Goal: Task Accomplishment & Management: Manage account settings

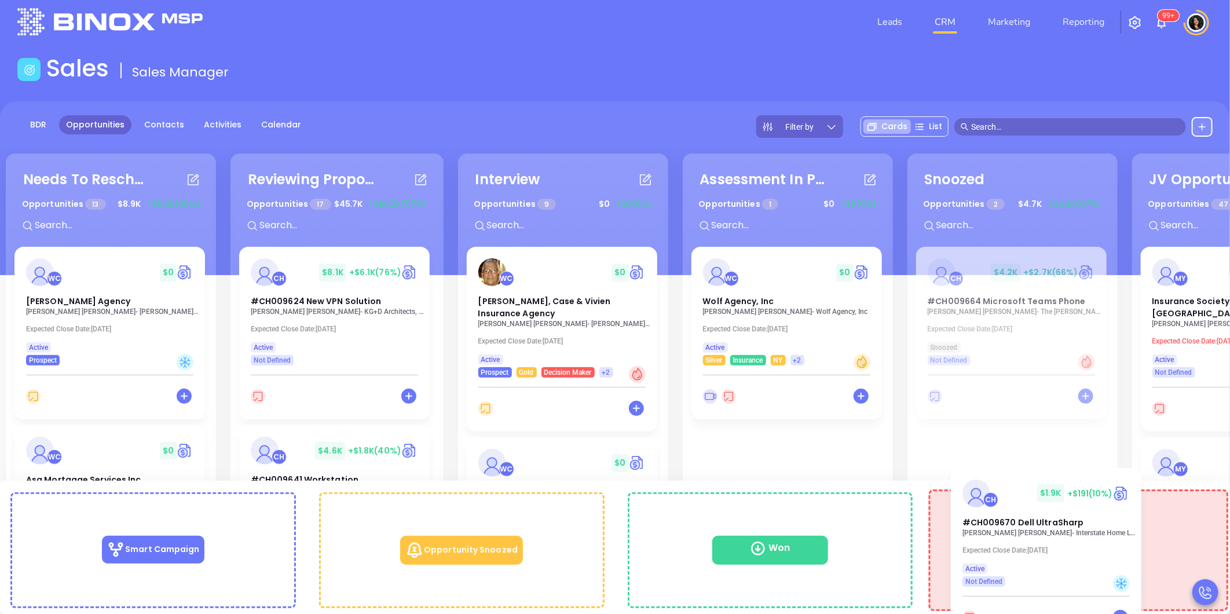
scroll to position [22, 0]
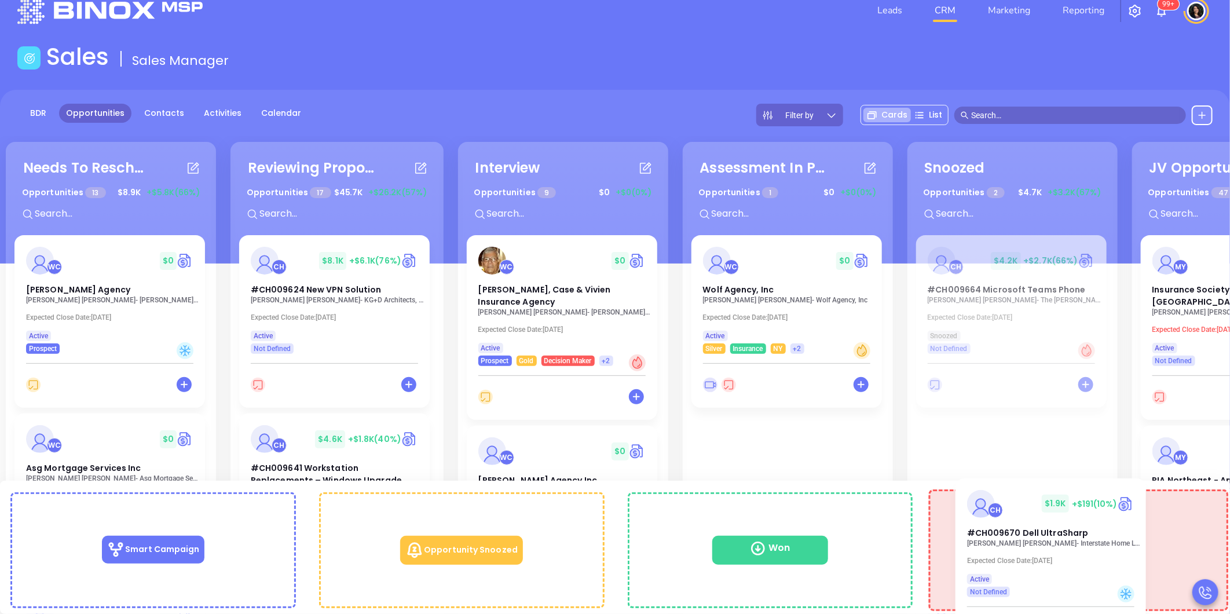
drag, startPoint x: 308, startPoint y: 279, endPoint x: 1086, endPoint y: 530, distance: 817.3
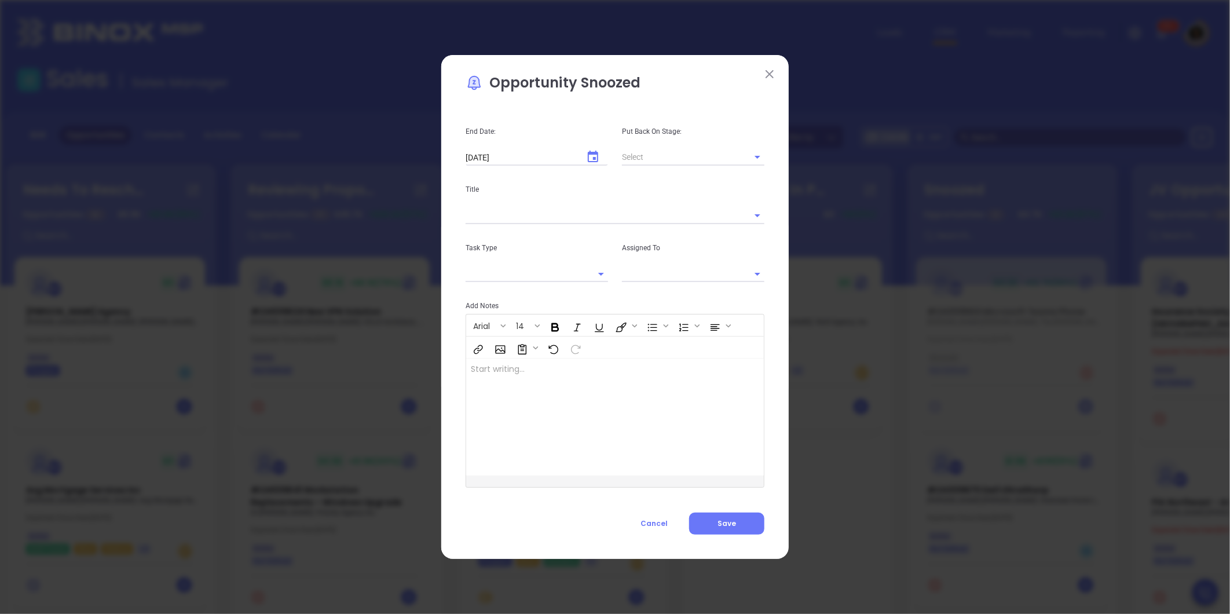
type input "Carla Humber"
click at [656, 519] on span "Cancel" at bounding box center [653, 523] width 27 height 10
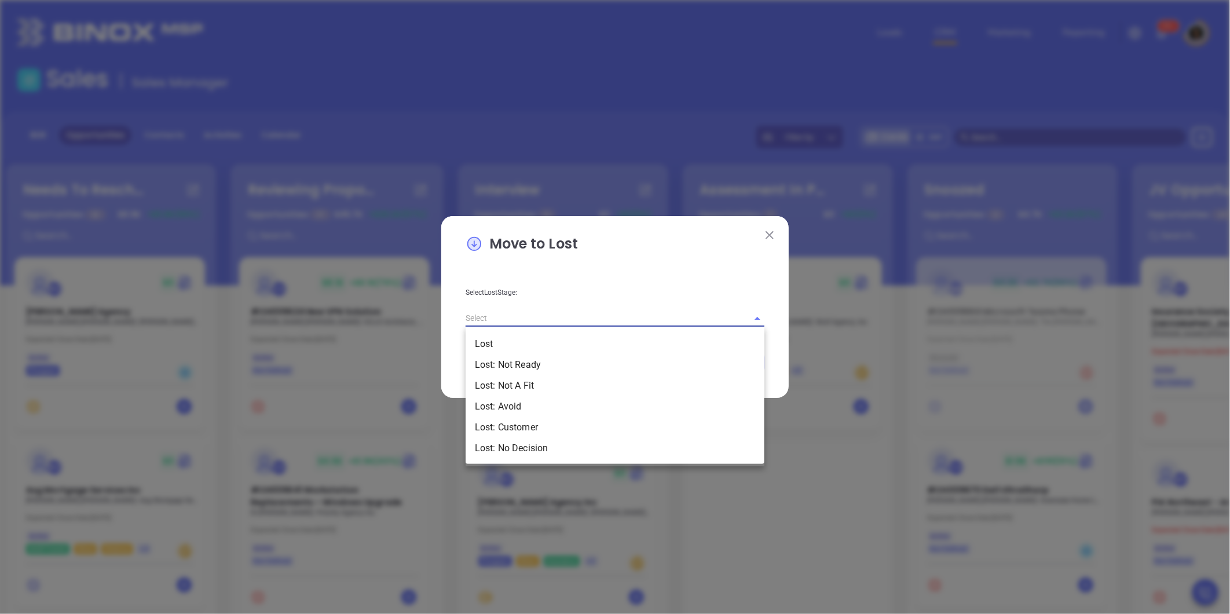
click at [579, 312] on input "text" at bounding box center [599, 318] width 266 height 17
click at [574, 424] on li "Lost: Customer" at bounding box center [615, 427] width 299 height 21
type input "Lost: Customer"
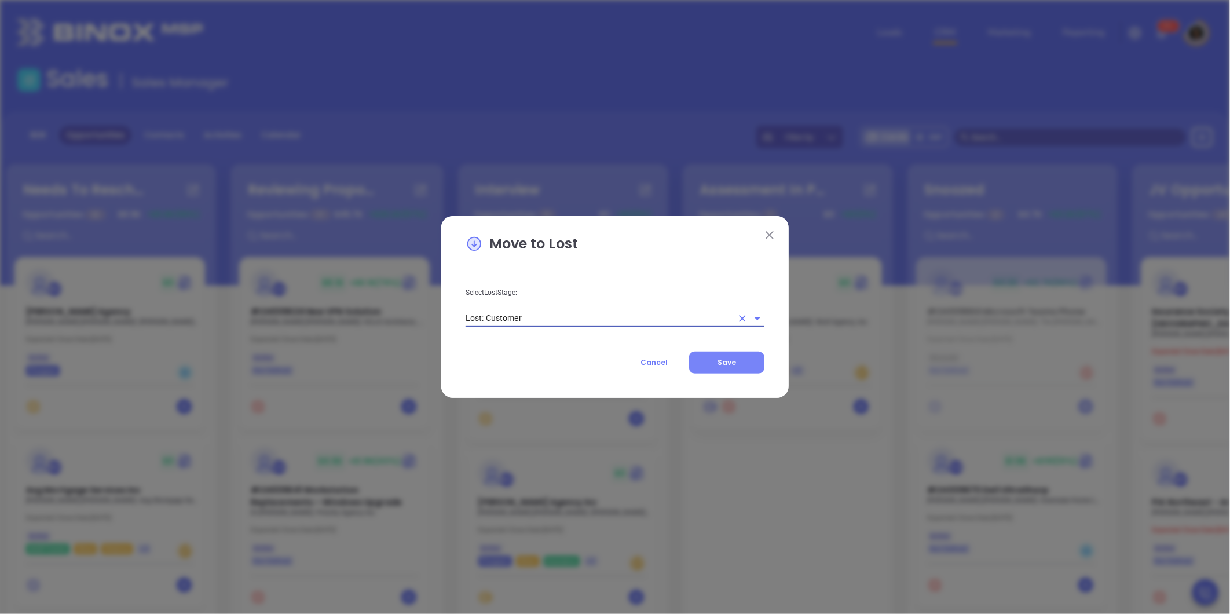
click at [716, 362] on button "Save" at bounding box center [726, 362] width 75 height 22
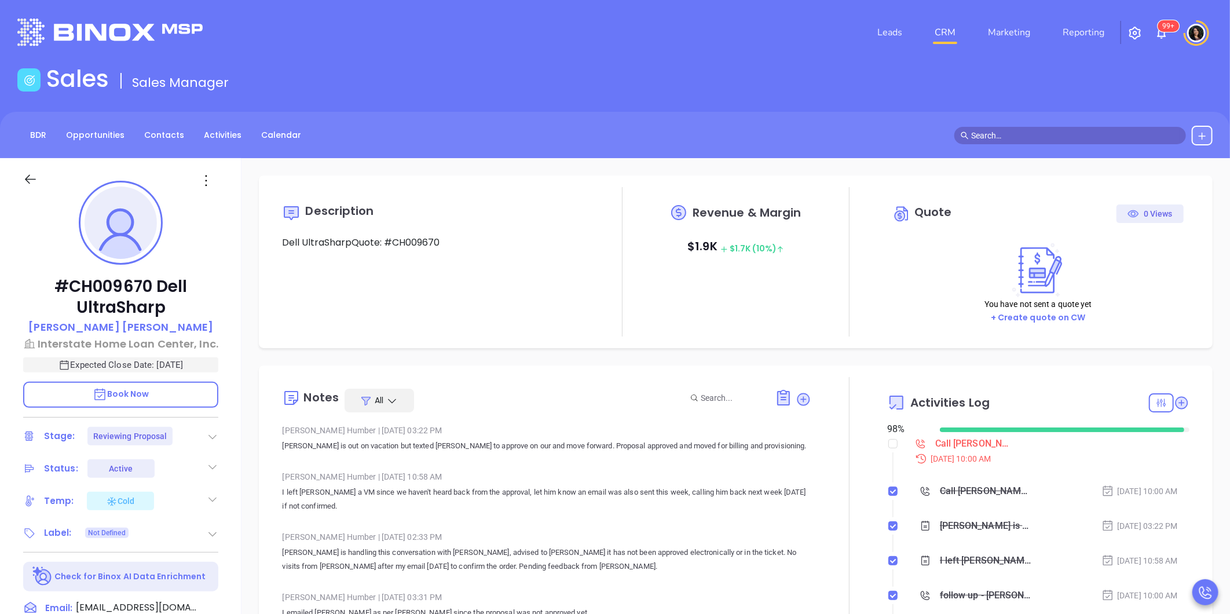
type input "[DATE]"
type input "Carla Humber"
click at [484, 77] on div "Sales Sales Manager" at bounding box center [614, 81] width 1209 height 32
click at [888, 446] on input "checkbox" at bounding box center [892, 443] width 9 height 9
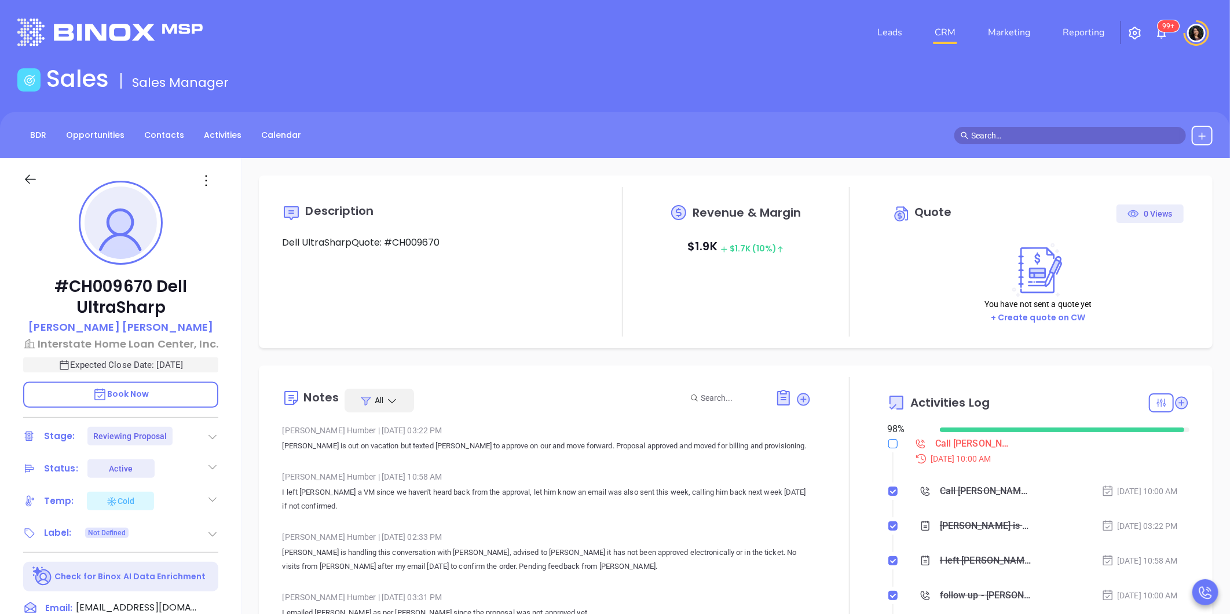
checkbox input "true"
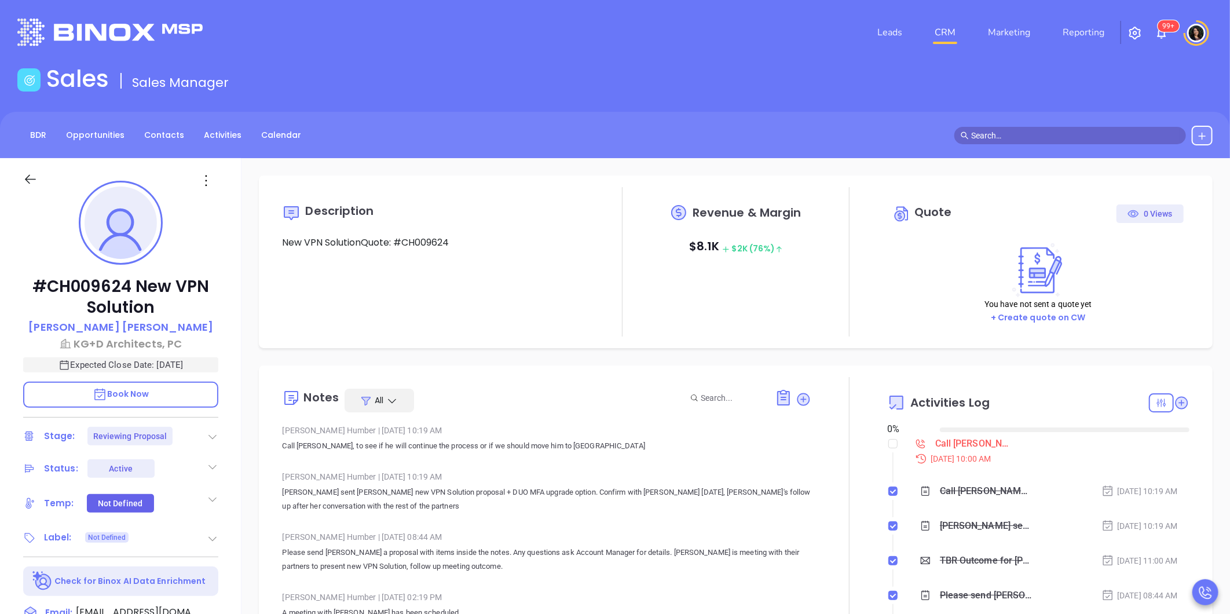
type input "[DATE]"
type input "[PERSON_NAME]"
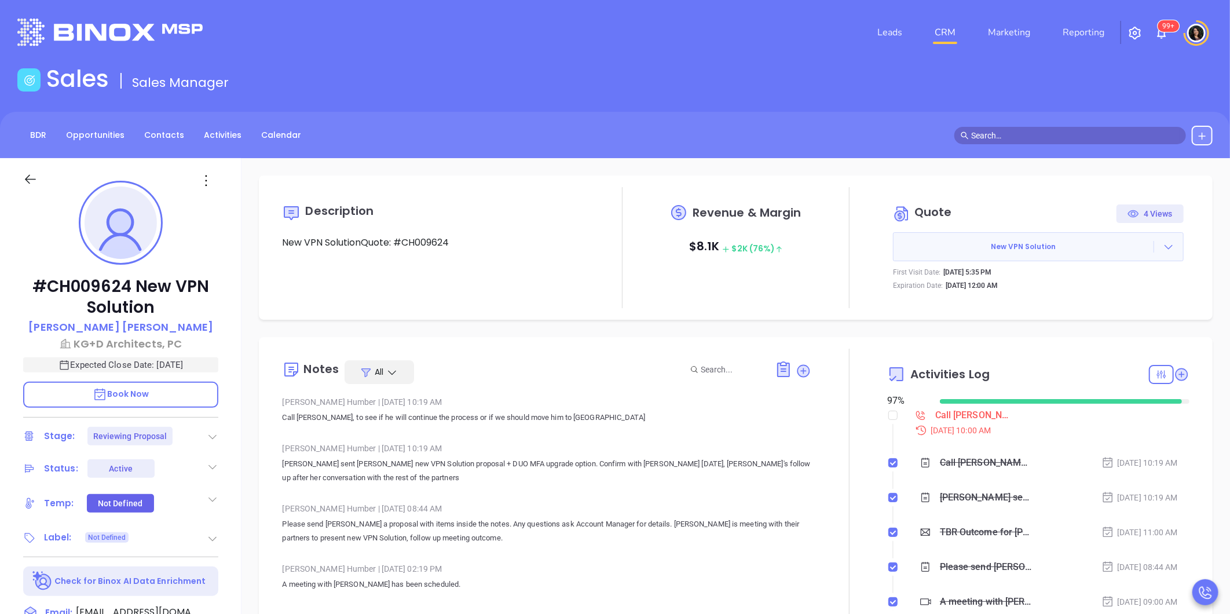
click at [965, 419] on div "Call Lisa to follow up" at bounding box center [974, 415] width 78 height 17
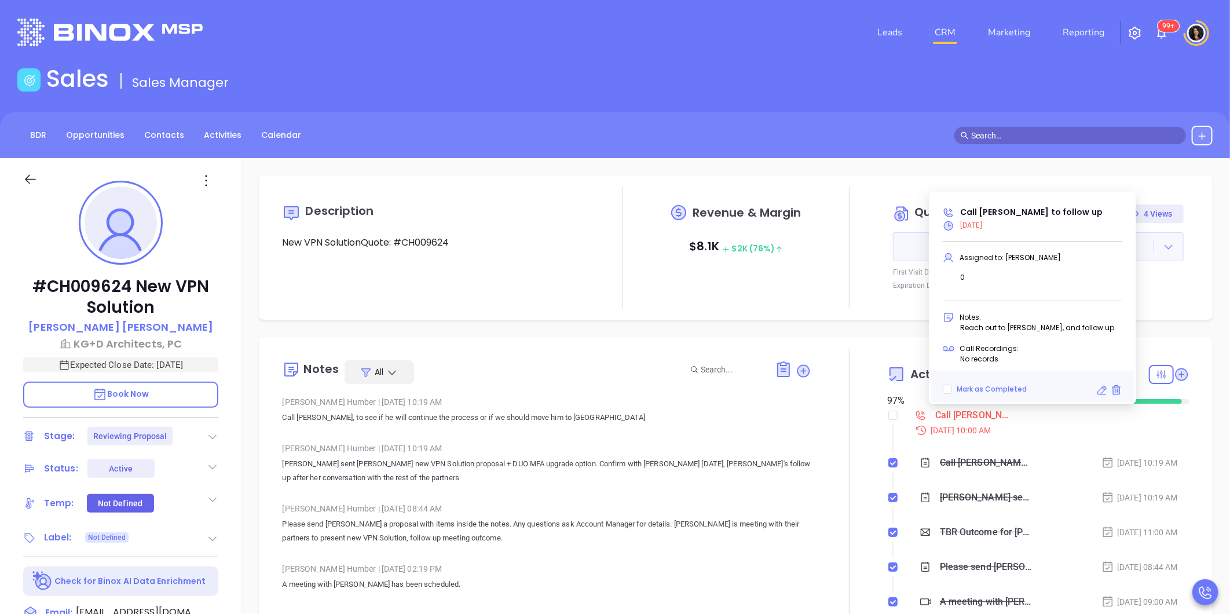
click at [1097, 386] on icon at bounding box center [1102, 391] width 12 height 12
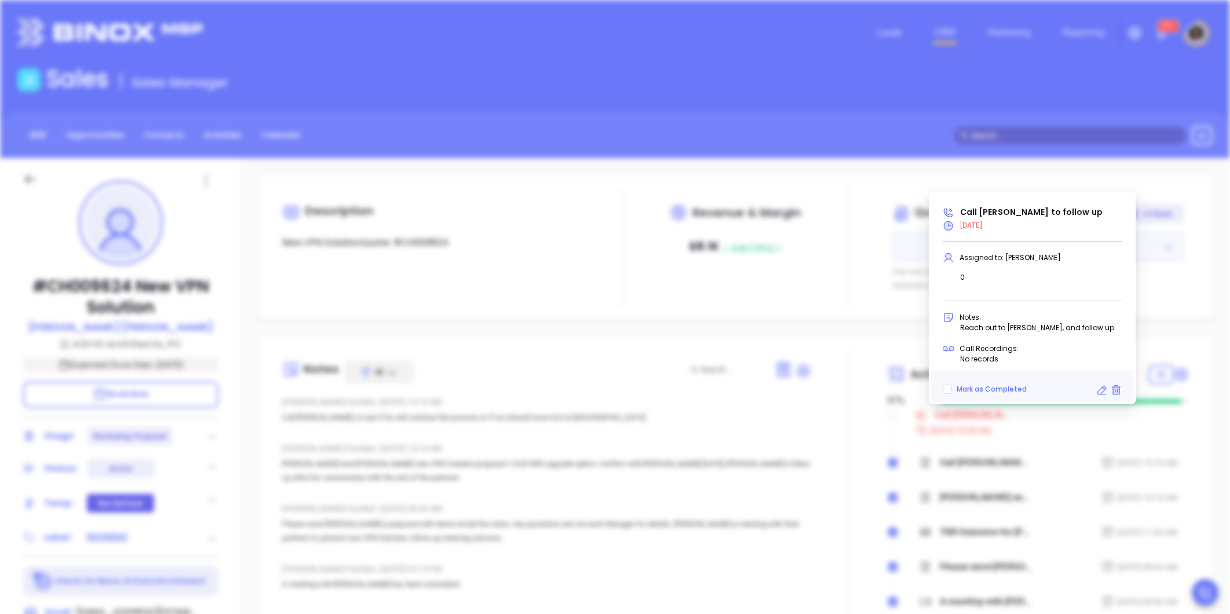
type input "09/19/2025"
type input "Call Lisa to follow up"
type input "Call"
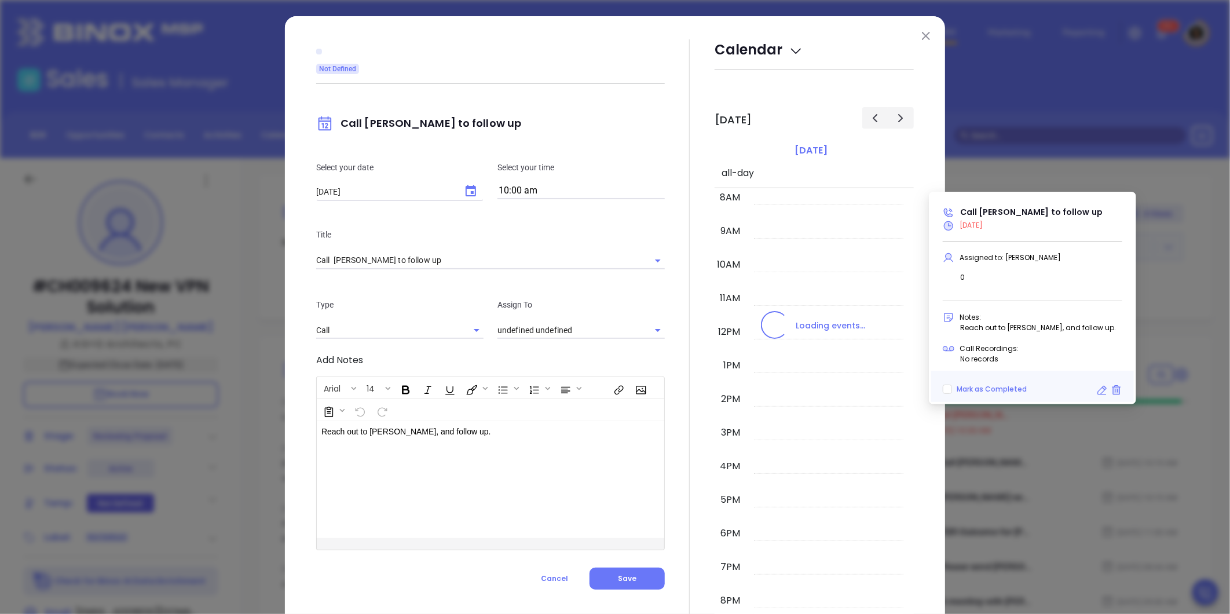
type input "Carla Humber"
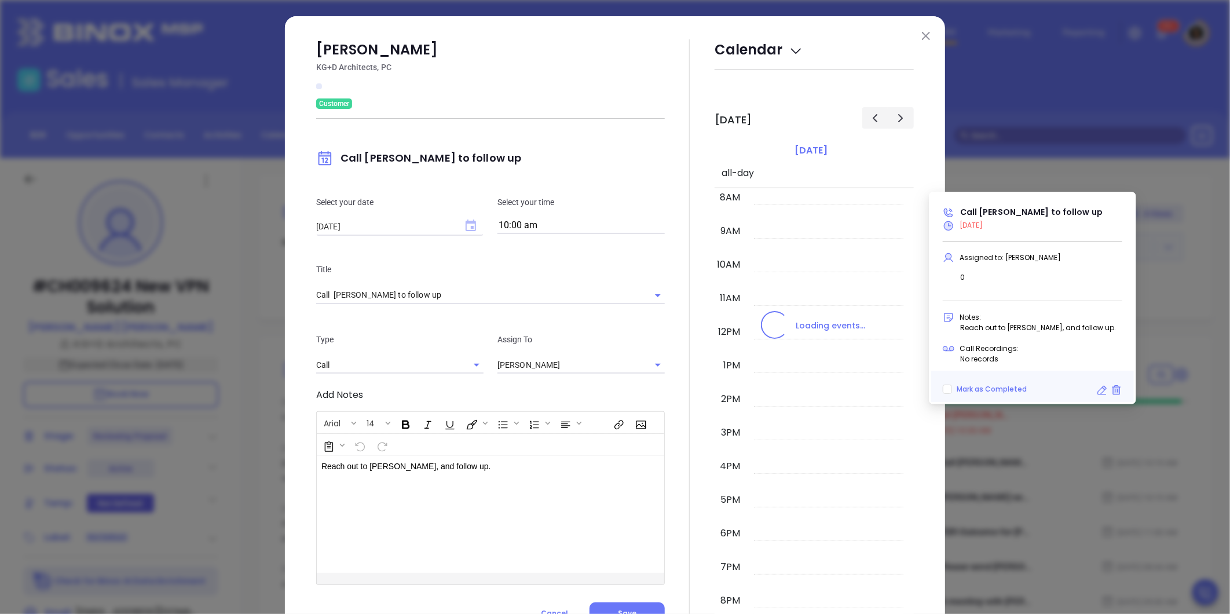
click at [466, 220] on icon "Choose date, selected date is Sep 19, 2025" at bounding box center [471, 225] width 10 height 12
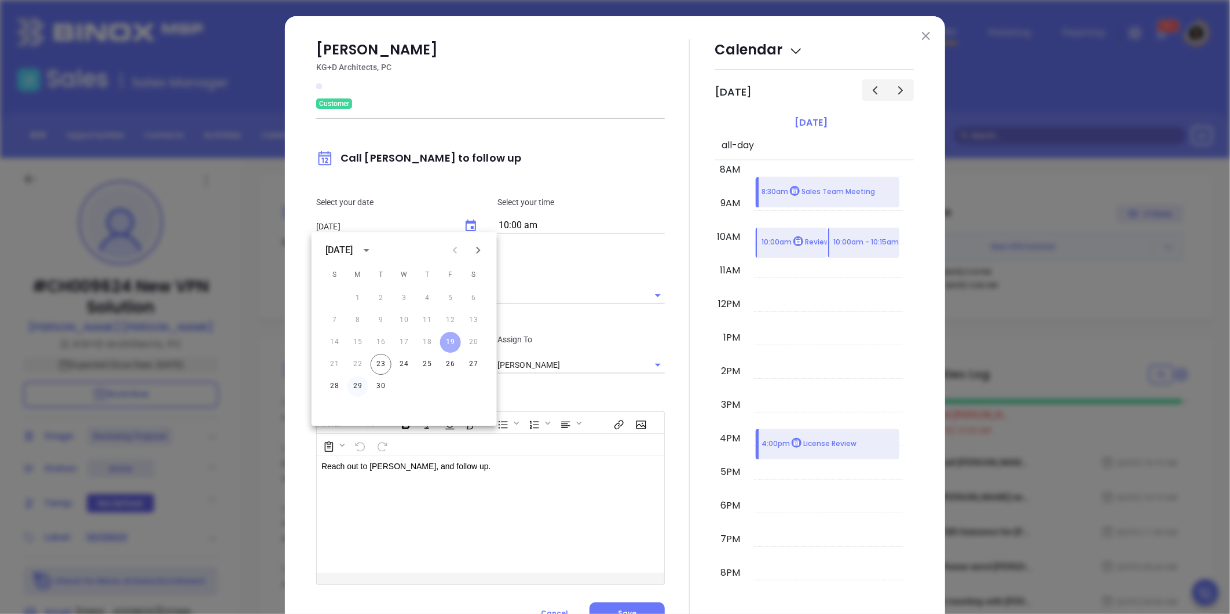
click at [360, 387] on button "29" at bounding box center [357, 386] width 21 height 21
type input "09/29/2025"
click at [670, 446] on div at bounding box center [690, 331] width 50 height 585
click at [646, 600] on div "Lisa DelPercio KG+D Architects, PC Customer Call Lisa to follow up Select your …" at bounding box center [490, 331] width 349 height 585
click at [643, 604] on button "Save" at bounding box center [626, 613] width 75 height 22
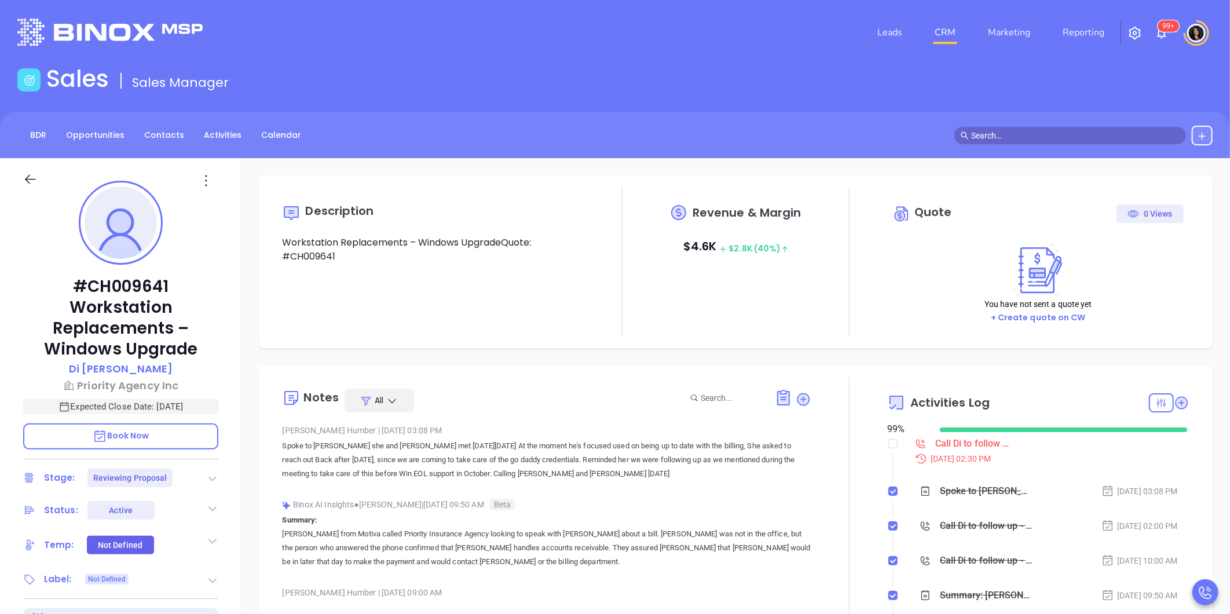
type input "[DATE]"
click at [965, 440] on div "Call Di to follow up - [PERSON_NAME]" at bounding box center [974, 443] width 78 height 17
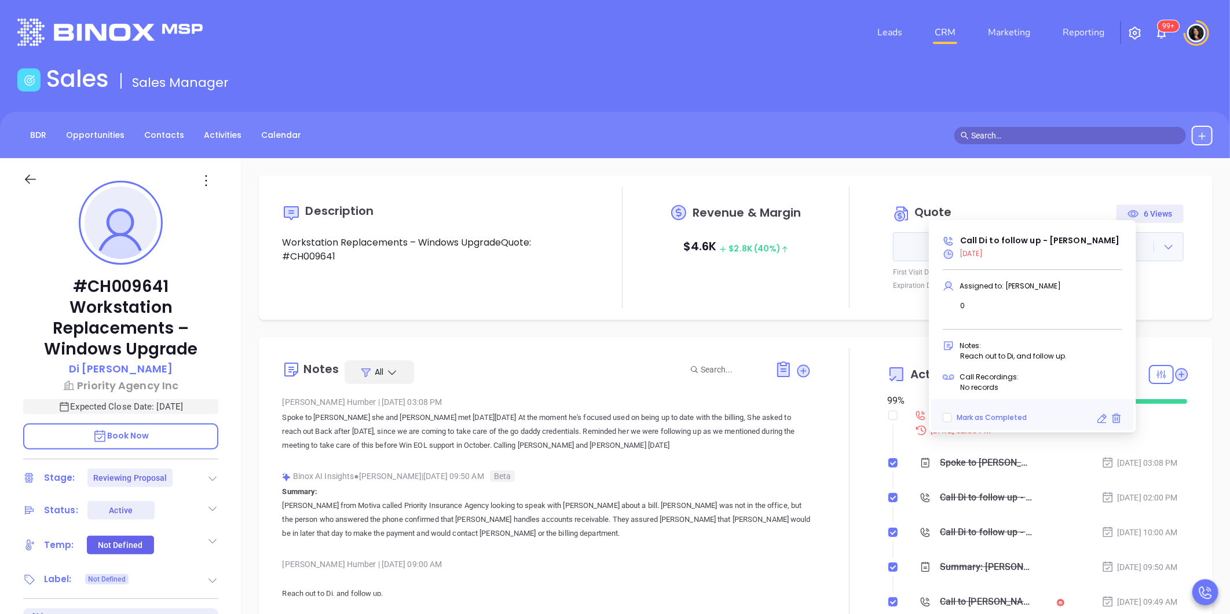
click at [1098, 420] on icon at bounding box center [1102, 419] width 12 height 12
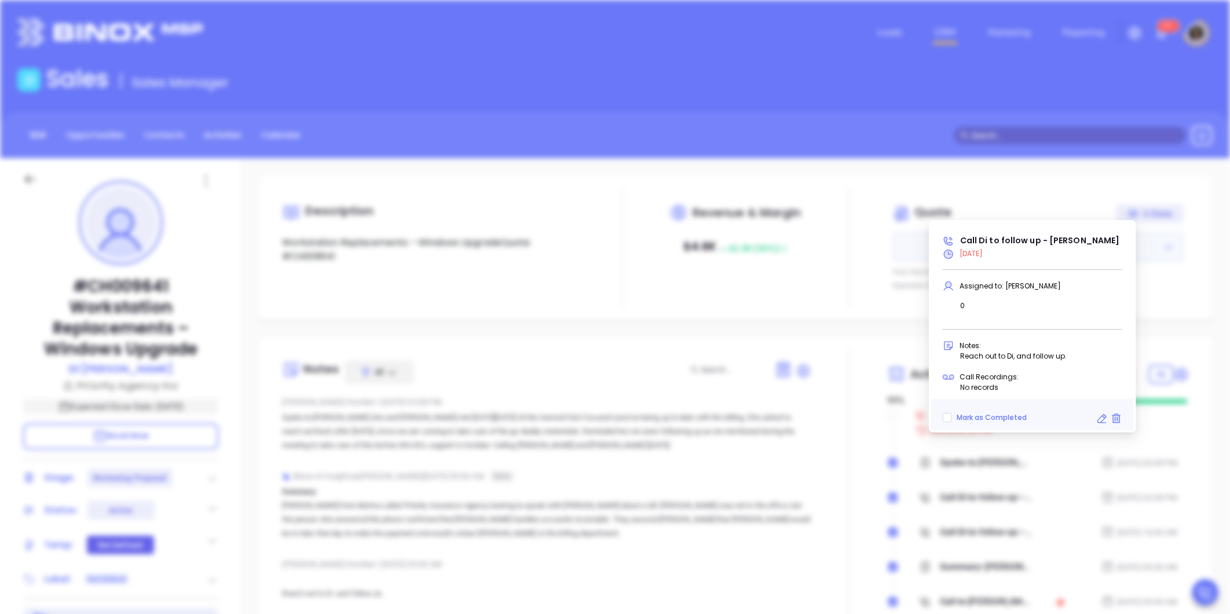
type input "09/22/2025"
type input "Call Di to follow up - Di Cao"
type input "Call"
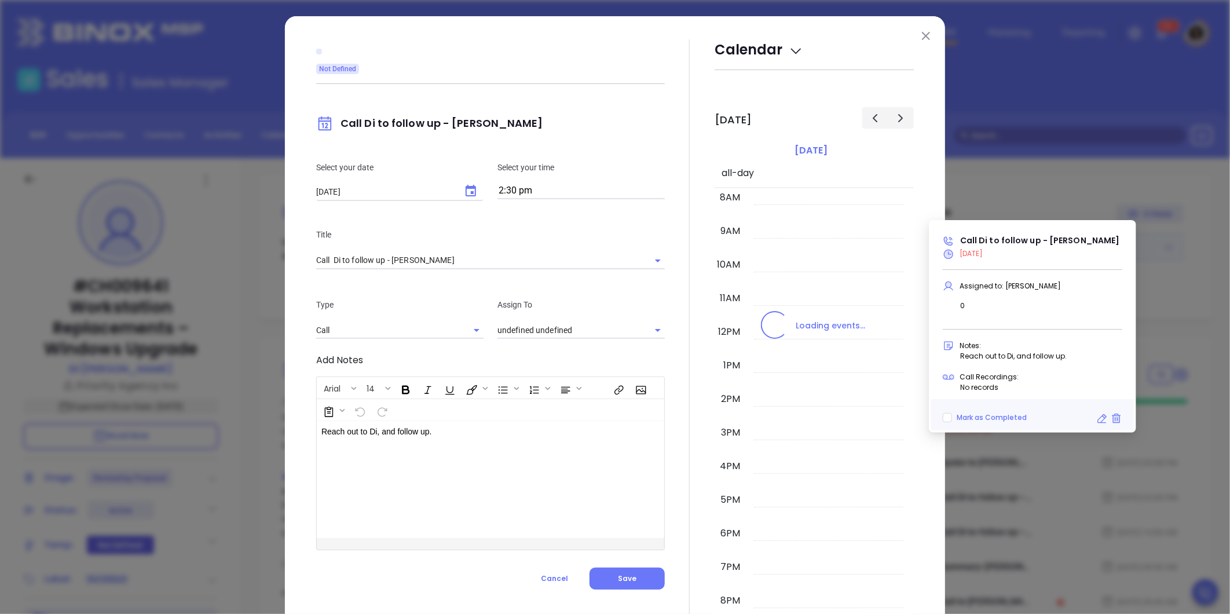
type input "[PERSON_NAME]"
click at [467, 195] on icon "Choose date, selected date is Sep 22, 2025" at bounding box center [471, 191] width 10 height 12
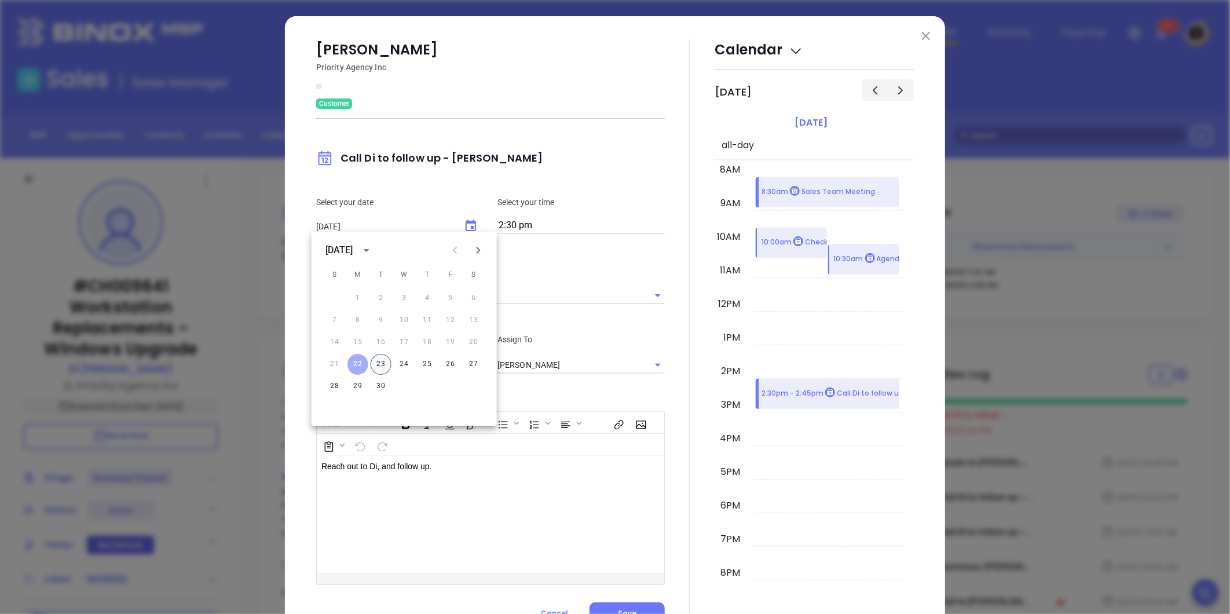
click at [379, 361] on button "23" at bounding box center [381, 364] width 21 height 21
type input "[DATE]"
click at [598, 401] on div "Di Cao Priority Agency Inc Customer Call Di to follow up - Di Cao Select your d…" at bounding box center [490, 331] width 349 height 585
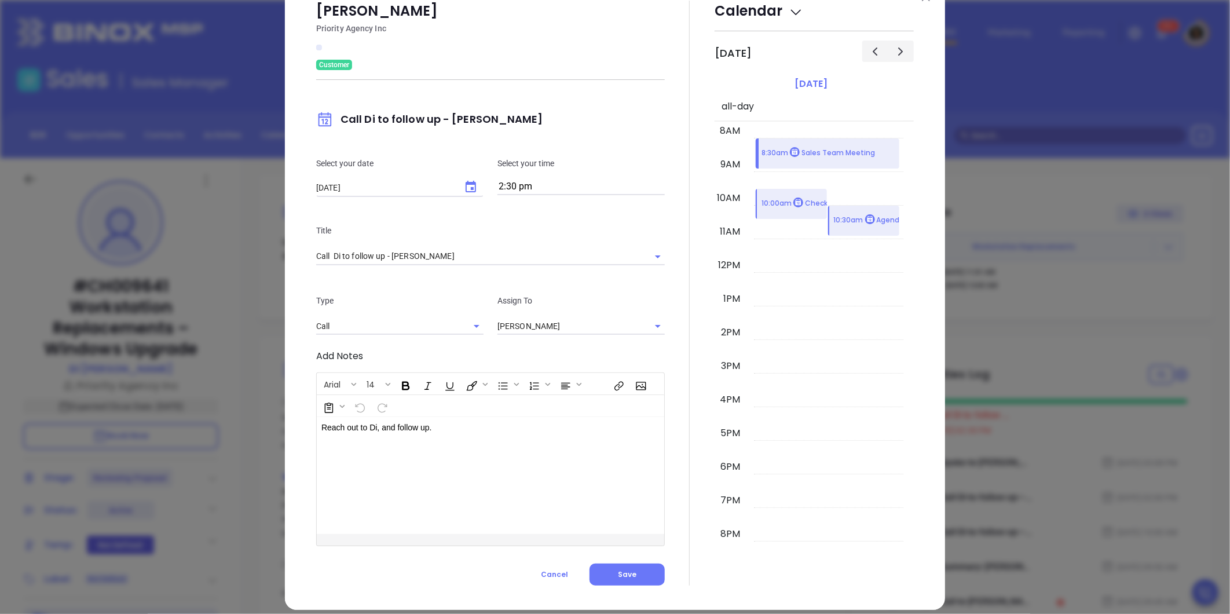
scroll to position [50, 0]
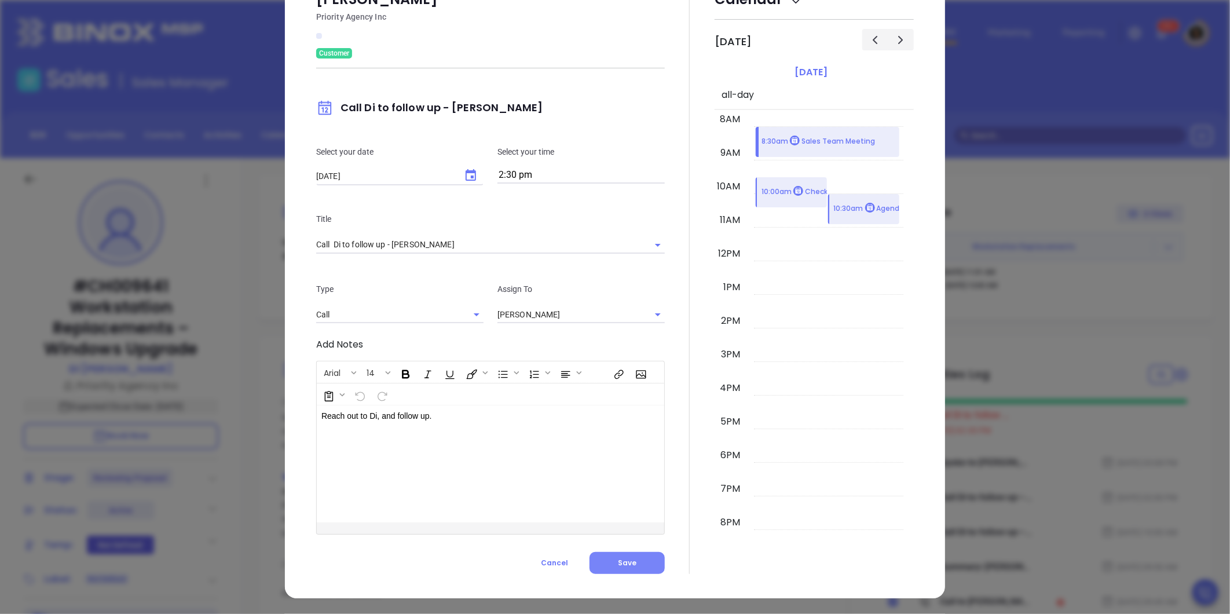
click at [618, 566] on span "Save" at bounding box center [627, 563] width 19 height 10
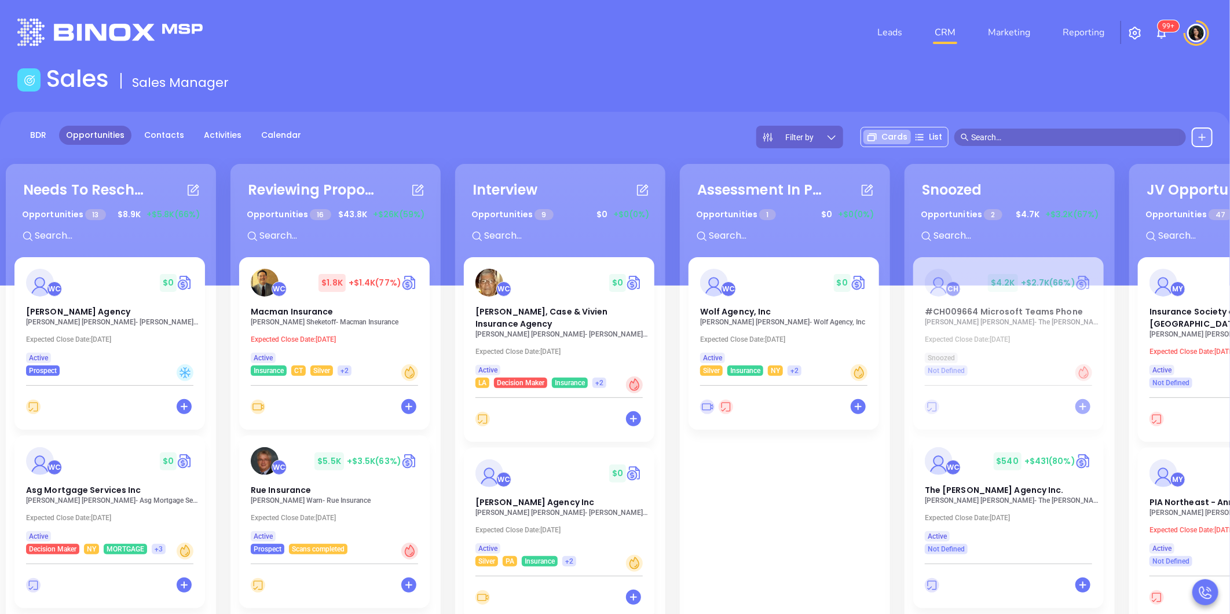
click at [339, 19] on div at bounding box center [211, 32] width 403 height 27
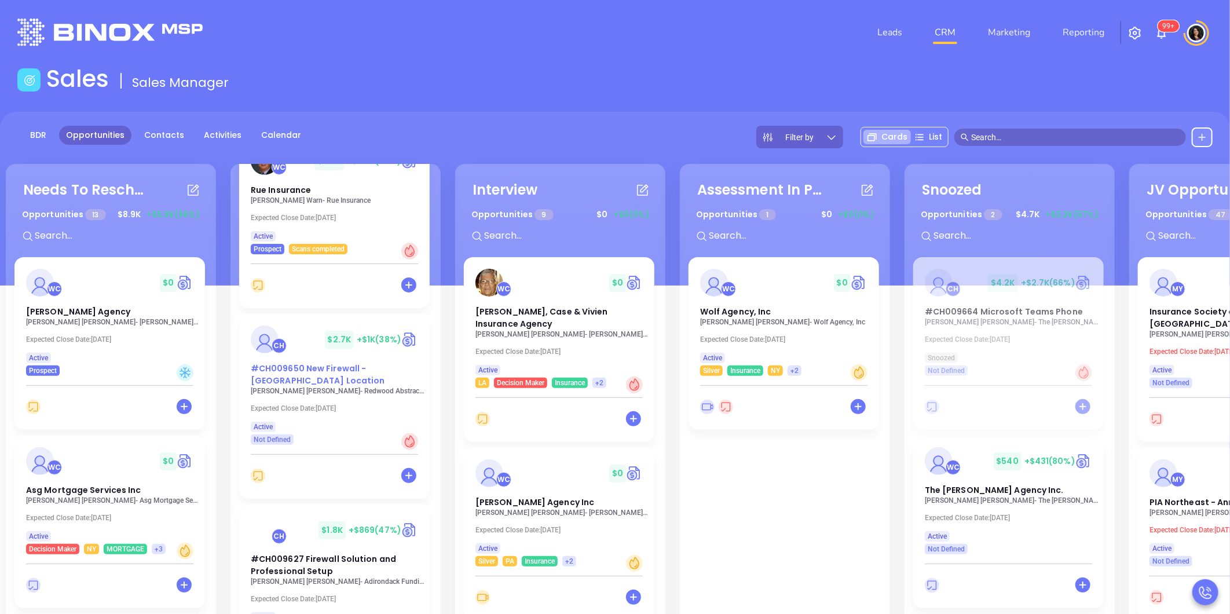
scroll to position [450, 0]
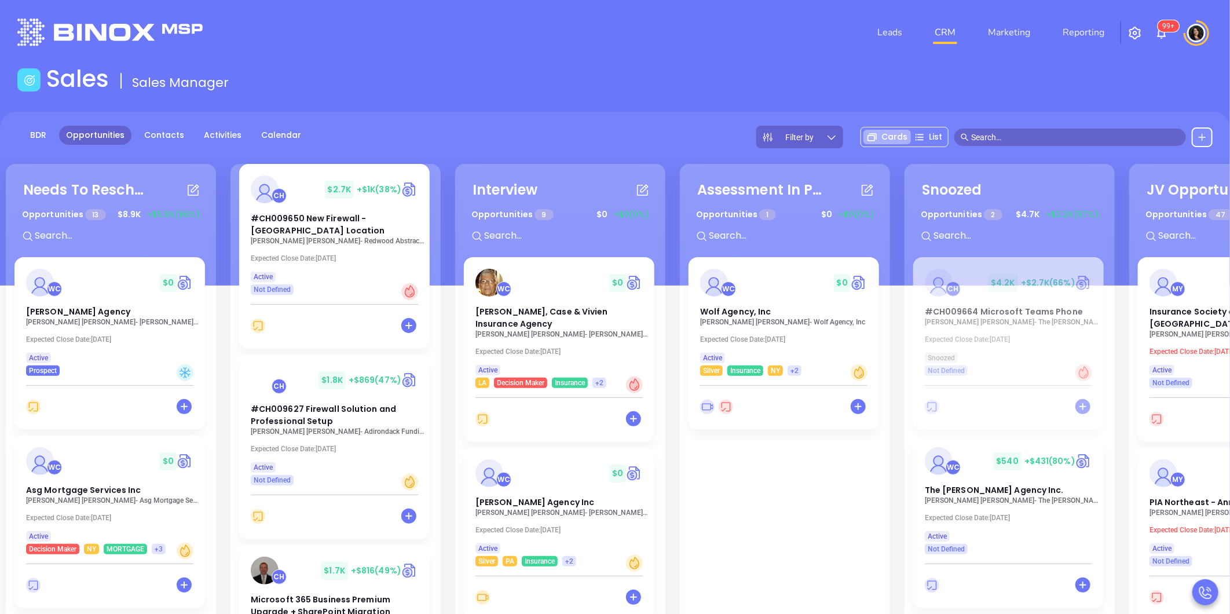
click at [559, 93] on div "Sales Sales Manager" at bounding box center [614, 81] width 1209 height 32
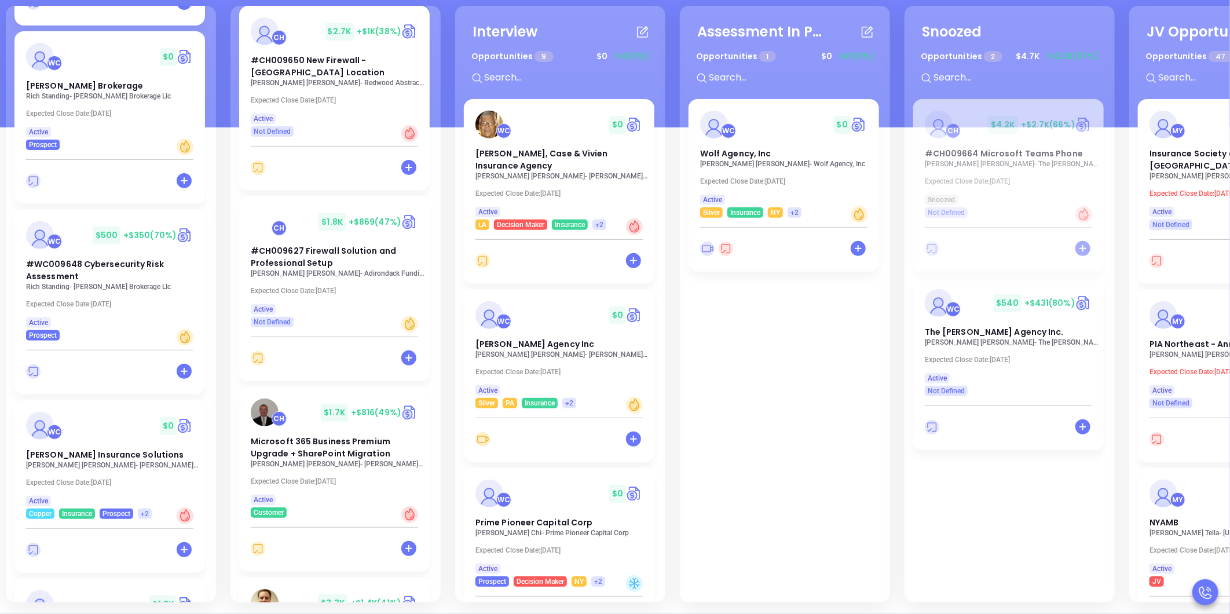
scroll to position [781, 0]
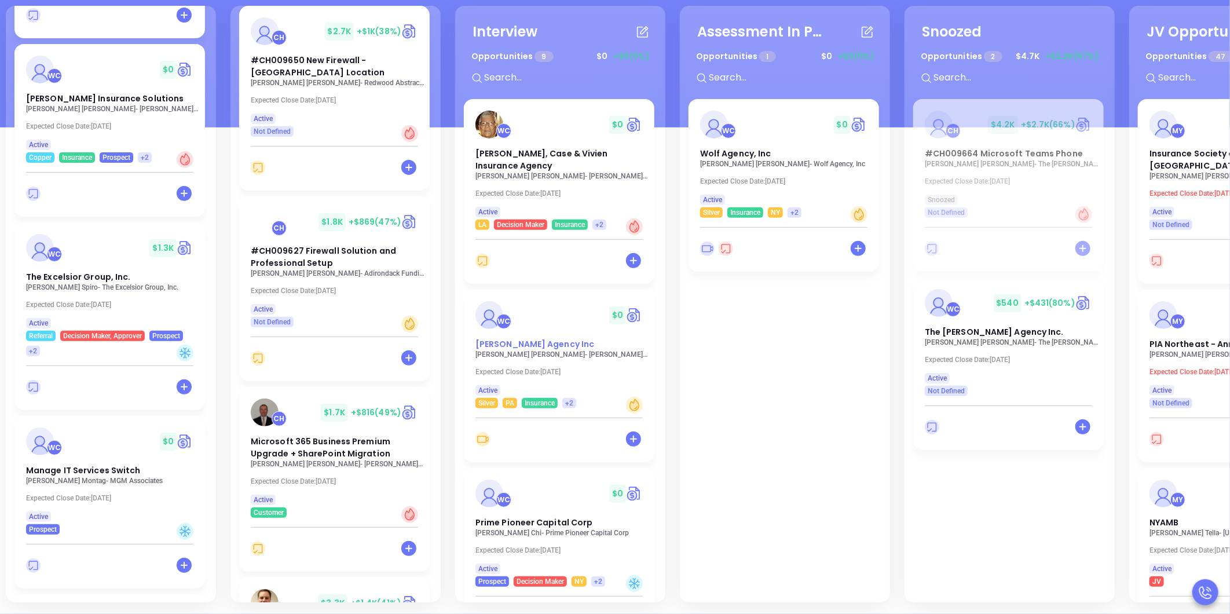
click at [525, 349] on span "Dreher Agency Inc" at bounding box center [534, 344] width 119 height 12
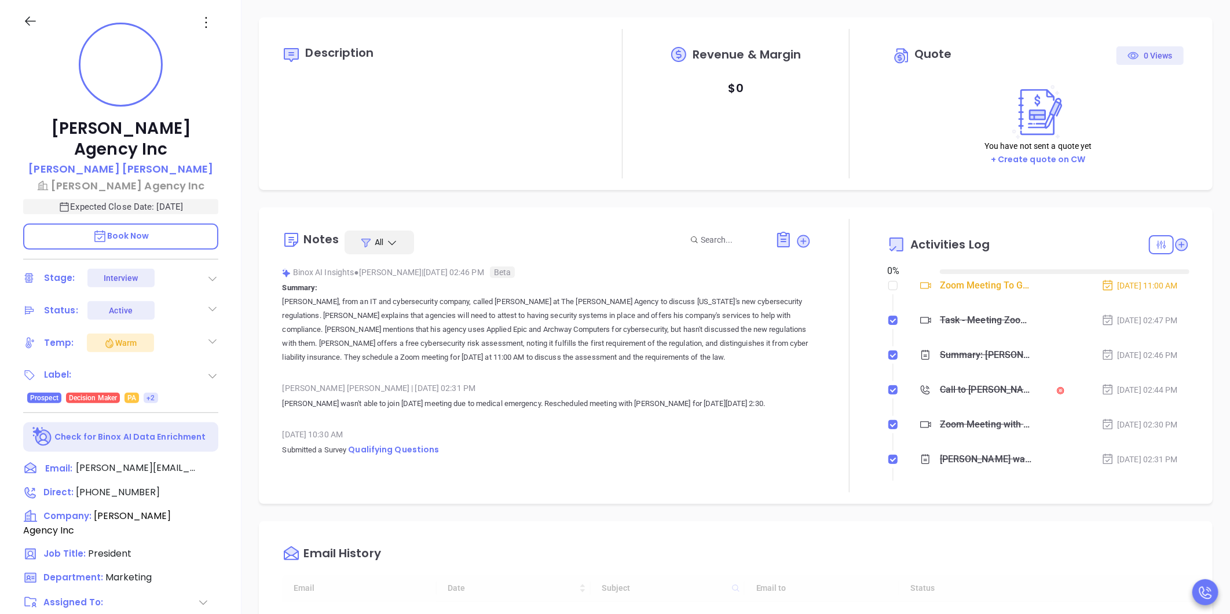
type input "[DATE]"
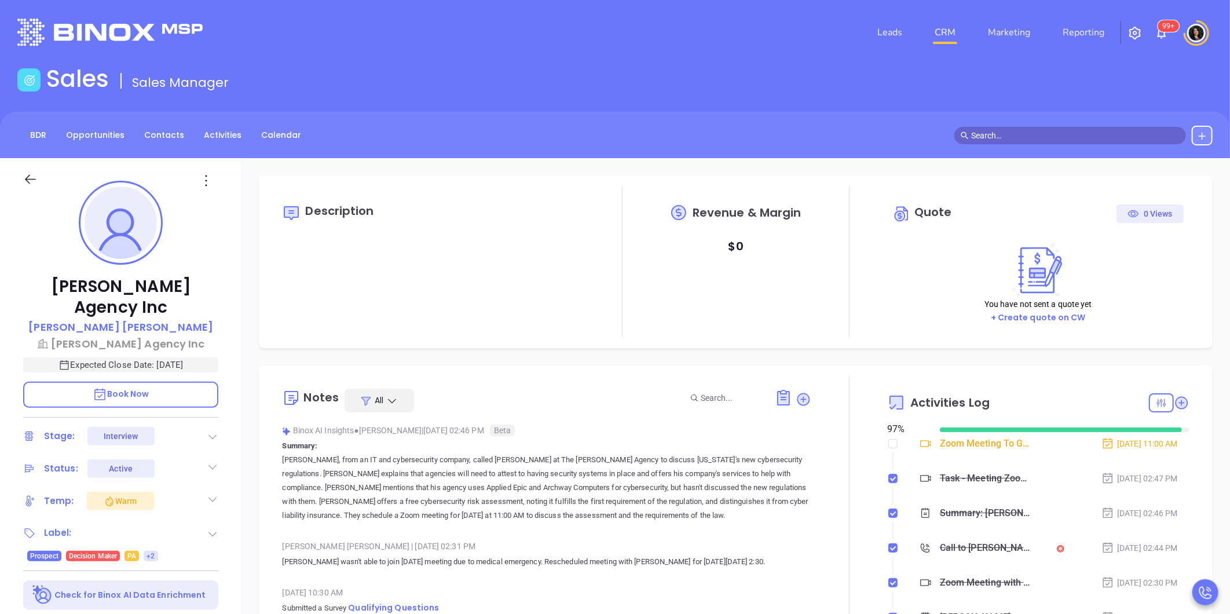
scroll to position [269, 0]
type input "[PERSON_NAME]"
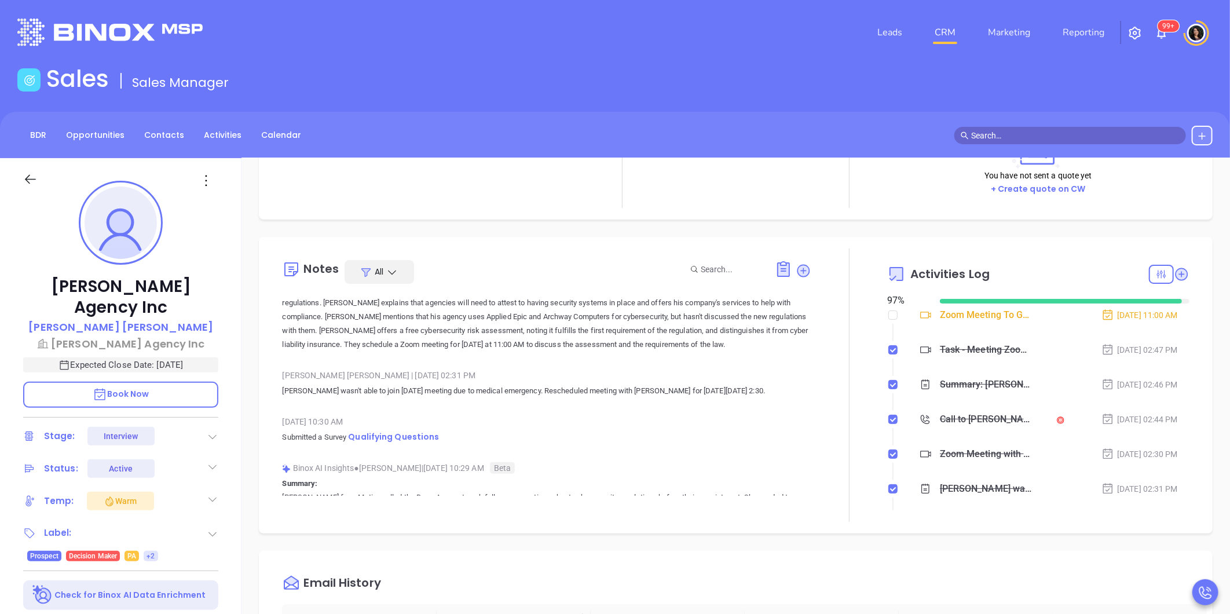
scroll to position [64, 0]
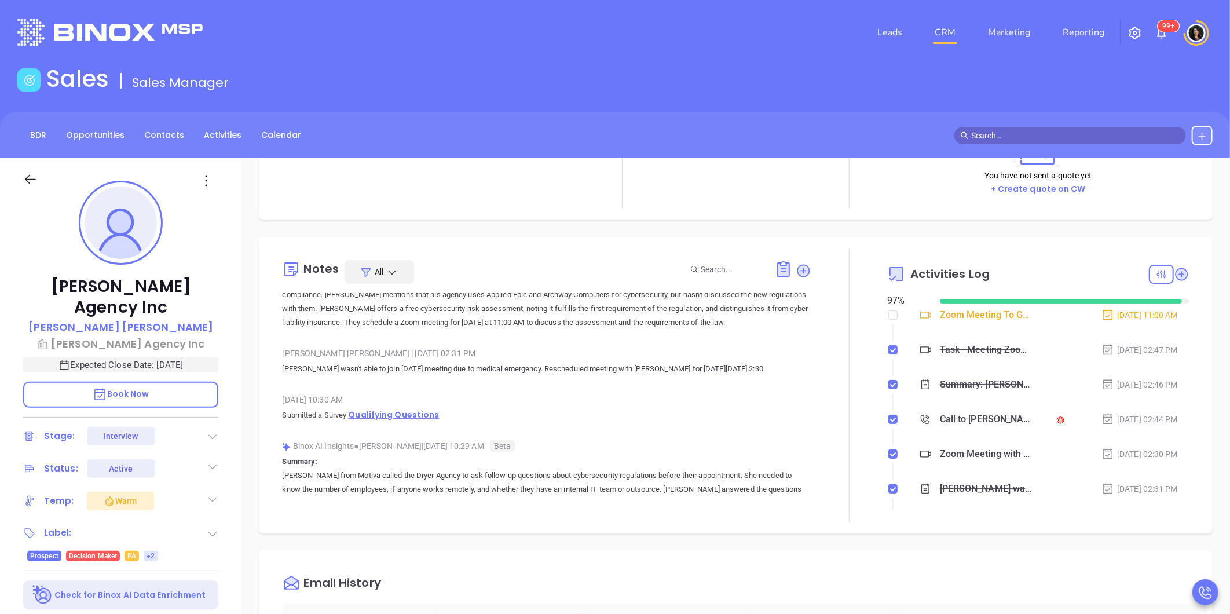
click at [375, 419] on span "Qualifying Questions" at bounding box center [393, 415] width 91 height 12
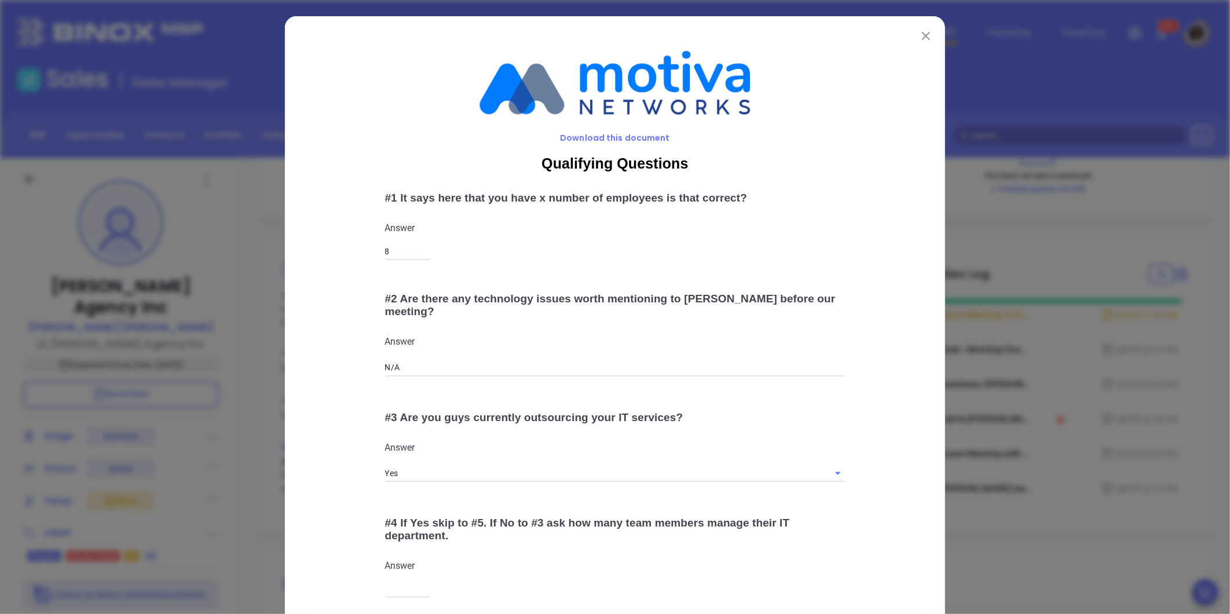
click at [250, 402] on div "Download this document Qualifying Questions # 1 It says here that you have x nu…" at bounding box center [615, 307] width 1230 height 614
click at [918, 33] on button at bounding box center [925, 35] width 15 height 15
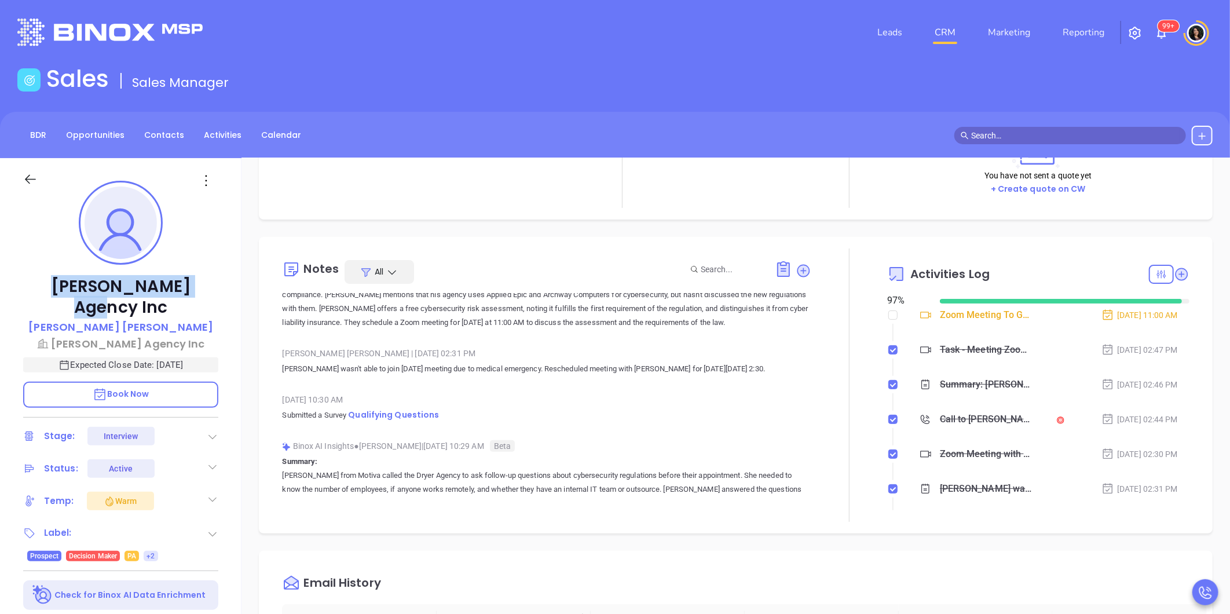
drag, startPoint x: 43, startPoint y: 285, endPoint x: 193, endPoint y: 279, distance: 150.1
click at [193, 279] on p "[PERSON_NAME] Agency Inc" at bounding box center [120, 297] width 195 height 42
copy p "[PERSON_NAME] Agency Inc"
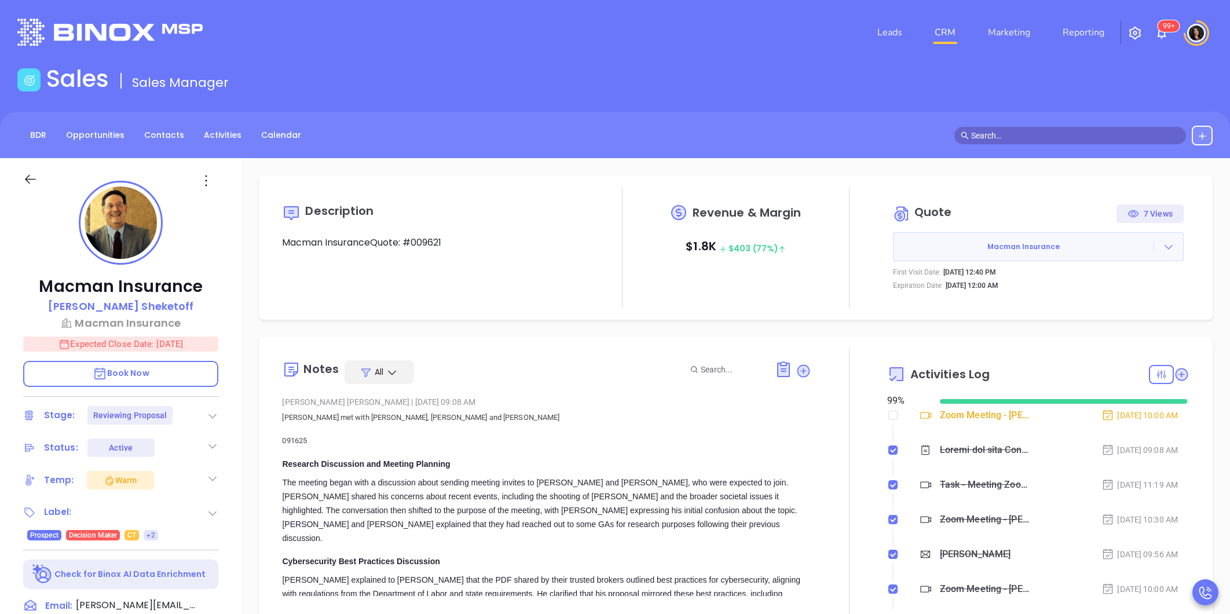
type input "[PERSON_NAME]"
click at [1155, 238] on button "Macman Insurance" at bounding box center [1038, 246] width 291 height 29
click at [1163, 249] on icon at bounding box center [1169, 247] width 12 height 12
click at [1137, 320] on link "Edit in ConnectWise Sell" at bounding box center [1096, 322] width 102 height 12
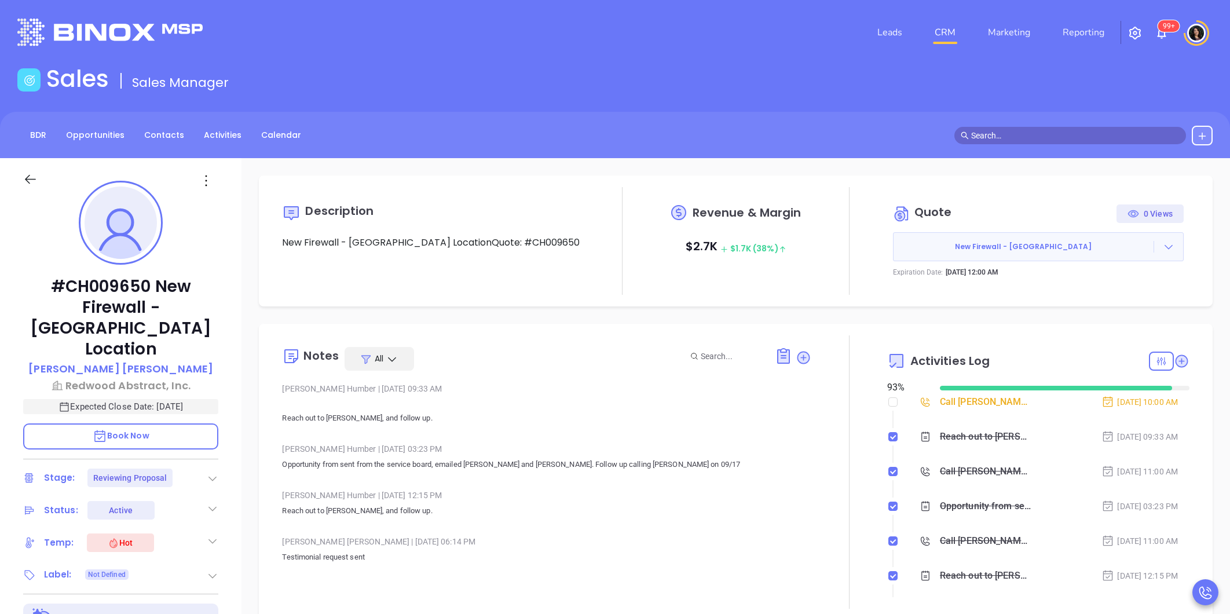
type input "[PERSON_NAME]"
click at [940, 400] on div "Call [PERSON_NAME] to follow up - [PERSON_NAME]" at bounding box center [986, 401] width 92 height 17
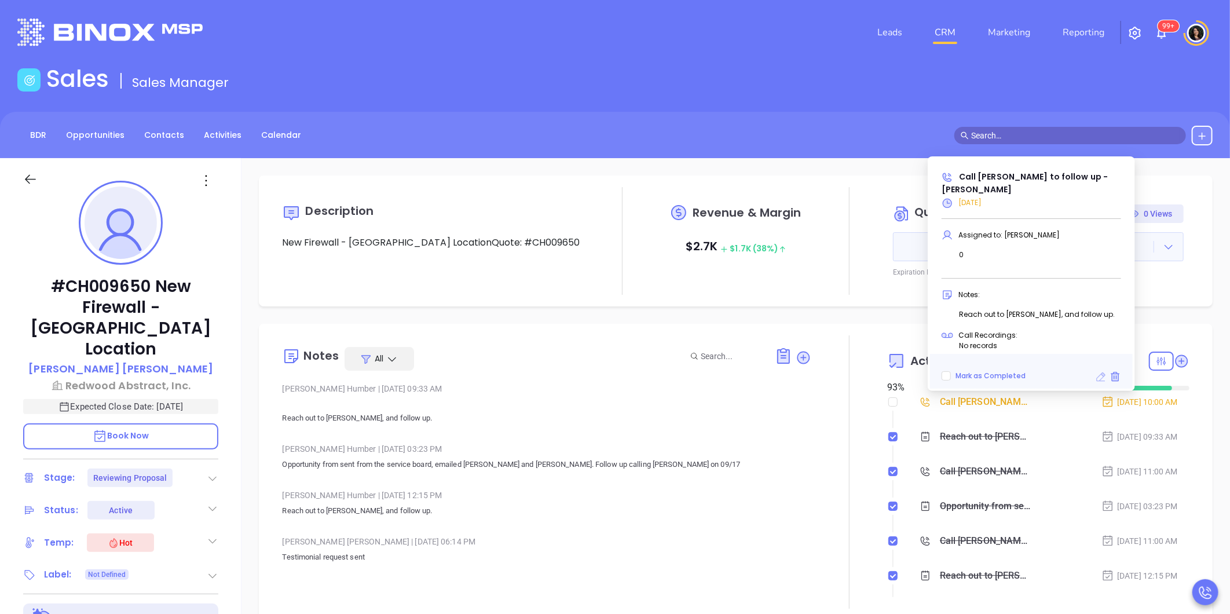
click at [1103, 376] on icon at bounding box center [1101, 376] width 9 height 9
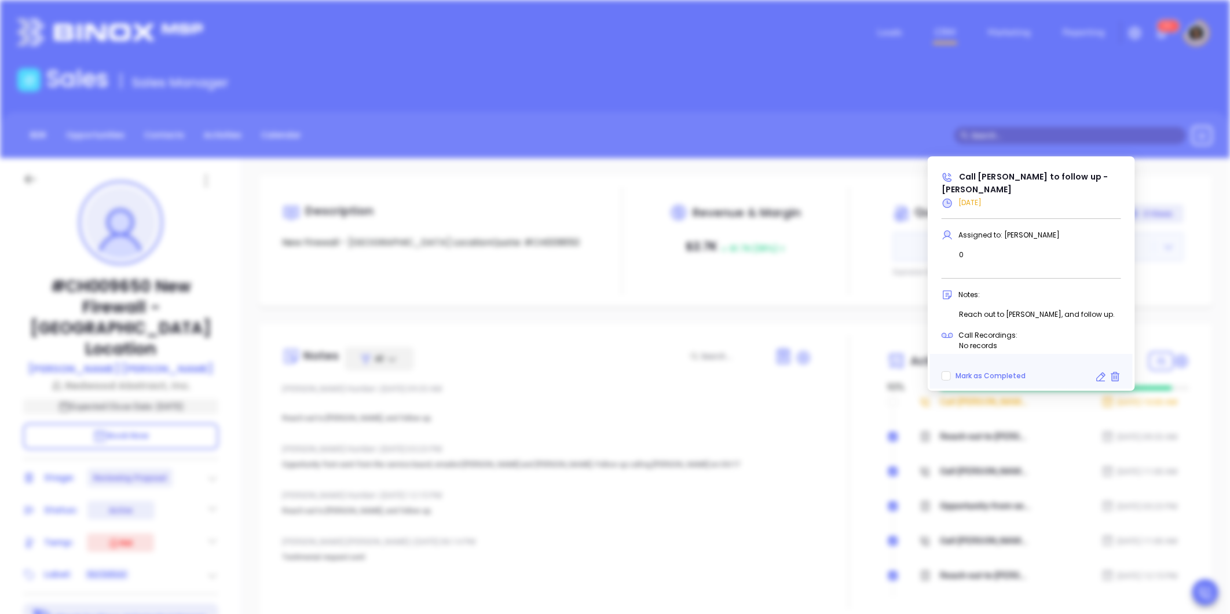
type input "[DATE]"
type input "Call [PERSON_NAME] to follow up - [PERSON_NAME]"
type input "Call"
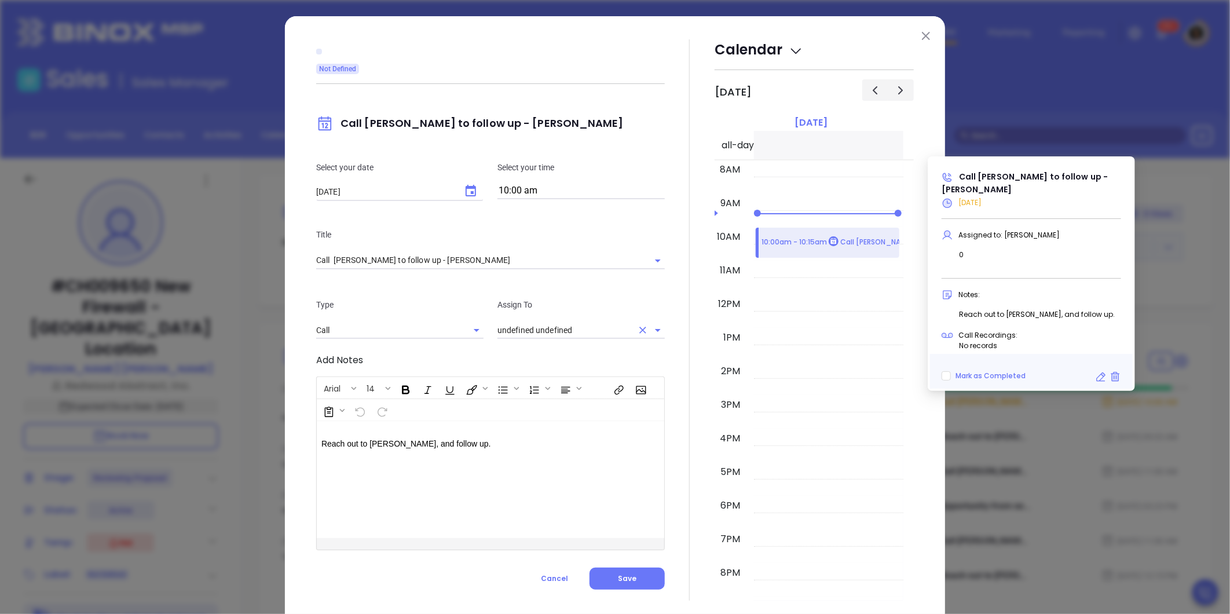
type input "[PERSON_NAME]"
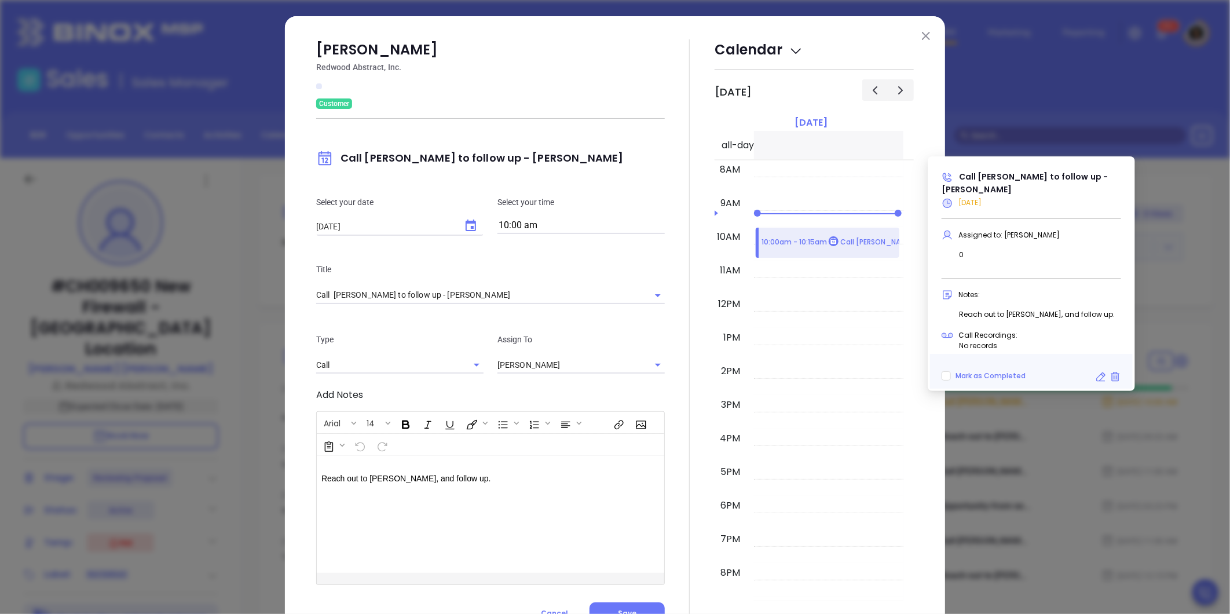
click at [529, 224] on input "10:00 am" at bounding box center [580, 226] width 167 height 16
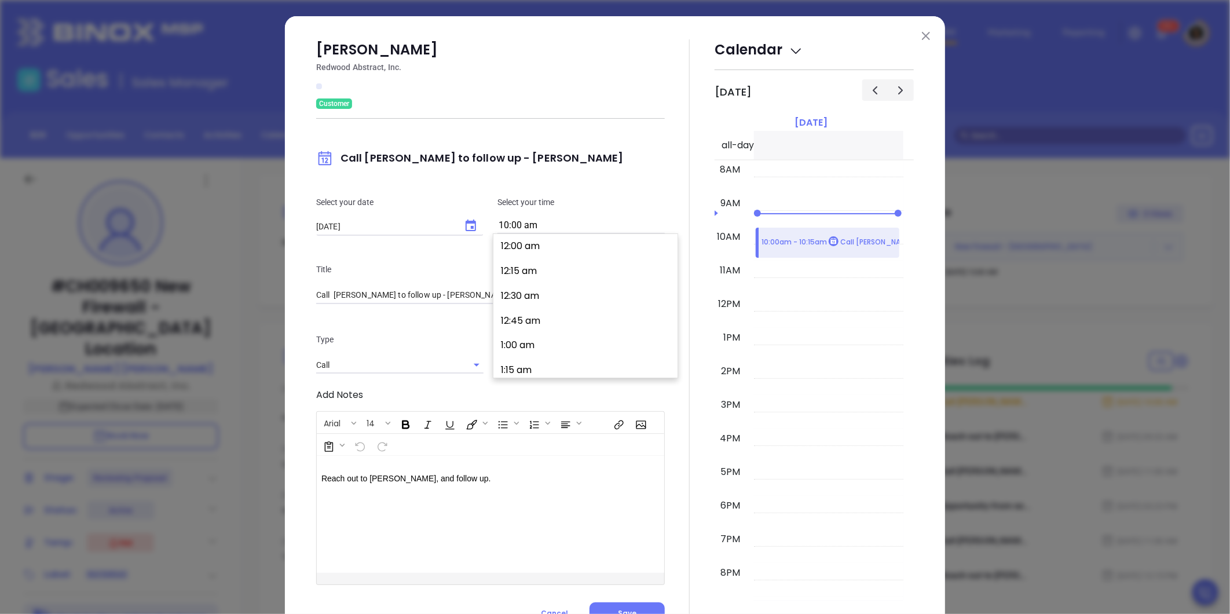
scroll to position [971, 0]
click at [470, 221] on icon "Choose date, selected date is Sep 23, 2025" at bounding box center [471, 225] width 10 height 12
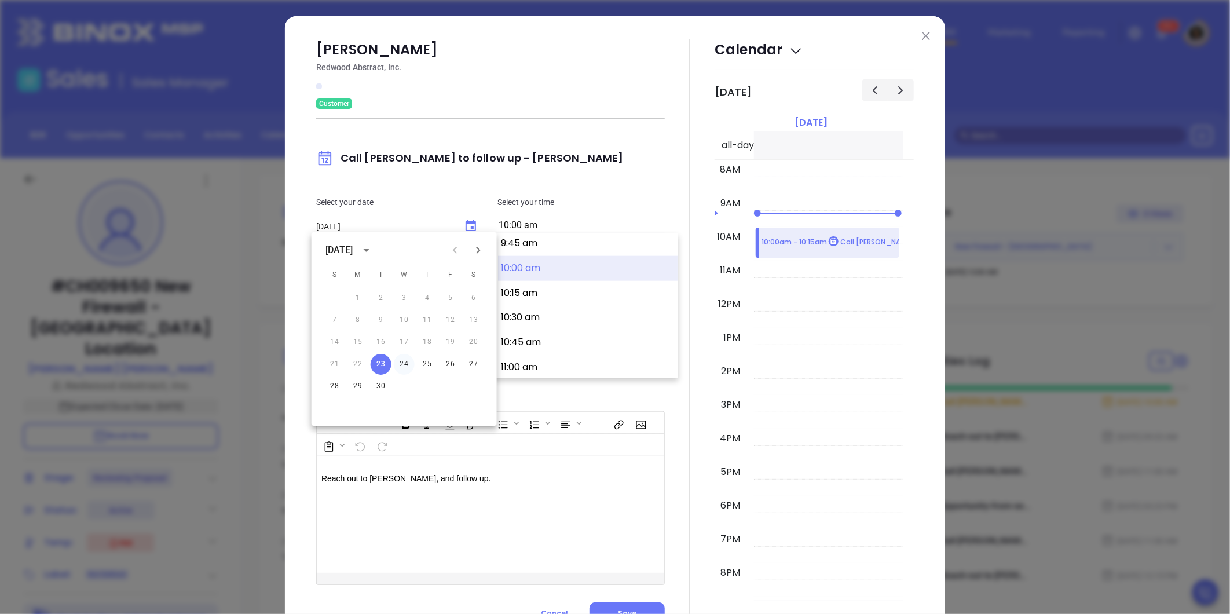
click at [404, 365] on button "24" at bounding box center [404, 364] width 21 height 21
type input "[DATE]"
click at [637, 402] on div "Mike Braun Redwood Abstract, Inc. Customer Call Mike to follow up - Mike Braun …" at bounding box center [490, 331] width 349 height 585
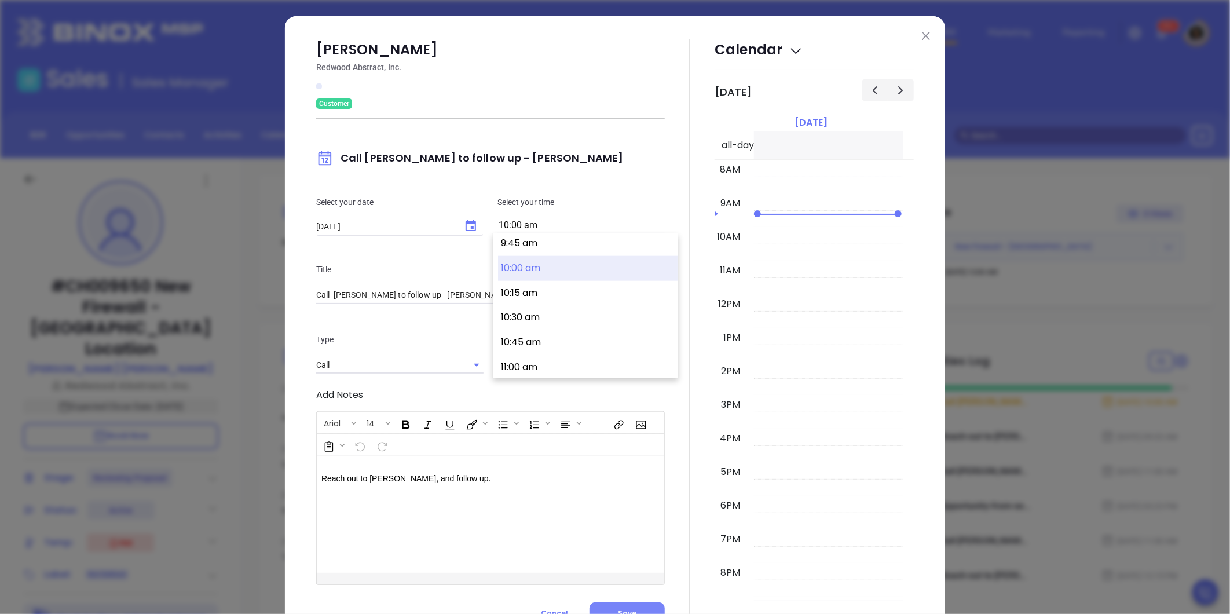
click at [636, 608] on button "Save" at bounding box center [626, 613] width 75 height 22
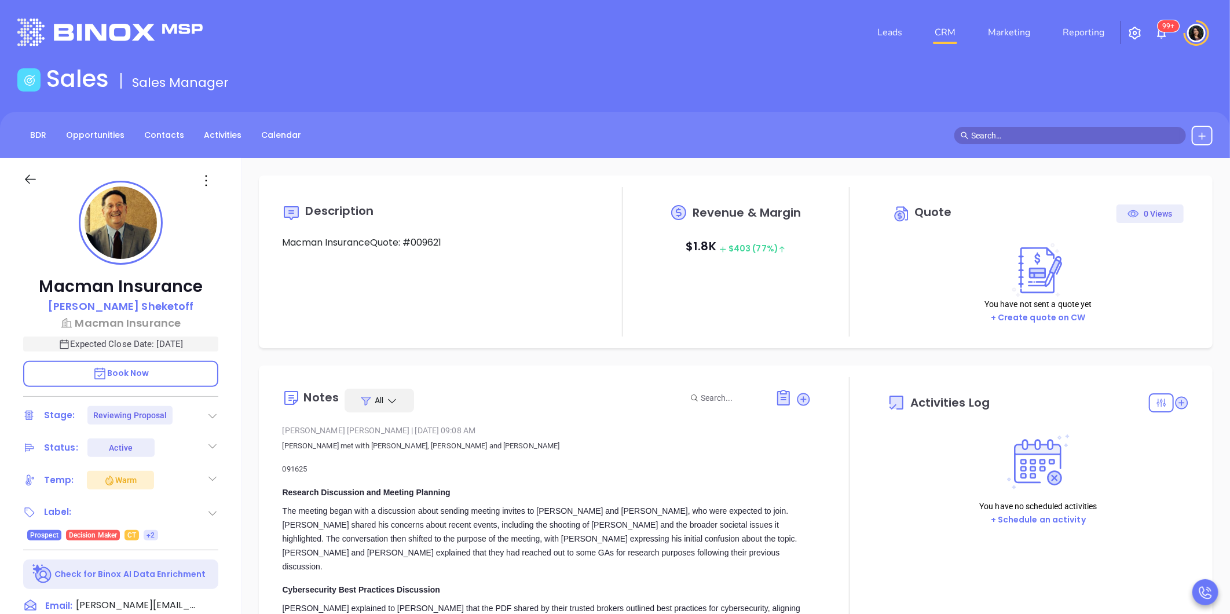
type input "[DATE]"
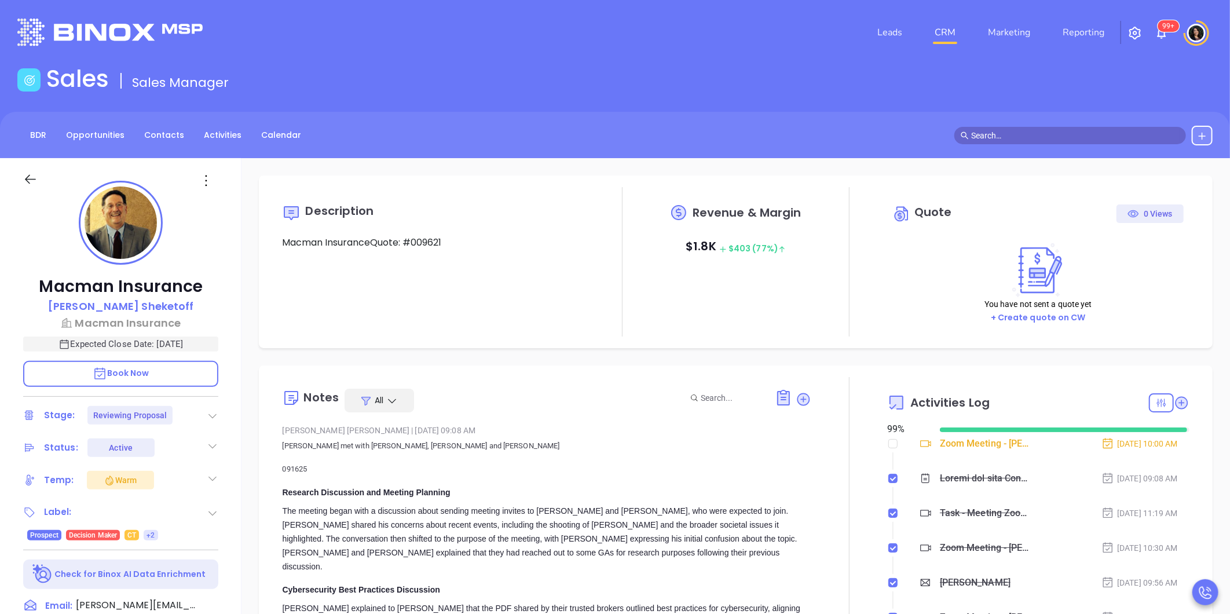
type input "[PERSON_NAME]"
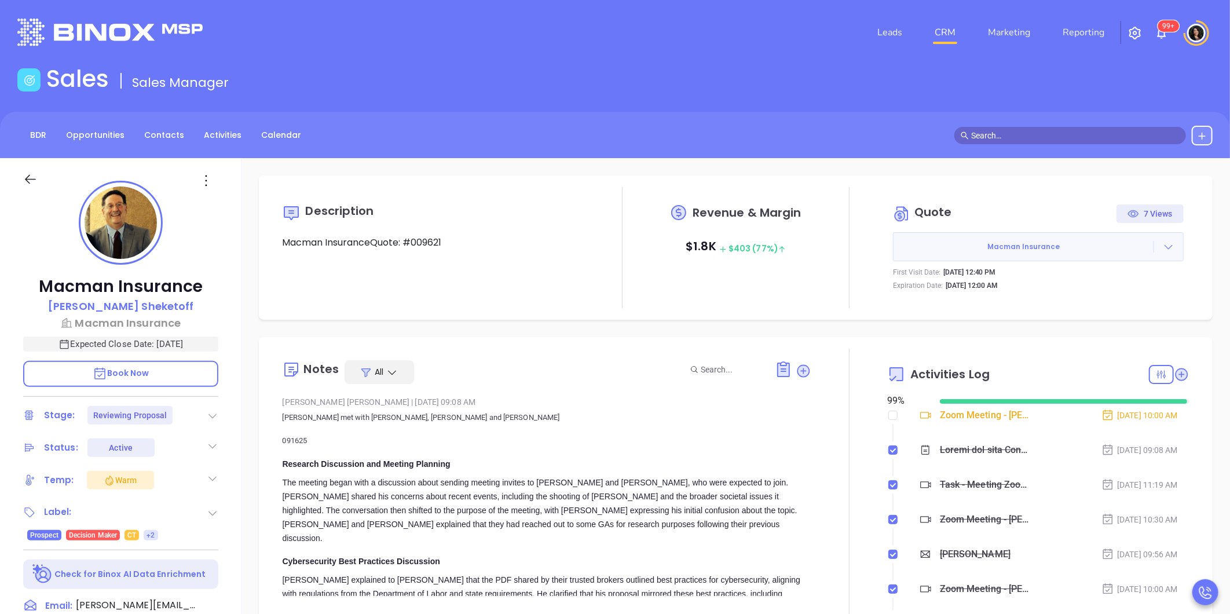
click at [1163, 248] on icon at bounding box center [1169, 247] width 12 height 12
click at [1127, 296] on link "View Order [PERSON_NAME]" at bounding box center [1104, 300] width 119 height 12
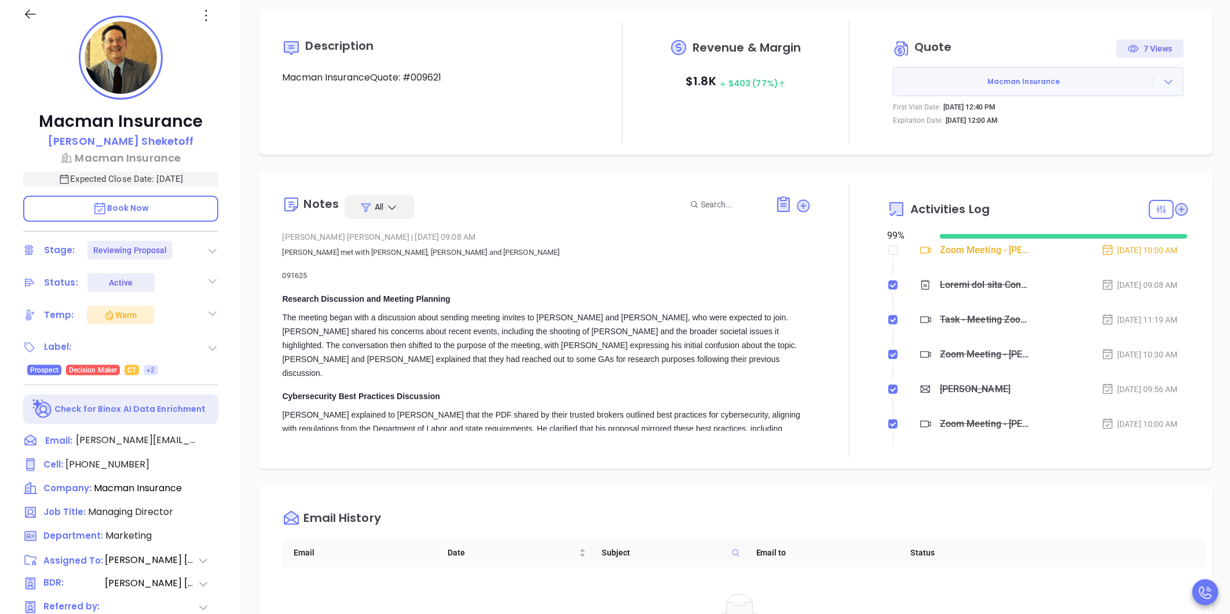
scroll to position [0, 0]
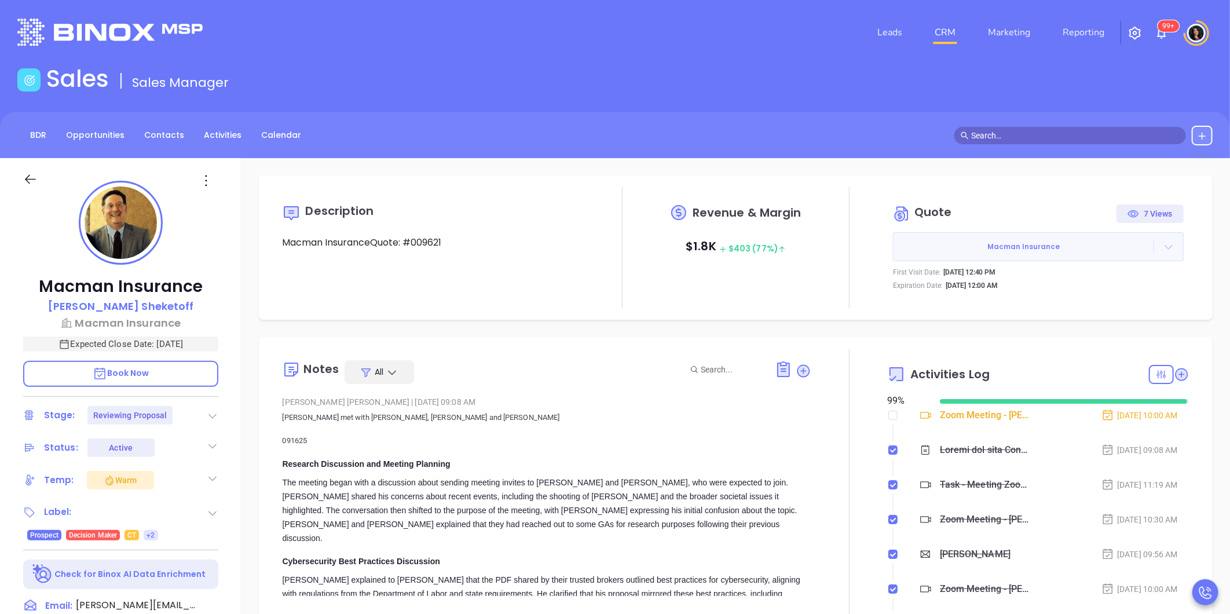
click at [1165, 249] on icon at bounding box center [1169, 247] width 8 height 5
click at [1081, 321] on link "Edit in ConnectWise Sell" at bounding box center [1096, 322] width 102 height 12
click at [1163, 246] on icon at bounding box center [1169, 247] width 12 height 12
click at [1096, 303] on link "View Order Porter" at bounding box center [1104, 300] width 119 height 12
click at [130, 316] on p "Macman Insurance" at bounding box center [120, 323] width 195 height 16
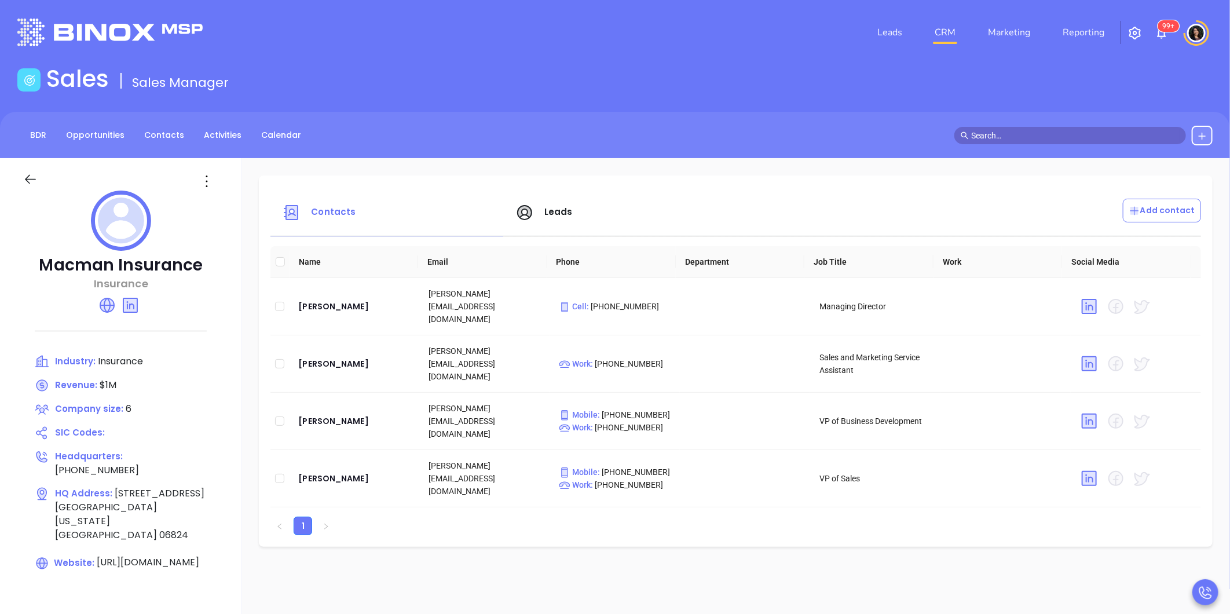
click at [940, 31] on link "CRM" at bounding box center [945, 32] width 30 height 23
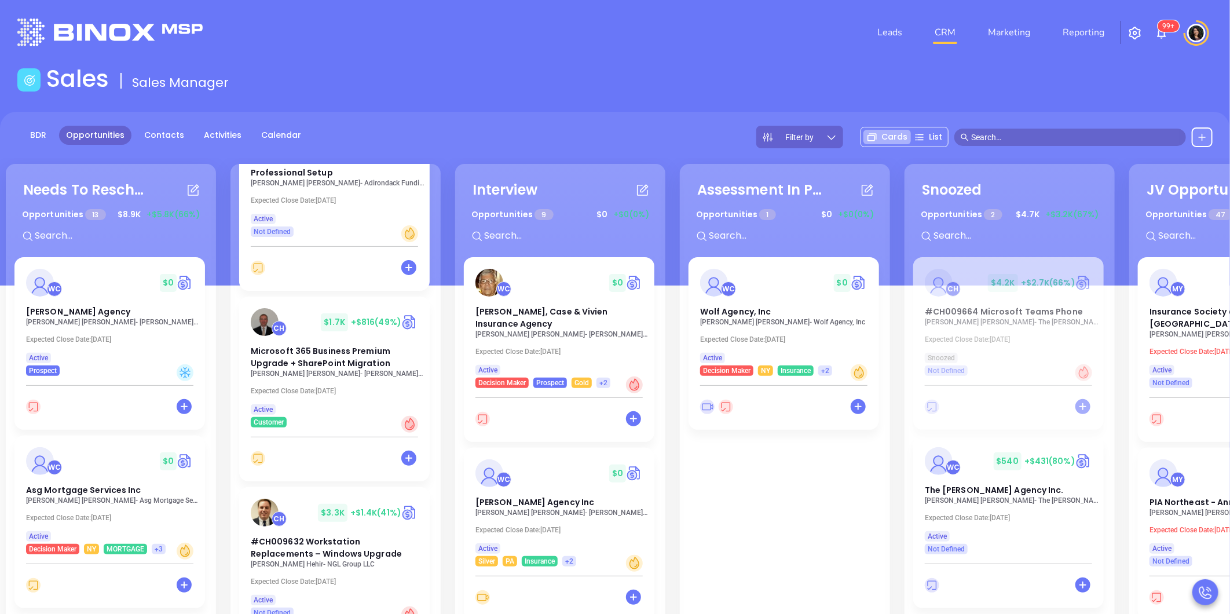
scroll to position [579, 0]
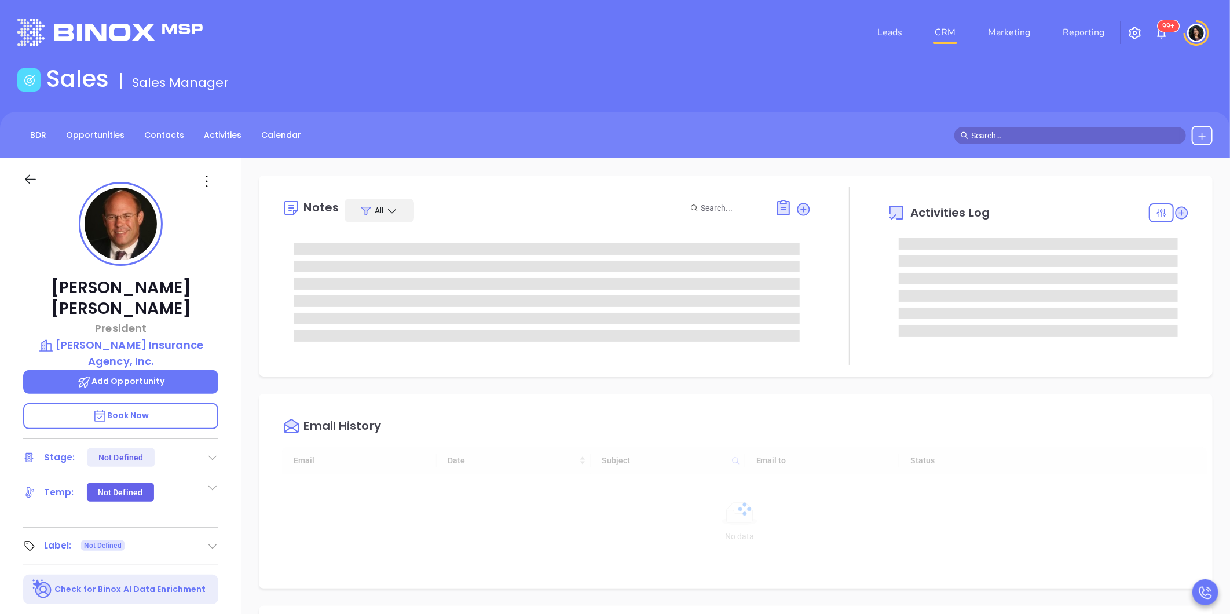
type input "[DATE]"
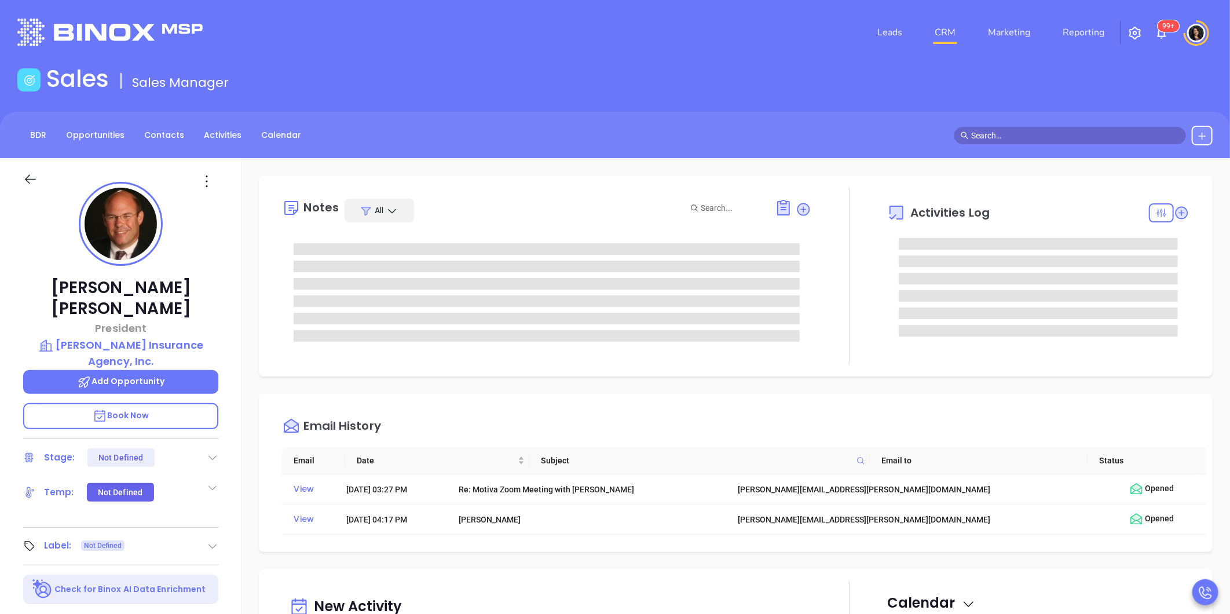
type input "[PERSON_NAME]"
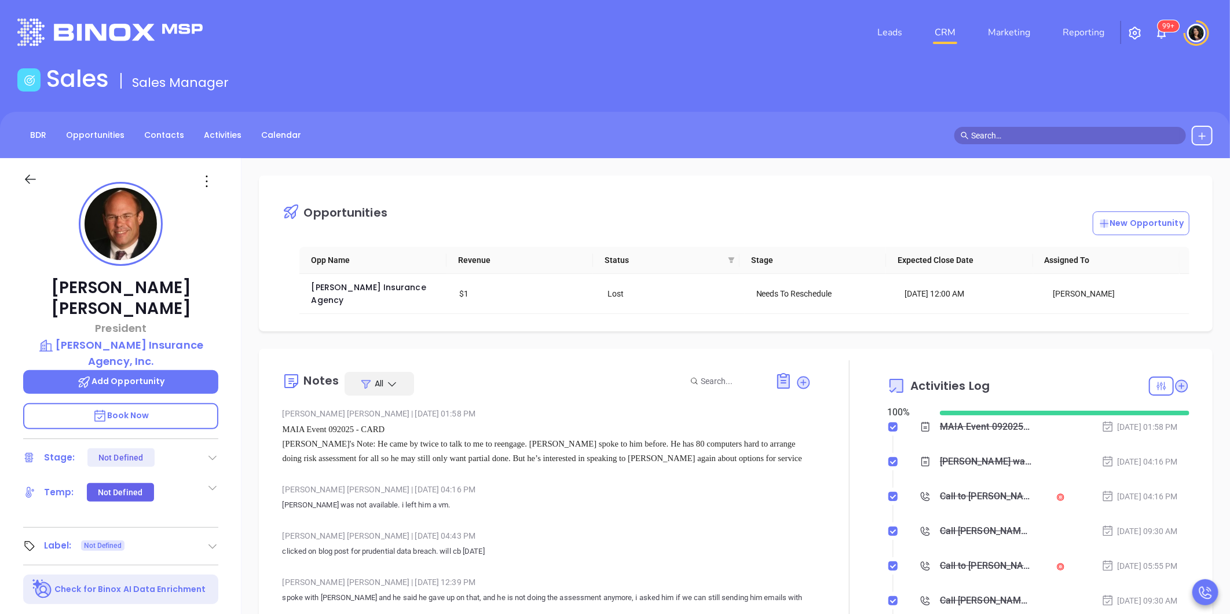
click at [1041, 96] on div "Sales Sales Manager" at bounding box center [614, 81] width 1209 height 32
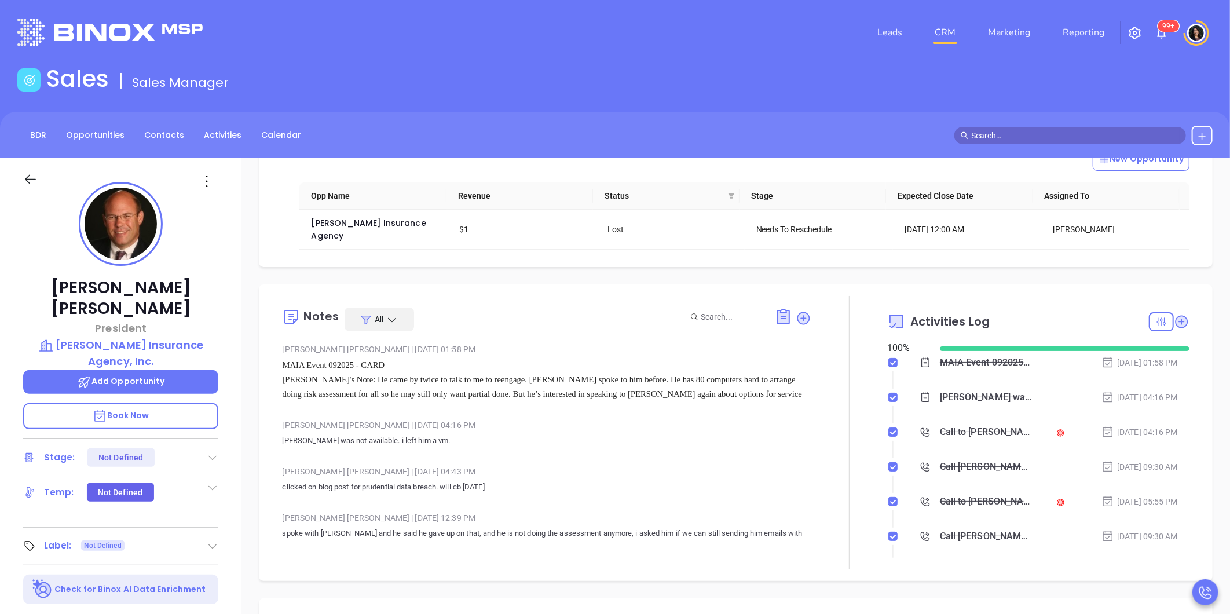
click at [948, 35] on link "CRM" at bounding box center [945, 32] width 30 height 23
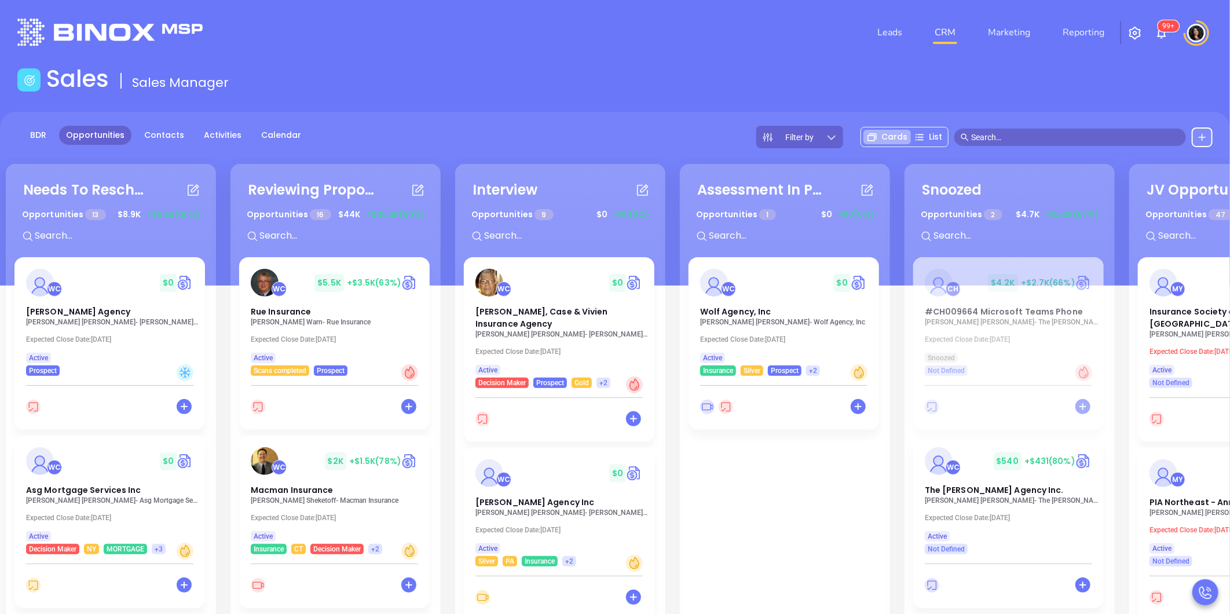
click at [597, 87] on div "Sales Sales Manager" at bounding box center [614, 81] width 1209 height 32
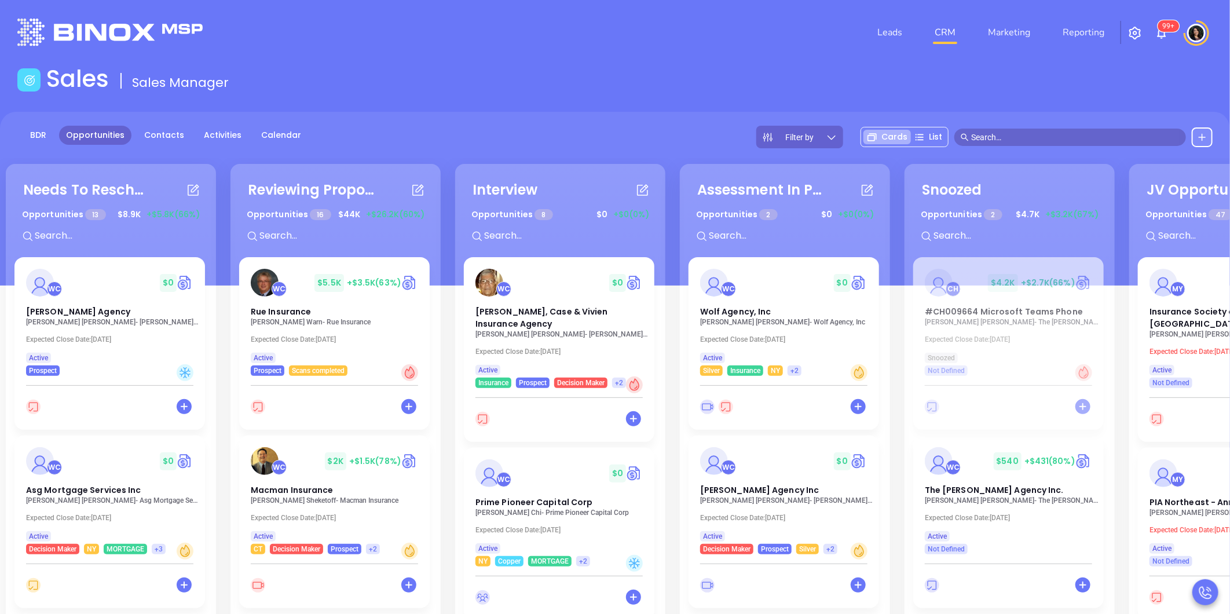
click at [698, 79] on div "Sales Sales Manager" at bounding box center [614, 81] width 1209 height 32
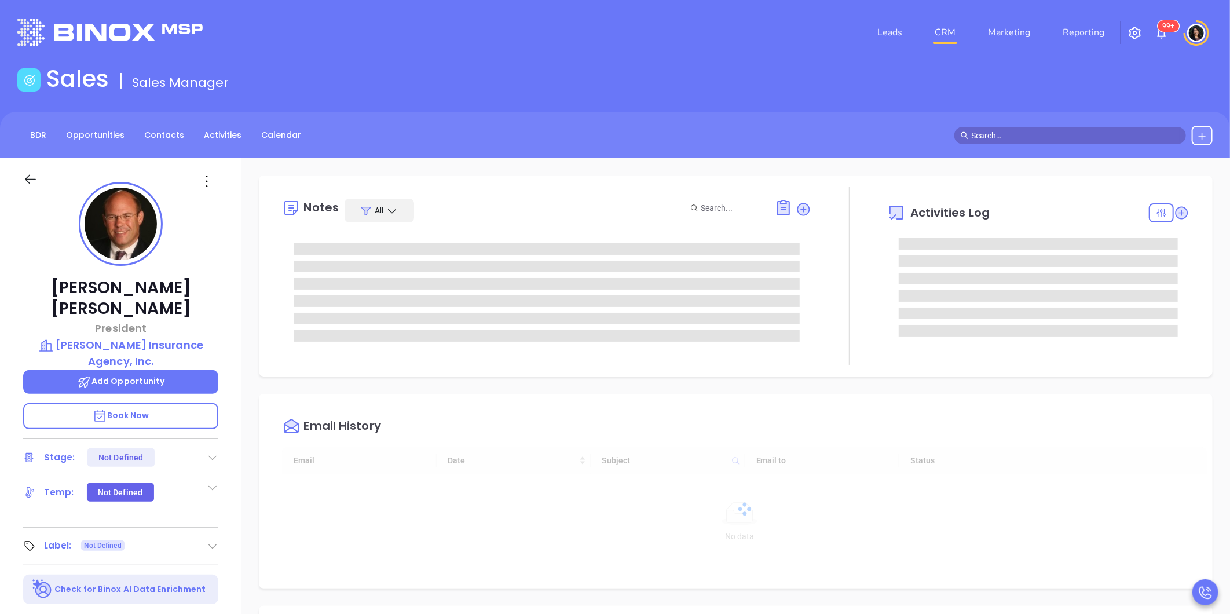
type input "09/24/2025"
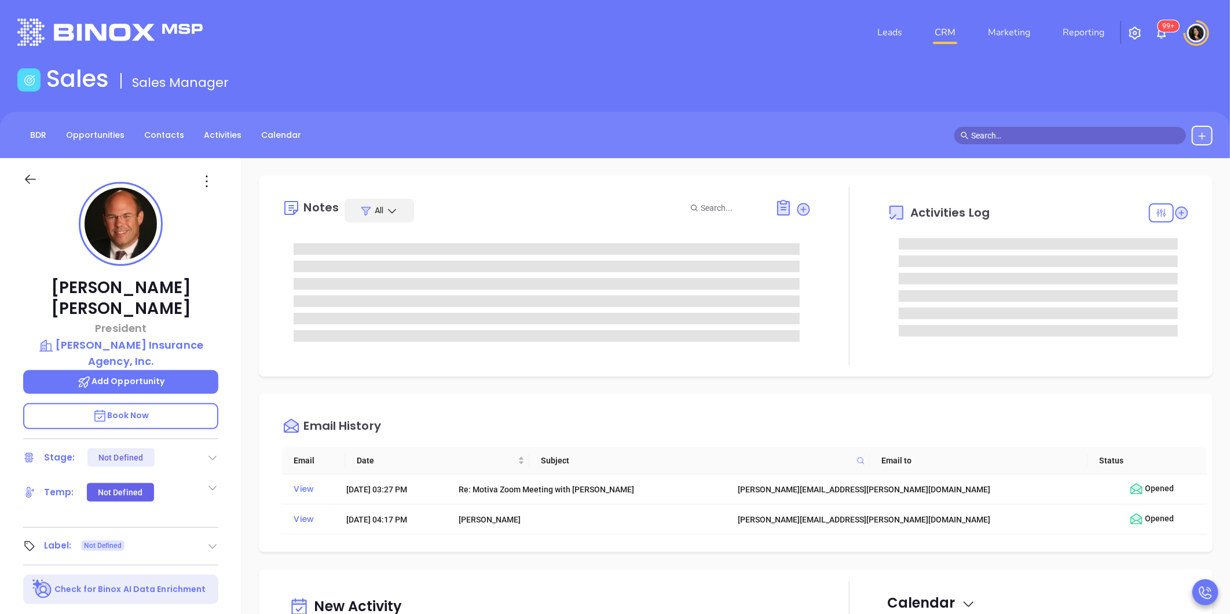
type input "Carla Humber"
click at [529, 24] on div "Leads CRM Marketing Reporting 99+" at bounding box center [816, 33] width 806 height 42
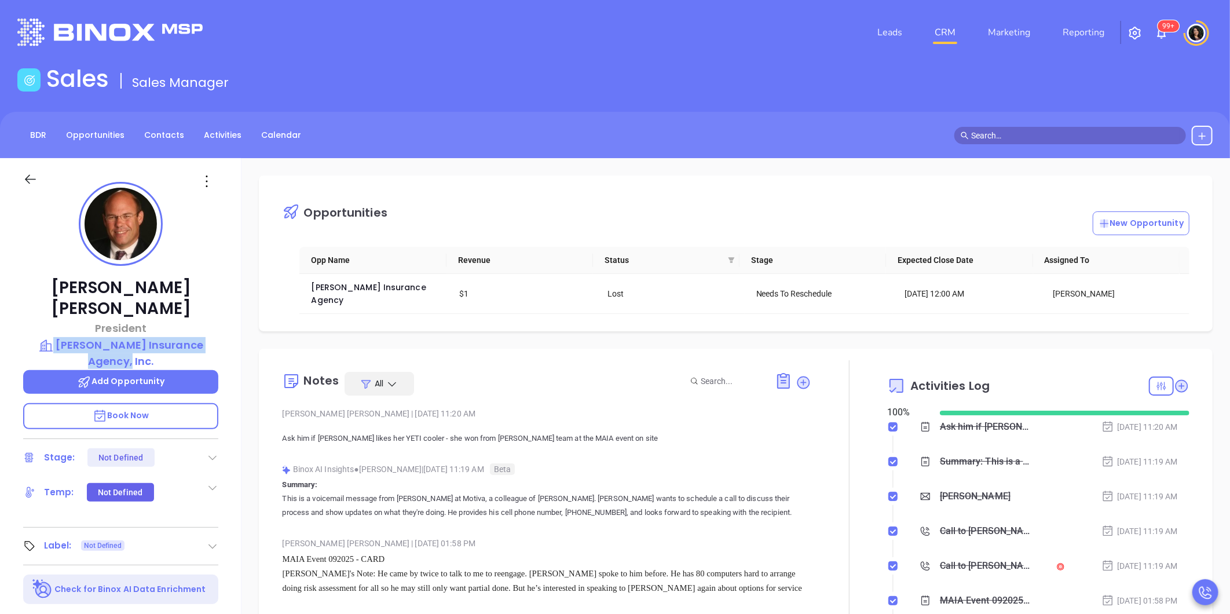
drag, startPoint x: 232, startPoint y: 326, endPoint x: 3, endPoint y: 318, distance: 228.9
click at [3, 318] on div "Lee Gaudette President Gaudette Insurance Agency, Inc. Add Opportunity Book Now…" at bounding box center [120, 541] width 241 height 767
drag, startPoint x: 3, startPoint y: 318, endPoint x: 79, endPoint y: 323, distance: 76.0
copy p "[PERSON_NAME] Insurance Agency, Inc."
click at [250, 273] on div "Opportunities New Opportunity Opp Name Revenue Status Stage Expected Close Date…" at bounding box center [735, 563] width 988 height 811
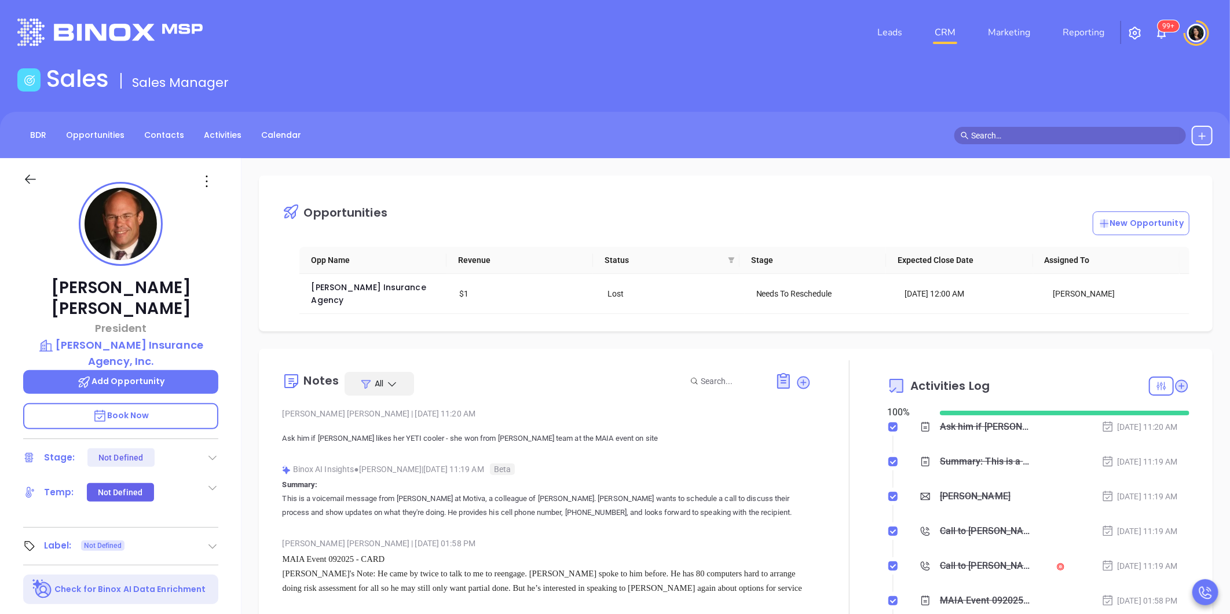
click at [181, 370] on p "Add Opportunity" at bounding box center [120, 382] width 195 height 24
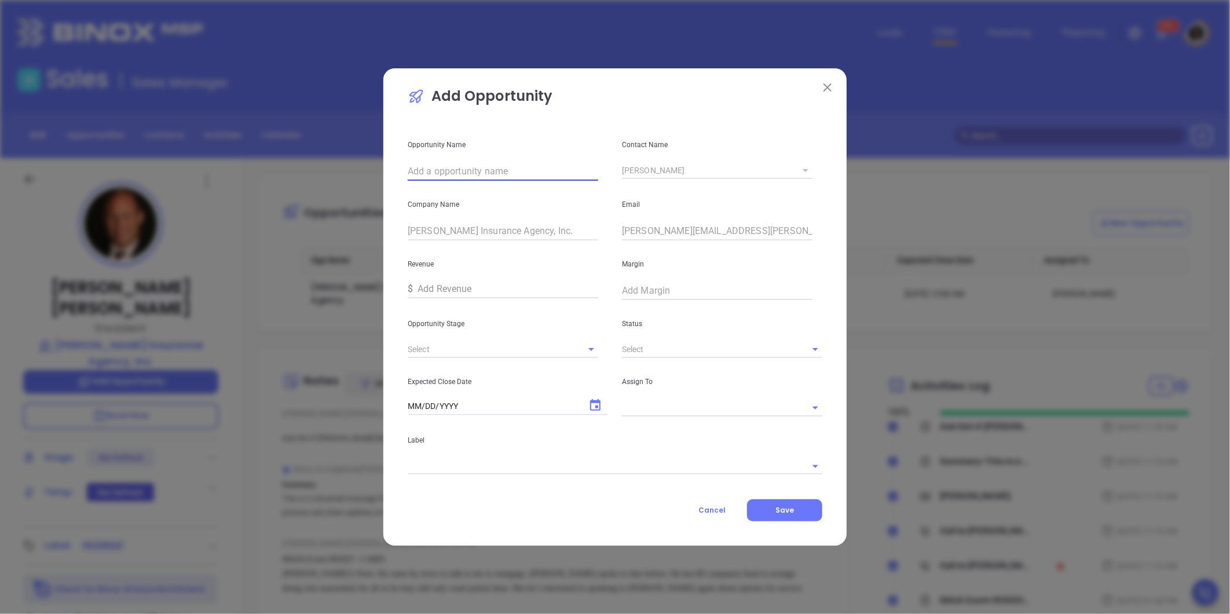
click at [540, 175] on input "text" at bounding box center [503, 171] width 191 height 19
paste input "[PERSON_NAME] Insurance Agency, Inc."
type input "[PERSON_NAME] Insurance Agency, Inc"
click at [656, 345] on input "text" at bounding box center [706, 349] width 168 height 17
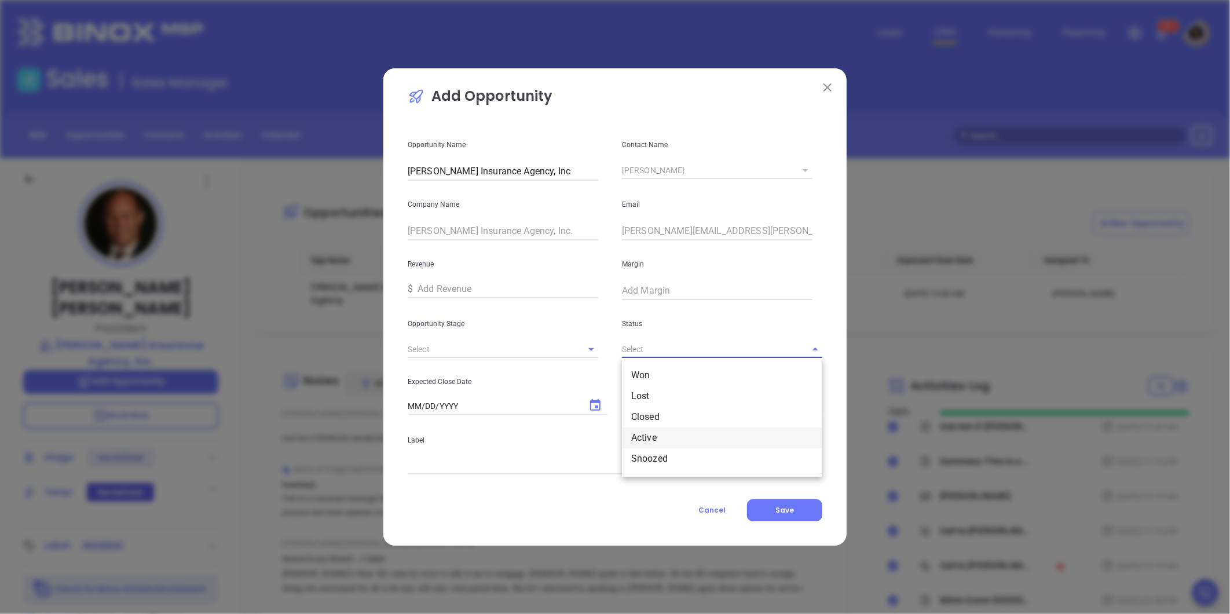
click at [671, 431] on li "Active" at bounding box center [722, 437] width 200 height 21
type input "Active"
click at [595, 343] on icon "Open" at bounding box center [591, 349] width 14 height 14
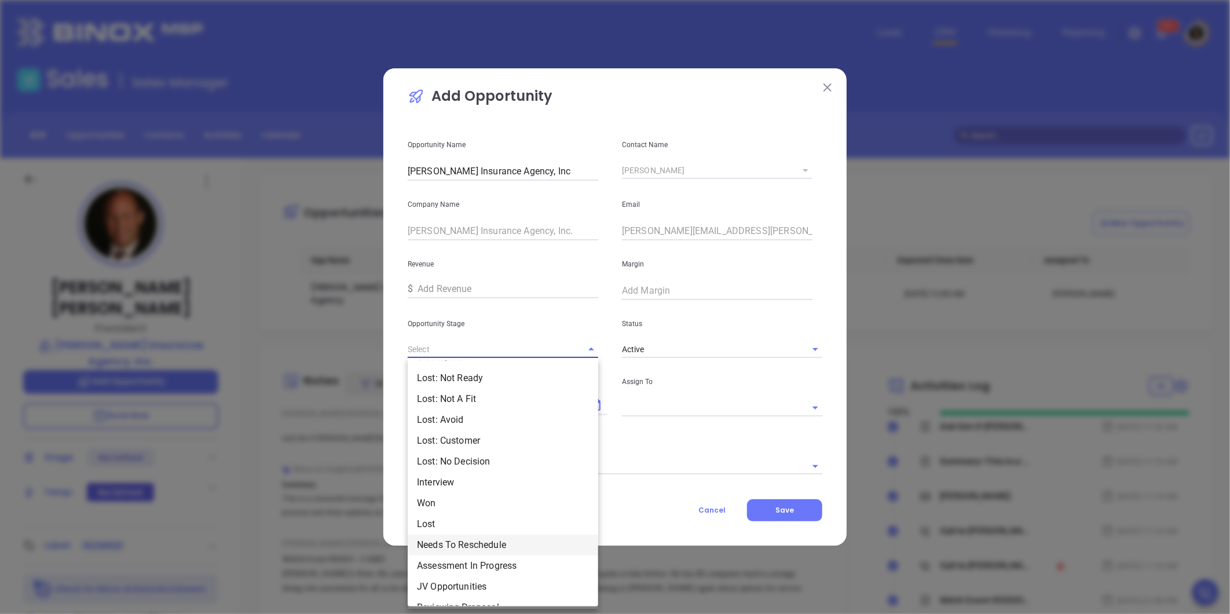
scroll to position [0, 0]
click at [475, 504] on li "Interview" at bounding box center [503, 500] width 191 height 21
type input "Interview"
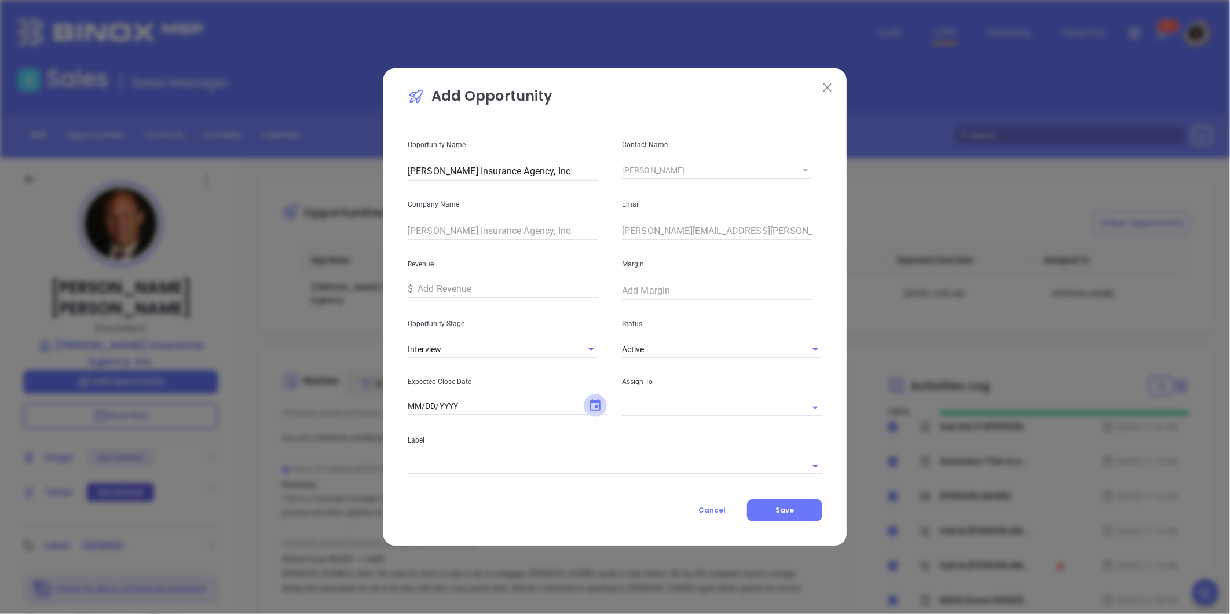
click at [599, 412] on icon "Choose date" at bounding box center [595, 405] width 14 height 14
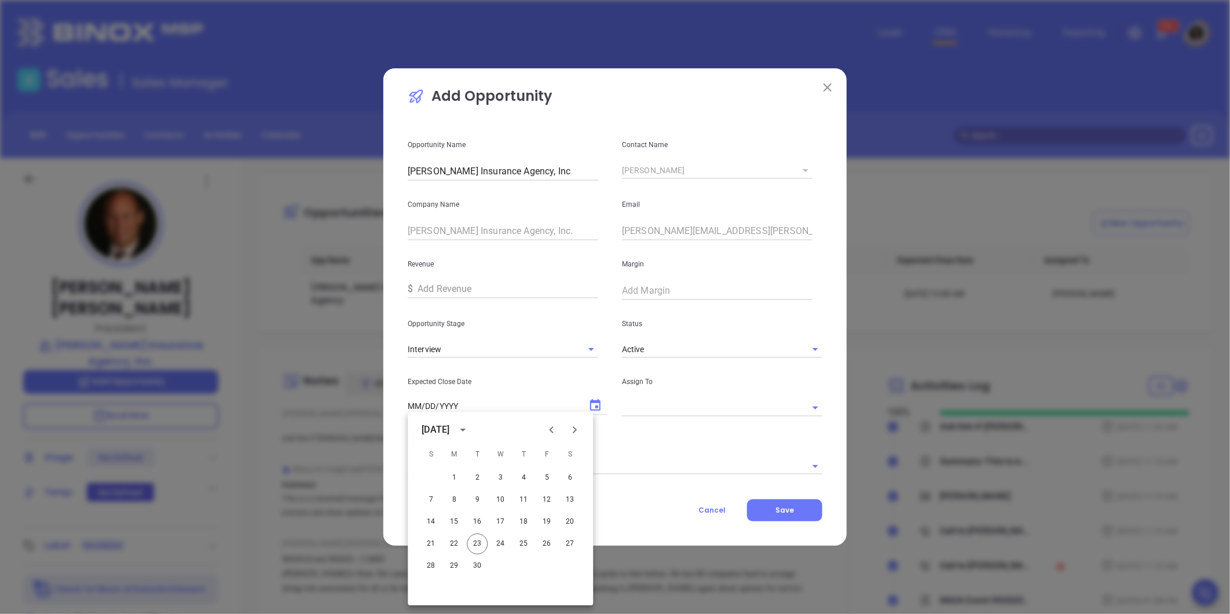
click at [572, 430] on icon "Next month" at bounding box center [574, 430] width 14 height 14
click at [502, 546] on button "22" at bounding box center [500, 543] width 21 height 21
type input "10/22/2025"
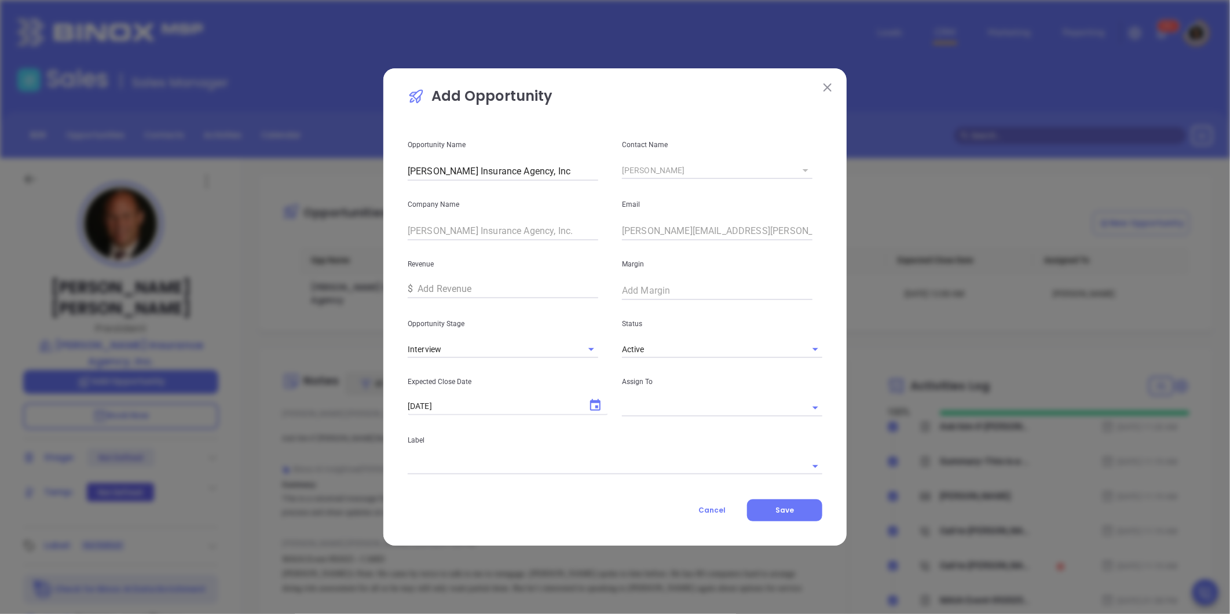
click at [696, 413] on input "text" at bounding box center [706, 407] width 168 height 17
click at [678, 433] on li "Walter Contreras" at bounding box center [722, 433] width 200 height 21
type input "Walter Contreras"
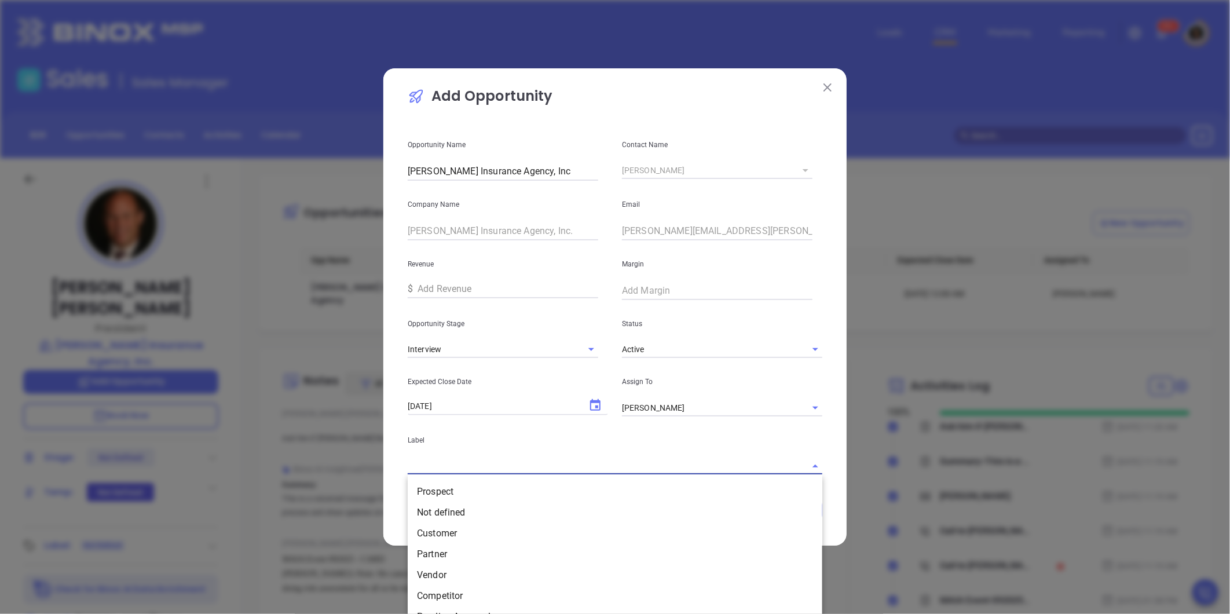
click at [531, 464] on input "text" at bounding box center [599, 465] width 382 height 17
click at [510, 495] on li "Prospect" at bounding box center [615, 491] width 415 height 21
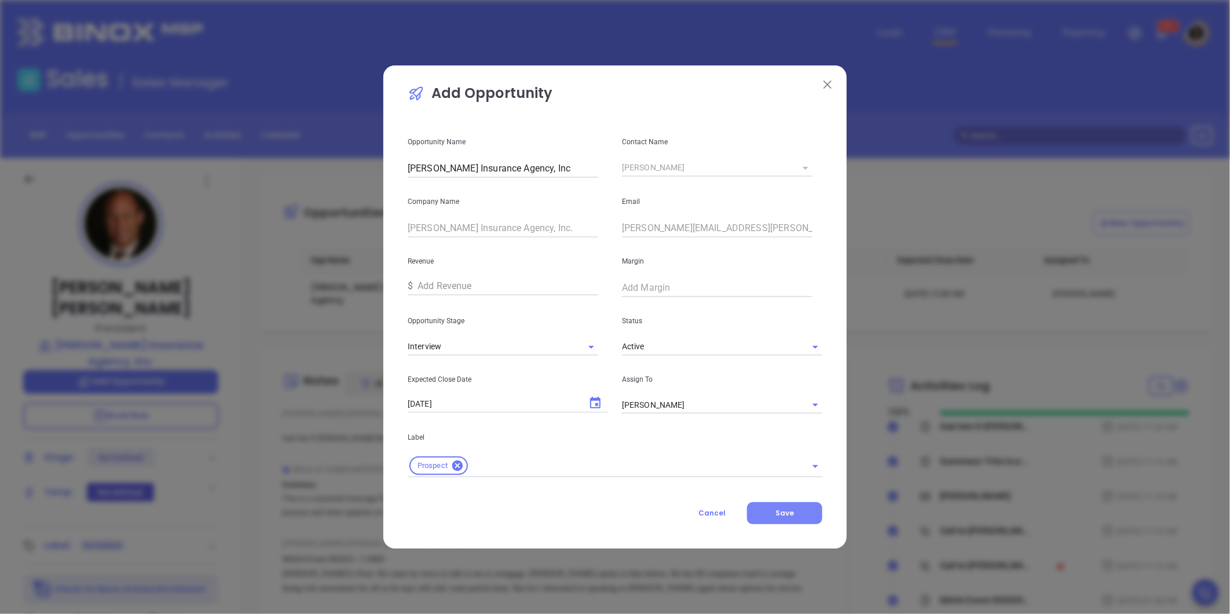
click at [778, 515] on span "Save" at bounding box center [784, 513] width 19 height 10
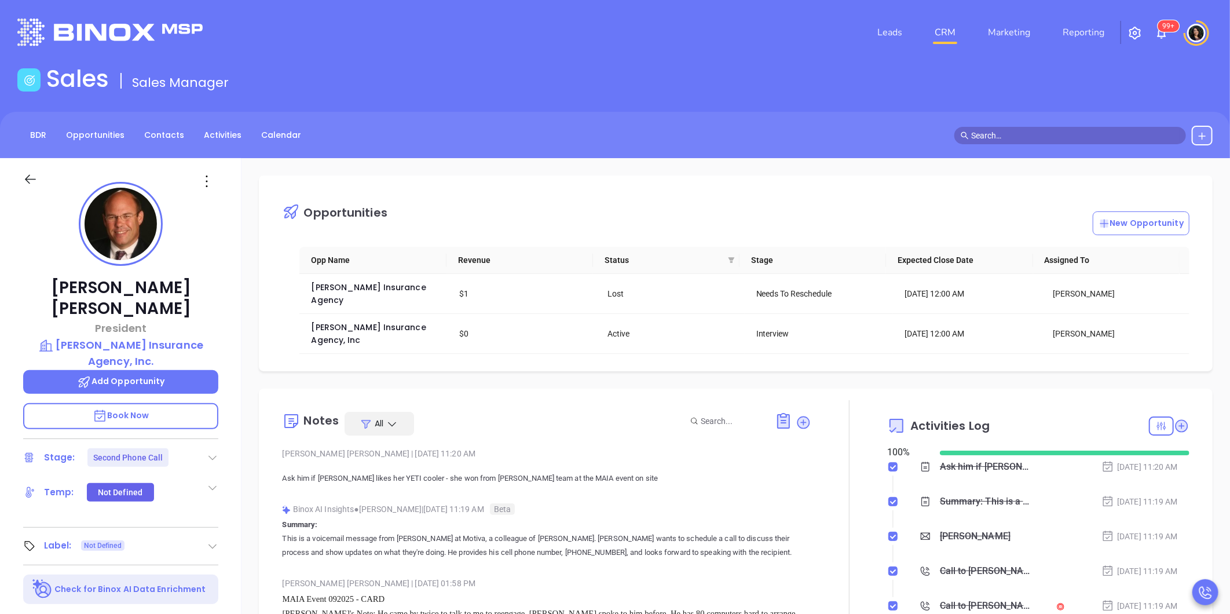
click at [1042, 100] on main "Sales Sales Manager BDR Opportunities Contacts Activities Calendar Call Now Cal…" at bounding box center [615, 495] width 1230 height 860
click at [342, 321] on span "[PERSON_NAME] Insurance Agency, Inc" at bounding box center [369, 333] width 117 height 24
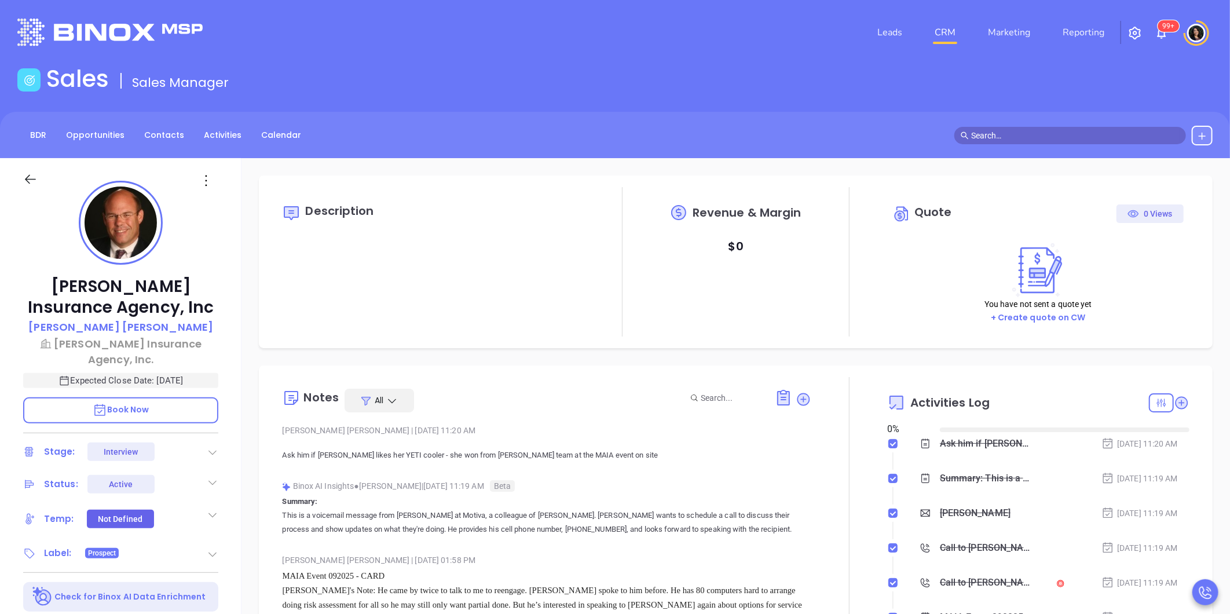
type input "09/24/2025"
type input "Carla Humber"
click at [1176, 403] on icon at bounding box center [1182, 403] width 12 height 12
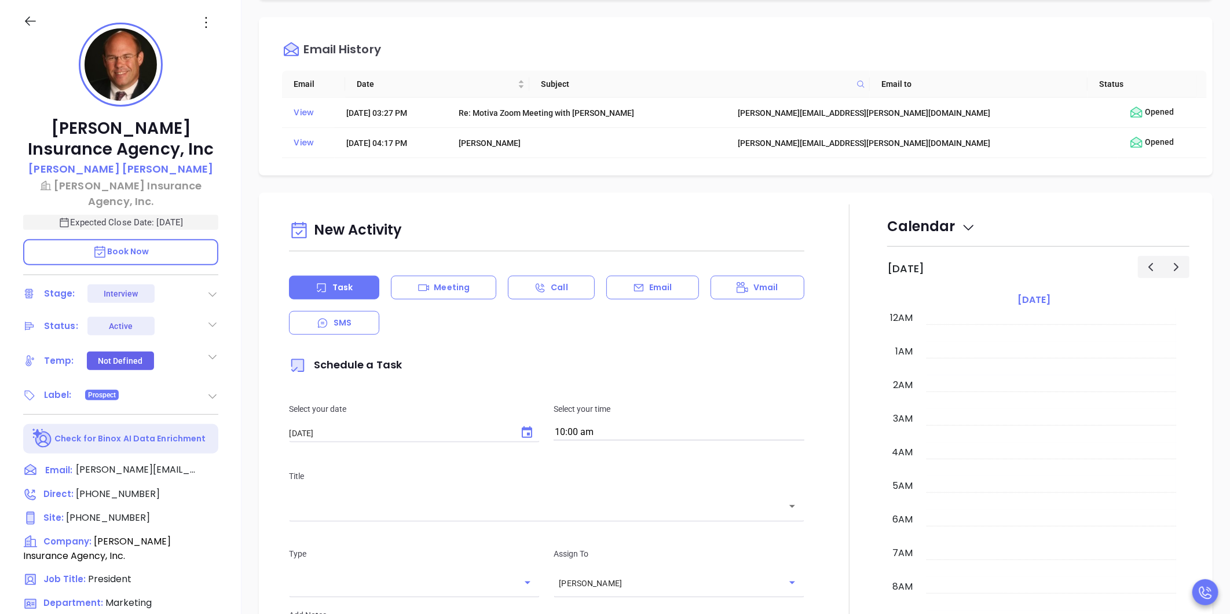
scroll to position [568, 0]
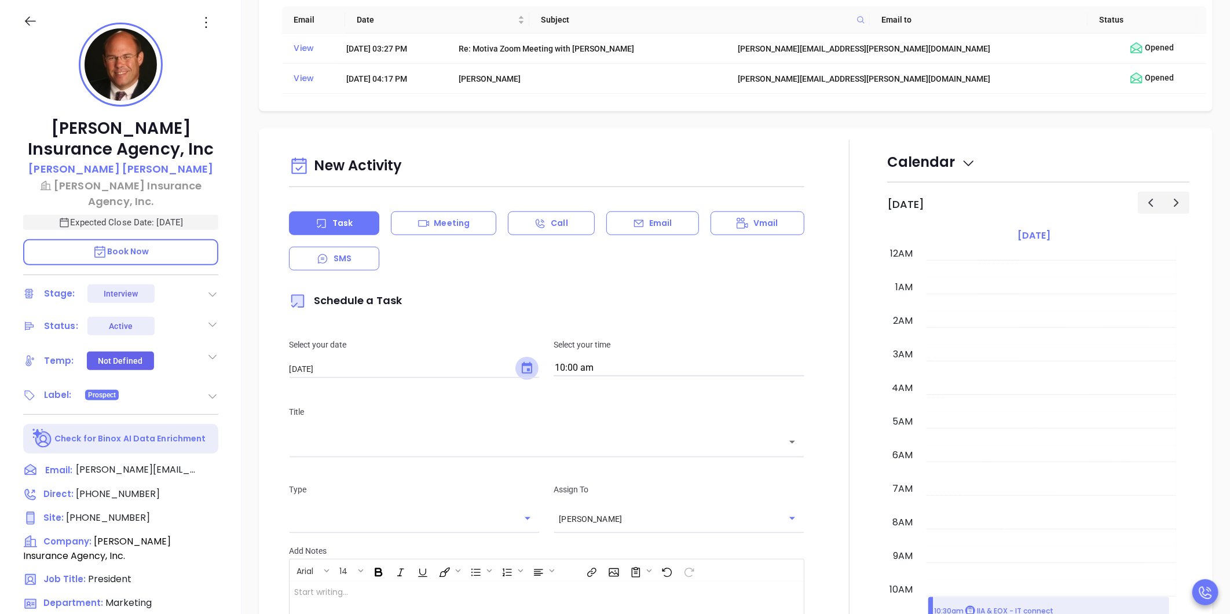
click at [527, 372] on icon "Choose date, selected date is Sep 24, 2025" at bounding box center [527, 368] width 14 height 14
click at [336, 530] on button "29" at bounding box center [335, 529] width 21 height 21
type input "09/29/2025"
click at [463, 444] on input "text" at bounding box center [538, 441] width 488 height 13
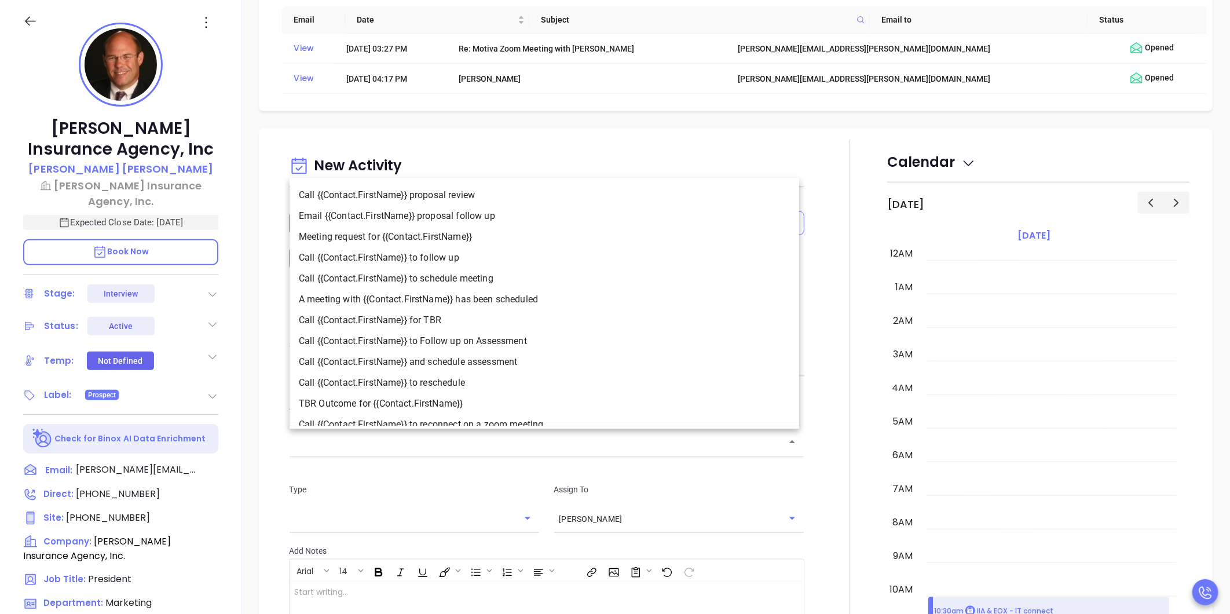
click at [461, 273] on li "Call {{Contact.FirstName}} to schedule meeting" at bounding box center [545, 279] width 510 height 21
type input "Call Lee to schedule meeting"
type input "Call"
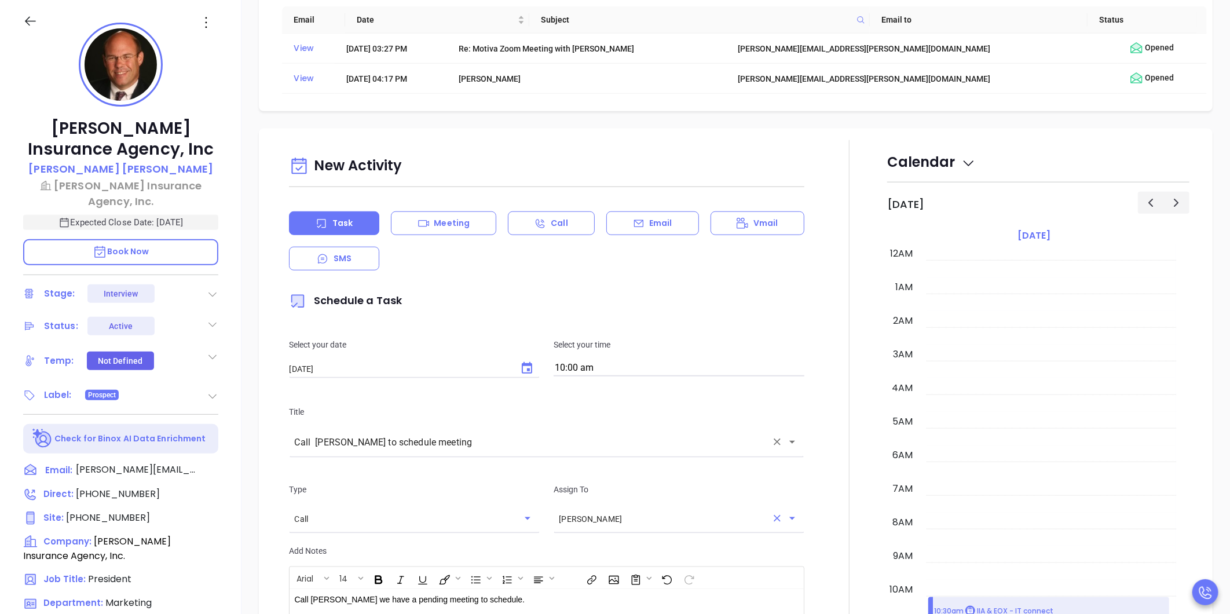
click at [614, 519] on input "Carla Humber" at bounding box center [663, 519] width 208 height 12
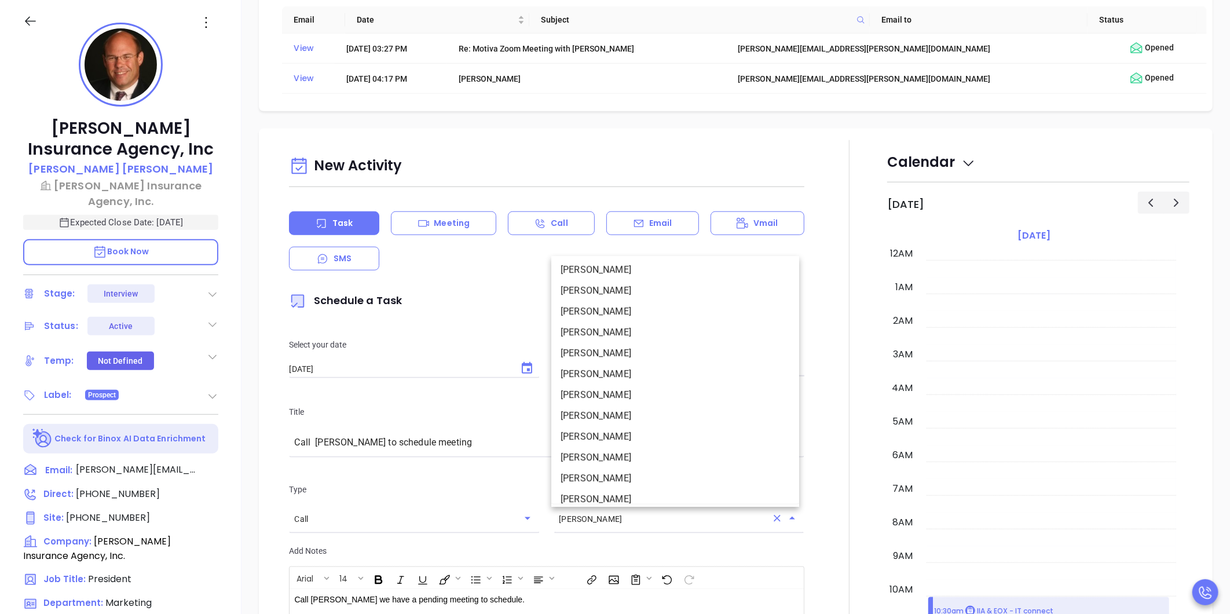
scroll to position [138, 0]
click at [608, 463] on li "Walter Contreras" at bounding box center [675, 469] width 248 height 21
type input "Walter Contreras"
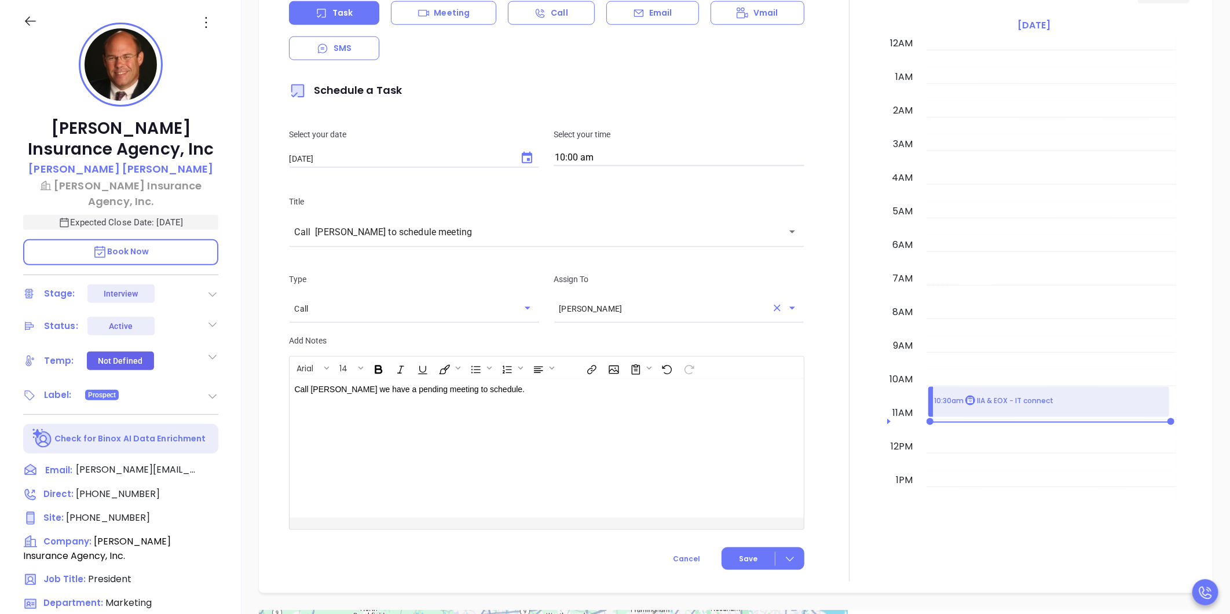
scroll to position [825, 0]
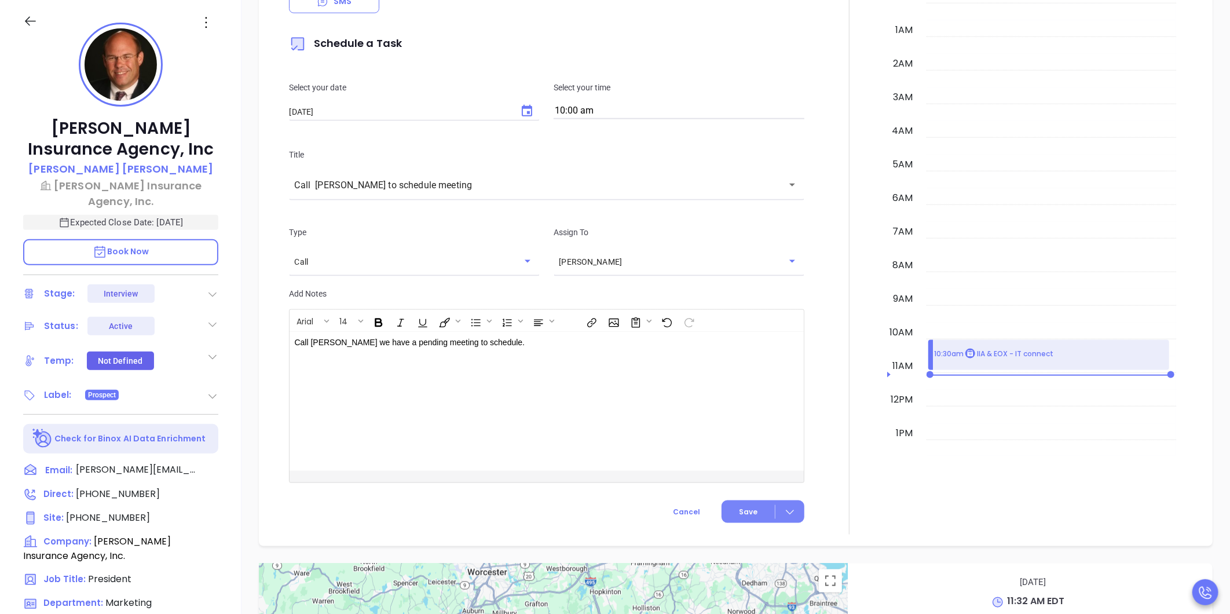
click at [755, 513] on button "Save" at bounding box center [763, 511] width 83 height 23
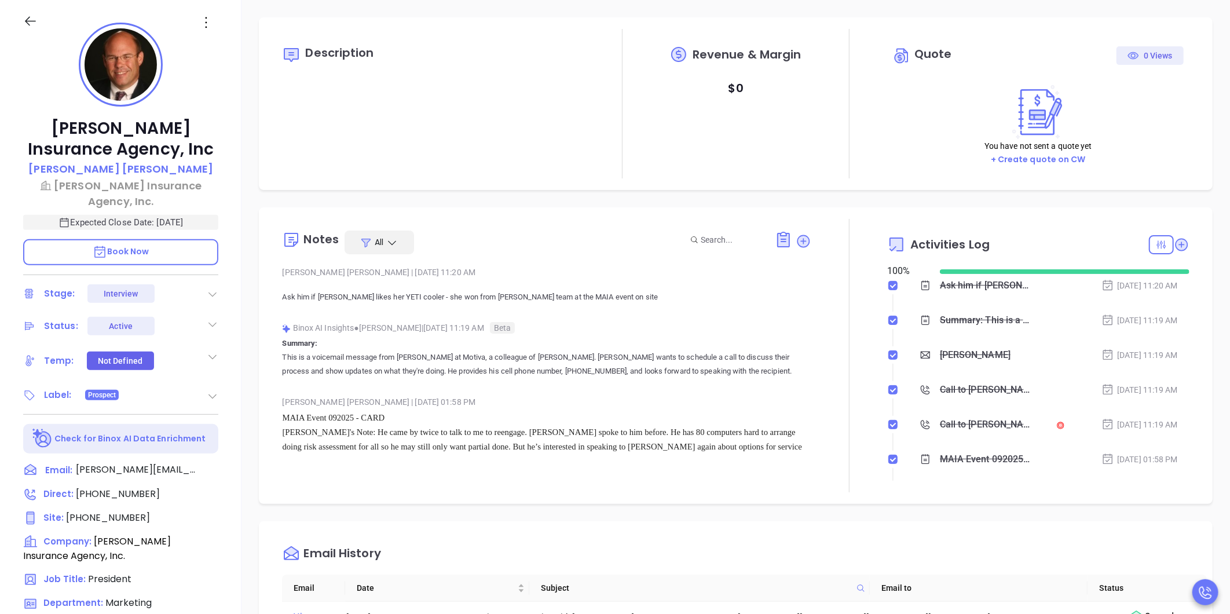
scroll to position [0, 0]
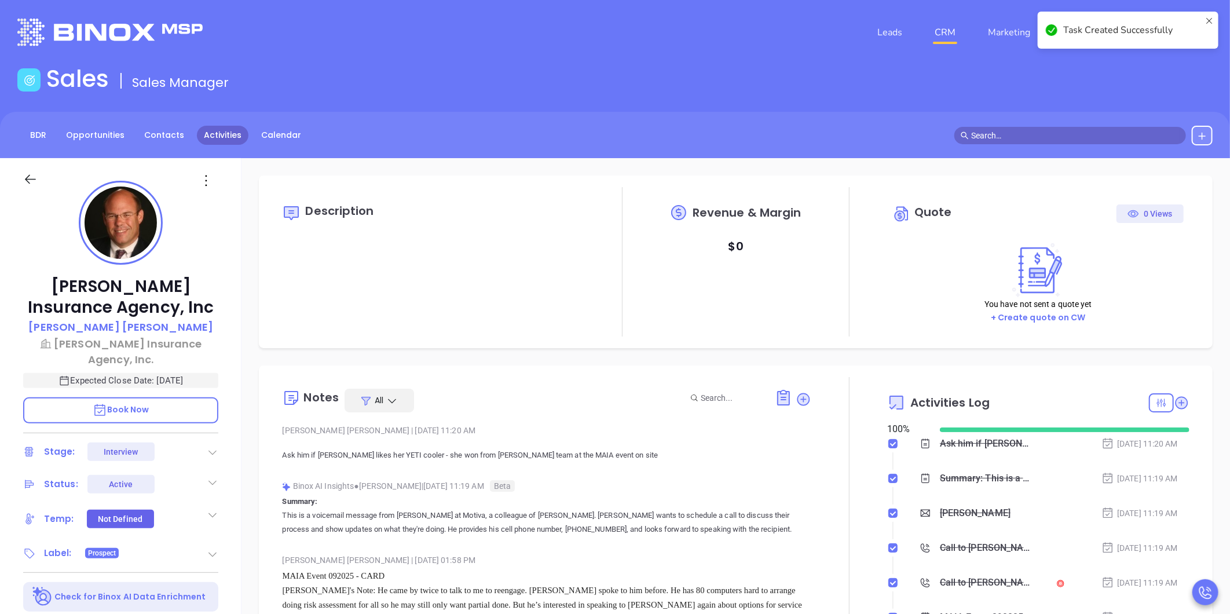
click at [226, 136] on link "Activities" at bounding box center [223, 135] width 52 height 19
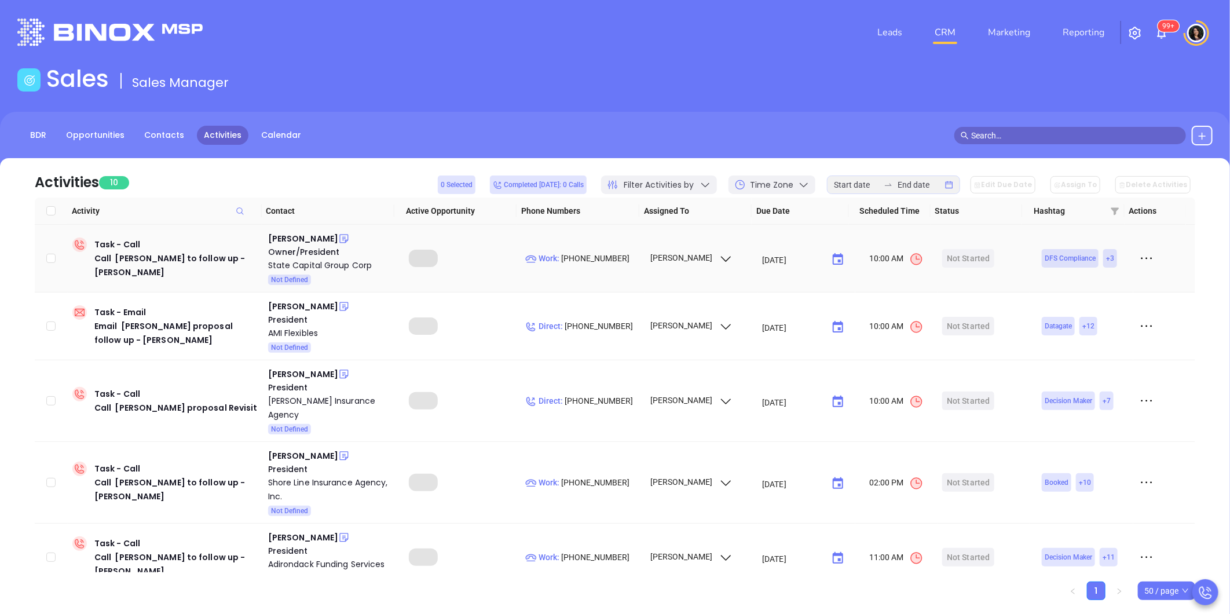
click at [1138, 261] on icon at bounding box center [1146, 258] width 17 height 17
click at [1073, 317] on div "Mark As Completed" at bounding box center [1084, 322] width 105 height 13
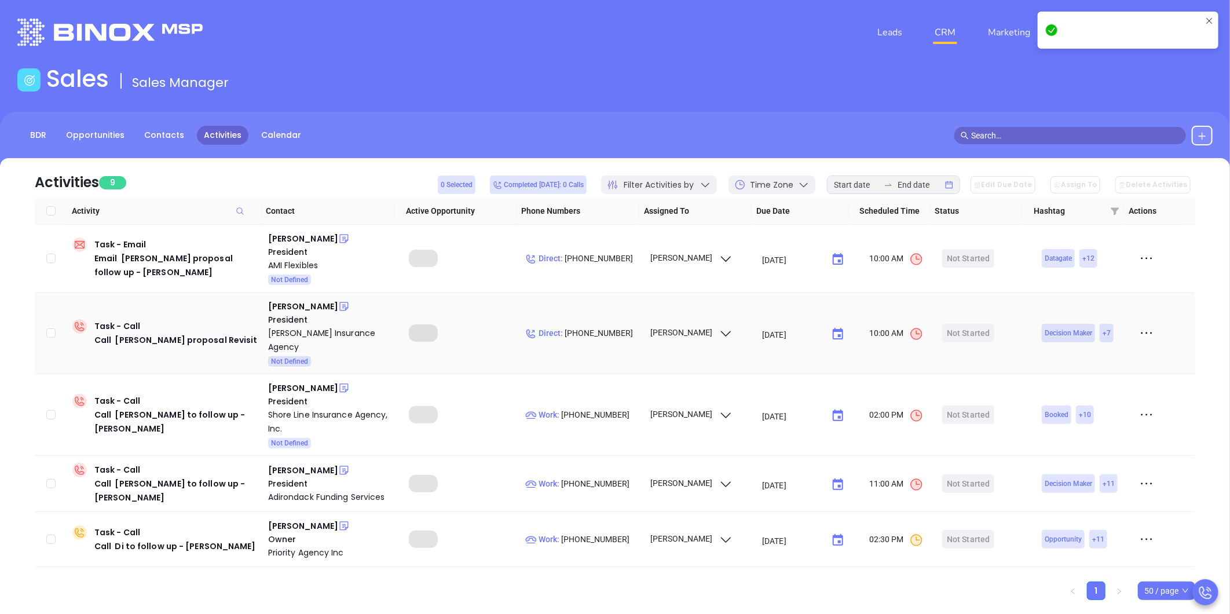
click at [1144, 256] on icon at bounding box center [1146, 258] width 17 height 17
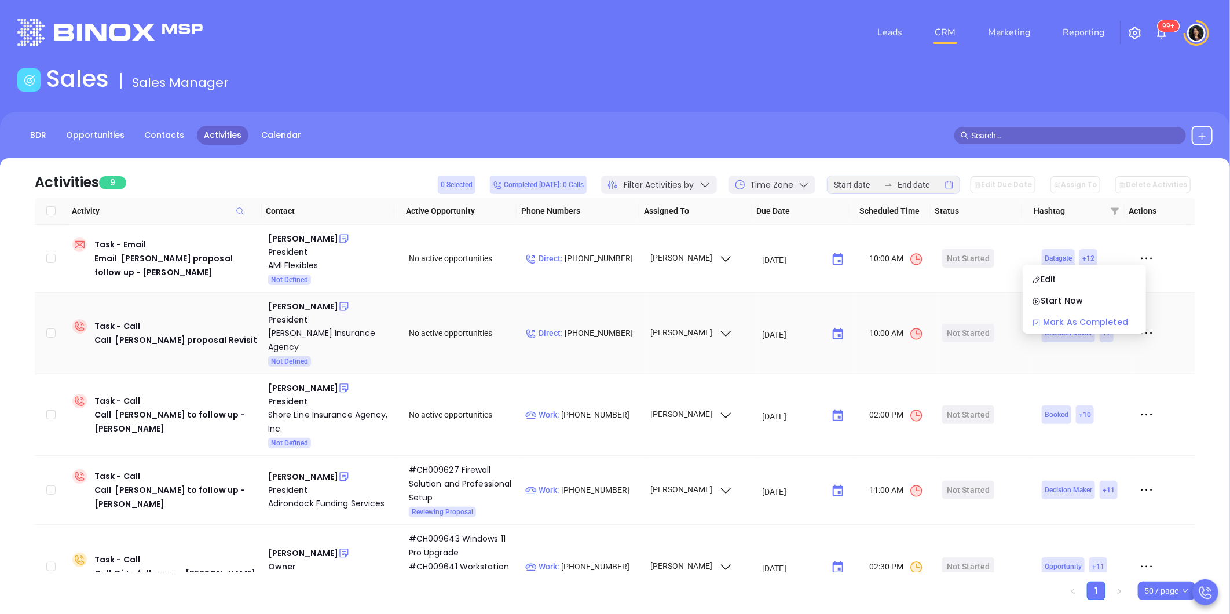
click at [1089, 320] on div "Mark As Completed" at bounding box center [1084, 322] width 105 height 13
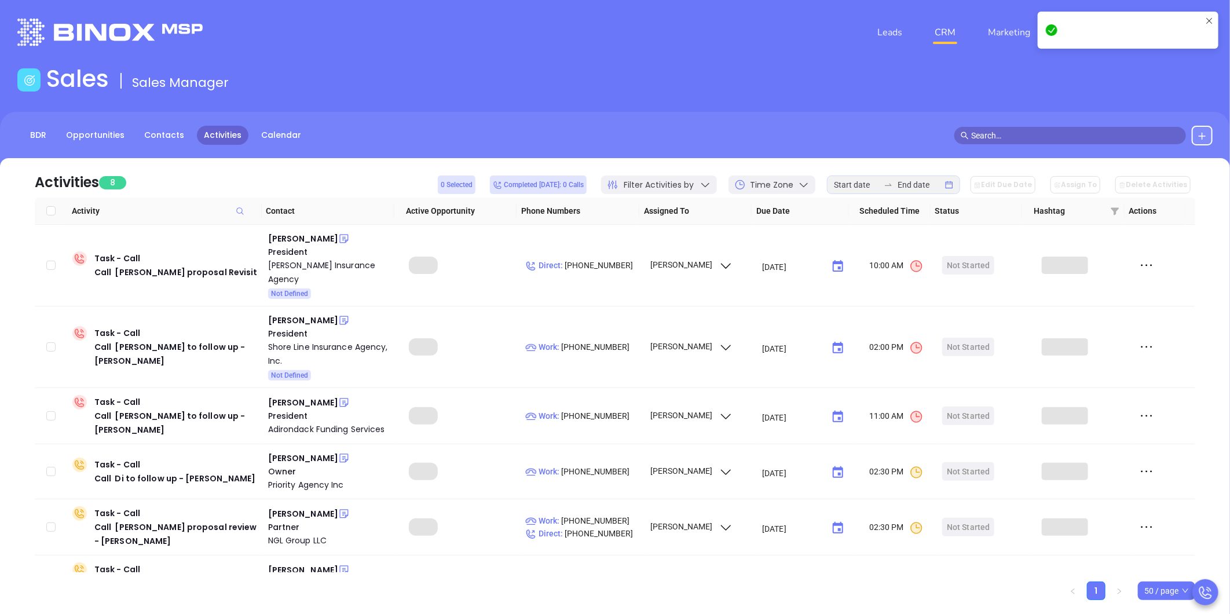
click at [1138, 257] on icon at bounding box center [1146, 265] width 17 height 17
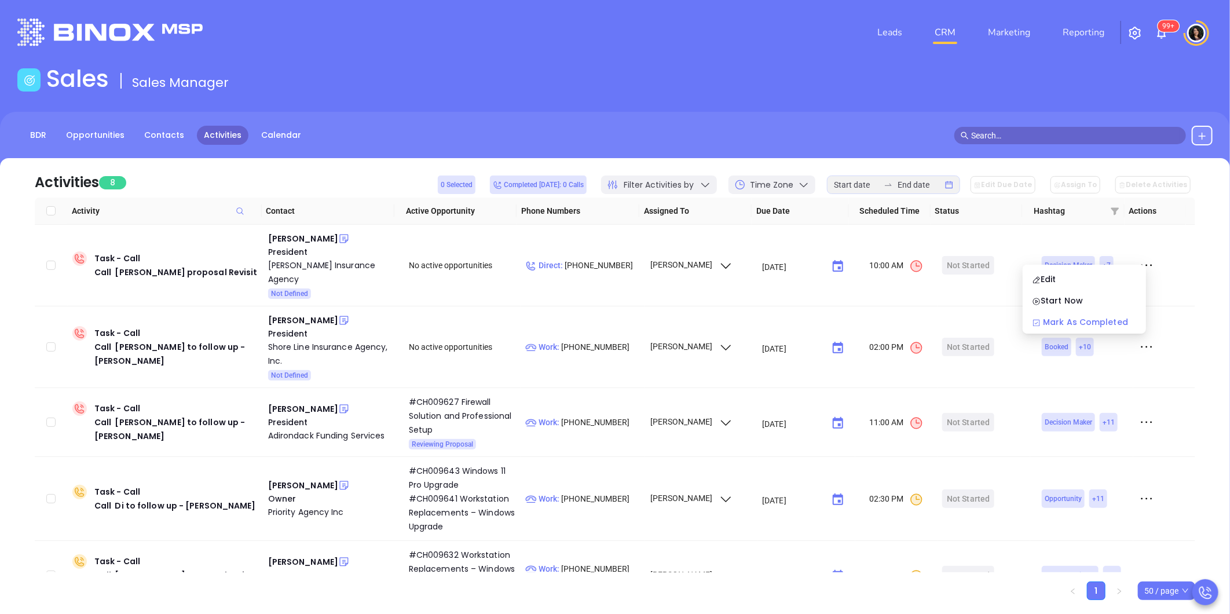
click at [1103, 321] on div "Mark As Completed" at bounding box center [1084, 322] width 105 height 13
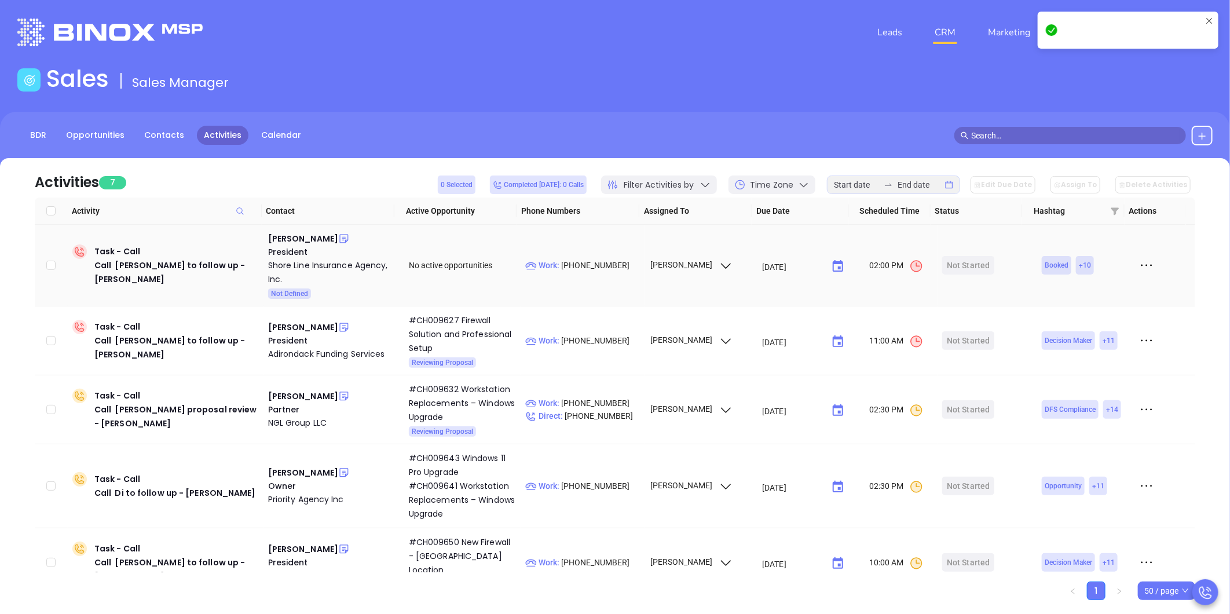
click at [1138, 266] on icon at bounding box center [1146, 265] width 17 height 17
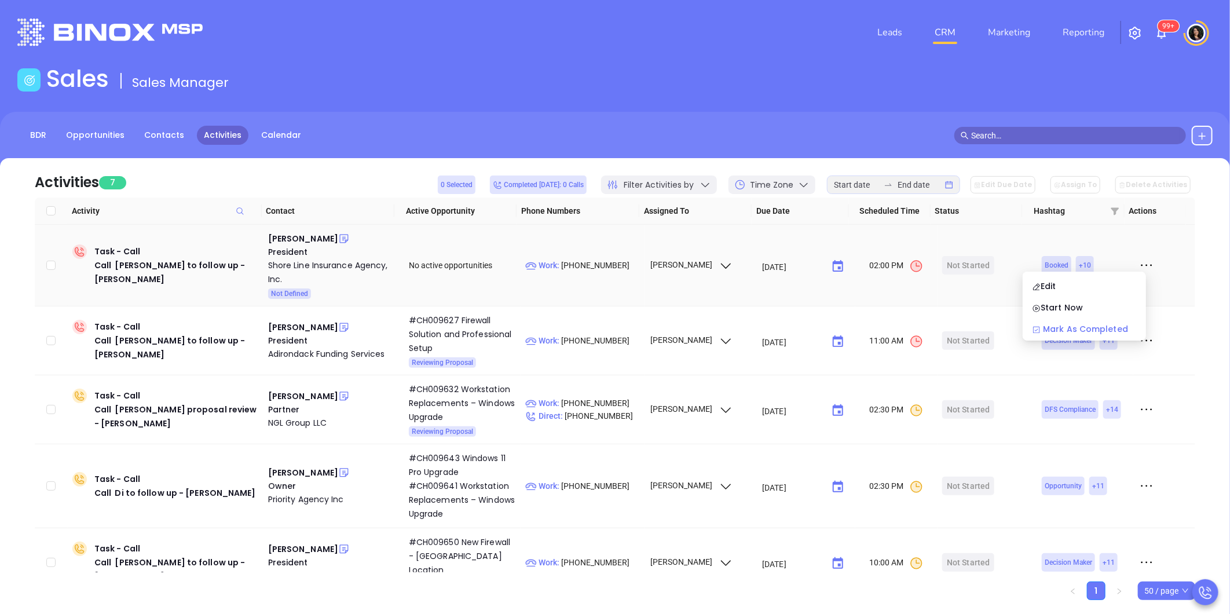
click at [1091, 327] on div "Mark As Completed" at bounding box center [1084, 329] width 105 height 13
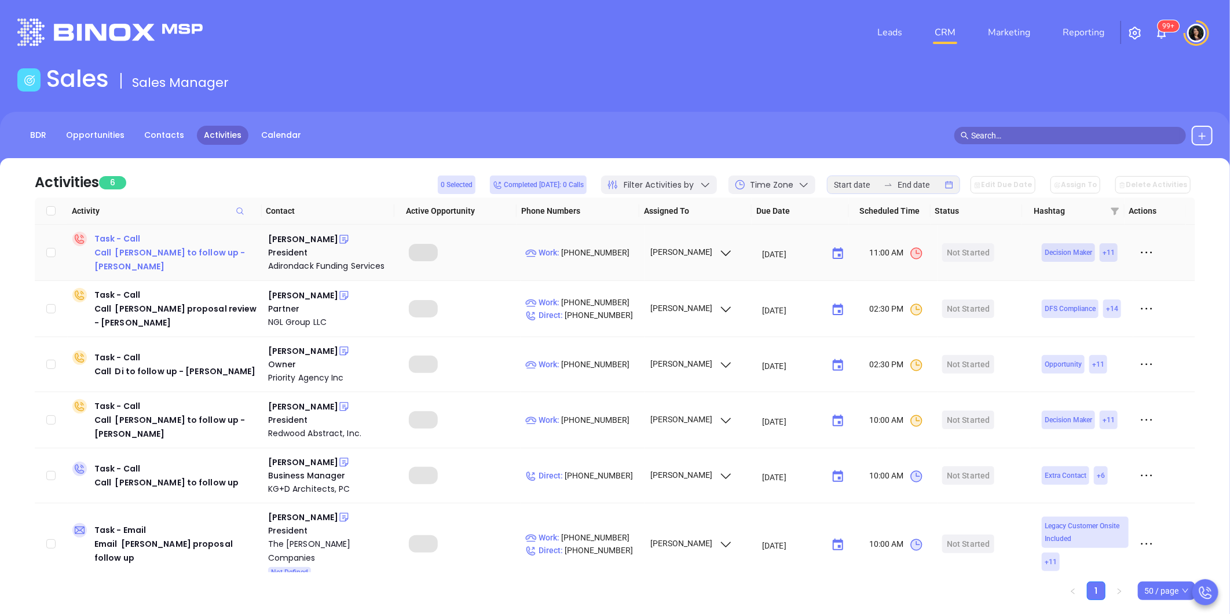
click at [129, 247] on div "Call Robert to follow up - Robert Duquette" at bounding box center [176, 260] width 164 height 28
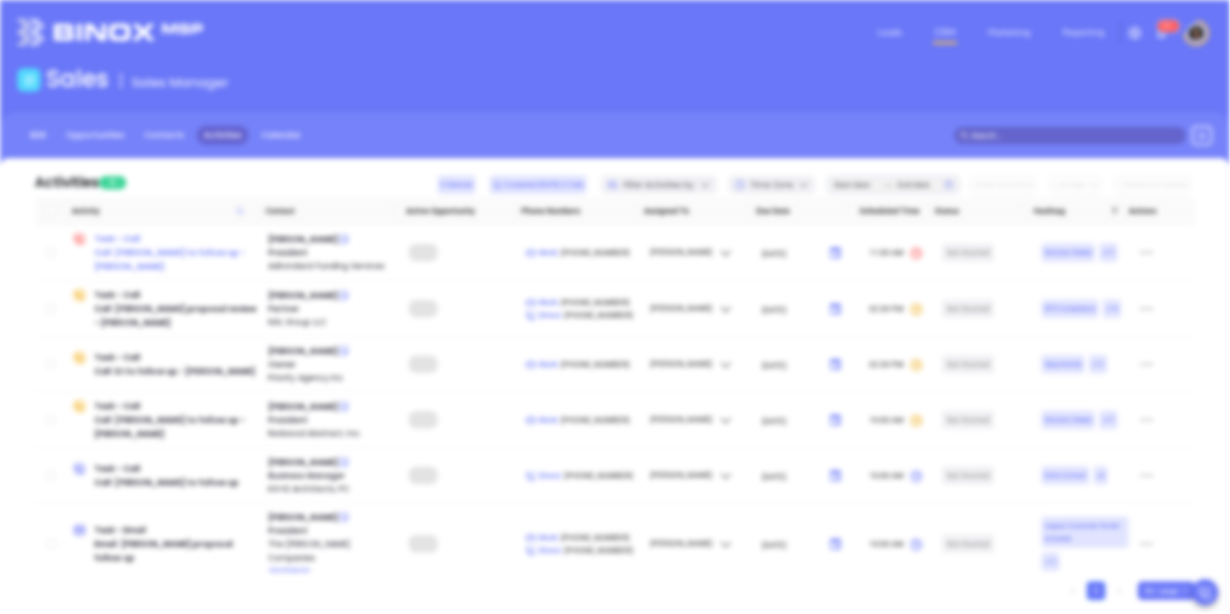
type input "09/23/2025"
type input "Call Robert to follow up - Robert Duquette"
type input "Call"
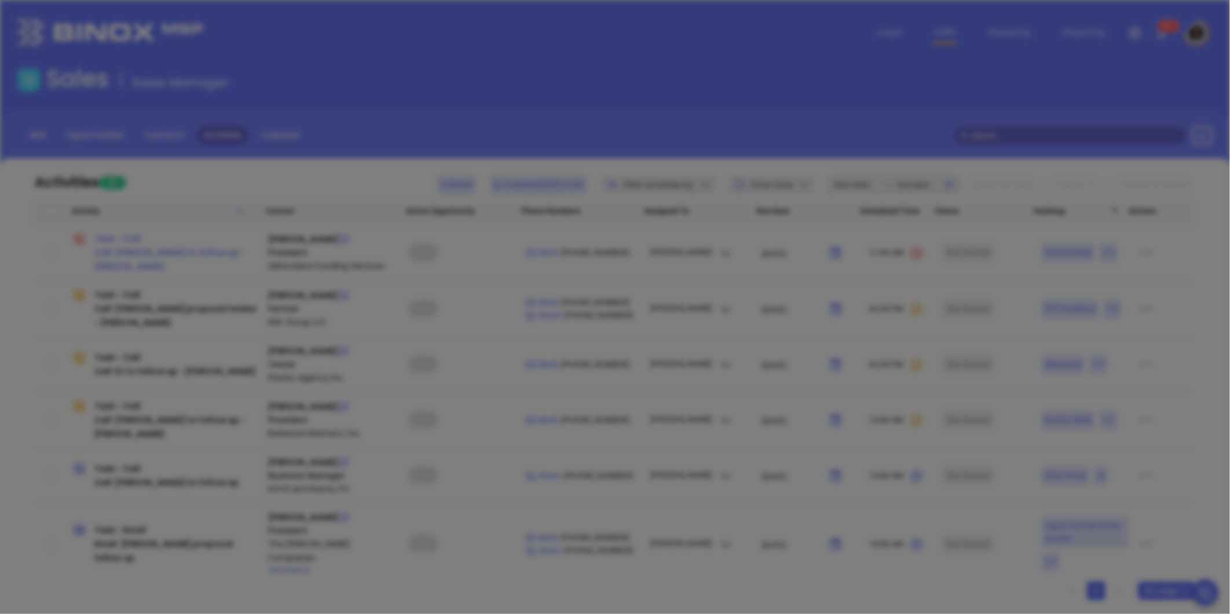
scroll to position [337, 0]
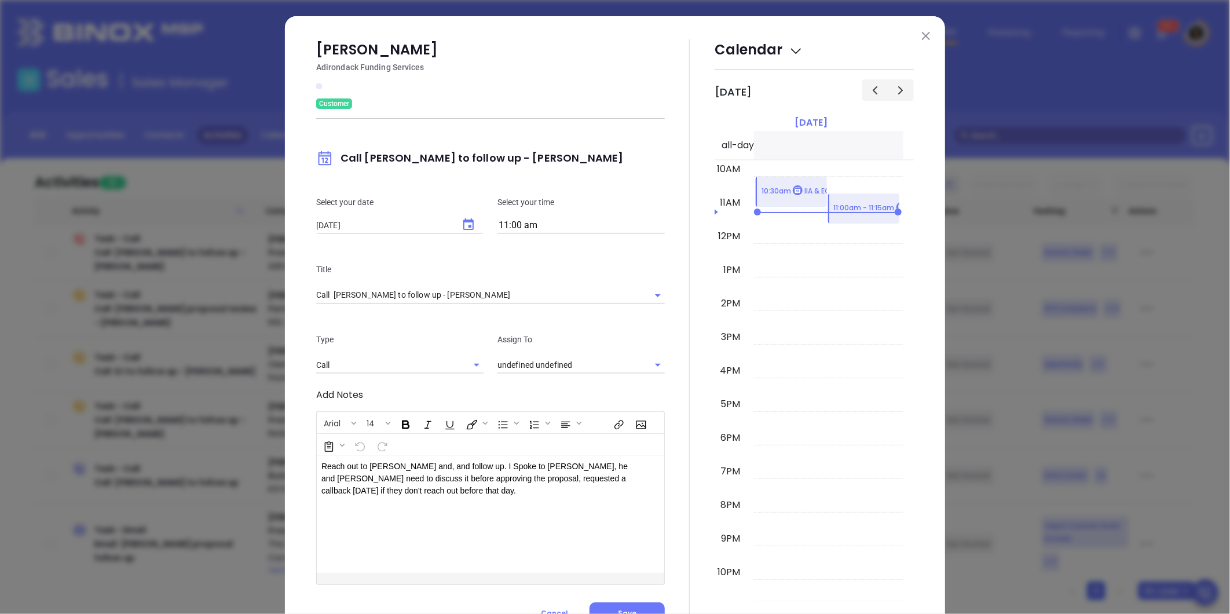
type input "Carla Humber"
click at [467, 227] on icon "Choose date, selected date is Sep 23, 2025" at bounding box center [468, 224] width 10 height 12
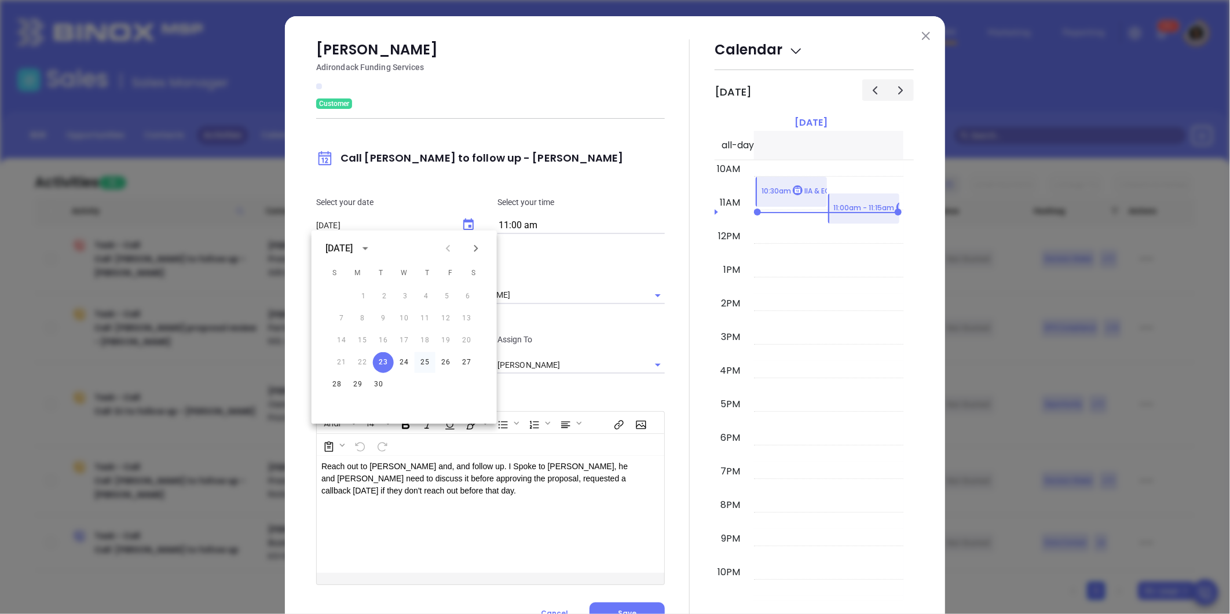
click at [422, 363] on button "25" at bounding box center [425, 362] width 21 height 21
type input "09/25/2025"
click at [670, 391] on div at bounding box center [690, 331] width 50 height 585
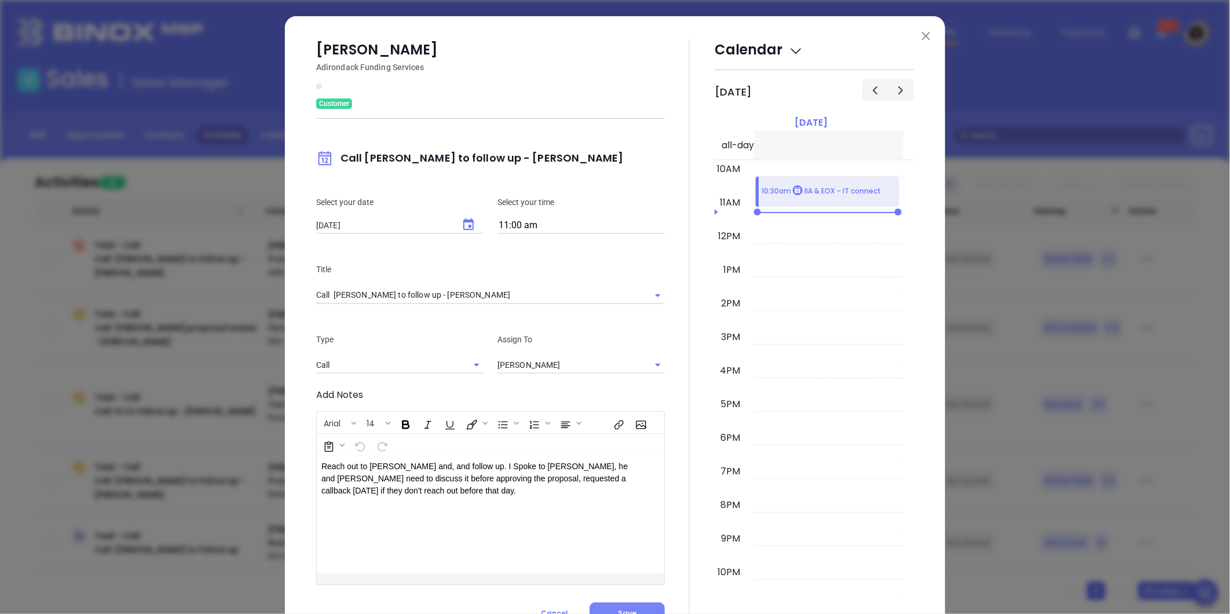
click at [629, 603] on button "Save" at bounding box center [626, 613] width 75 height 22
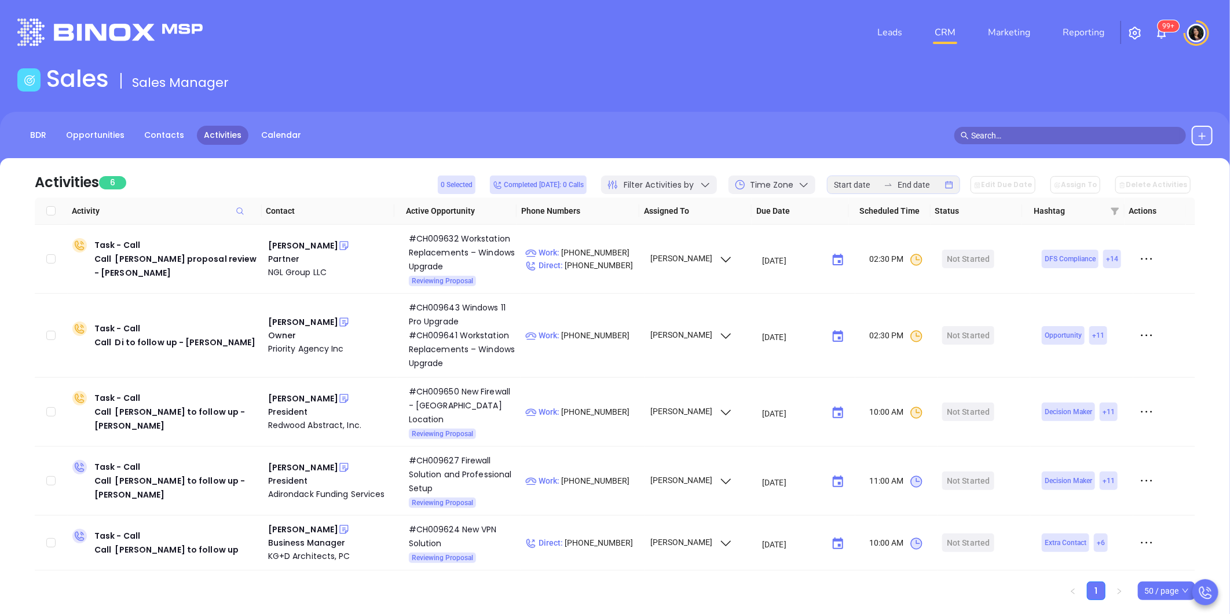
click at [1030, 66] on div "Sales Sales Manager" at bounding box center [614, 81] width 1209 height 32
click at [943, 43] on link "CRM" at bounding box center [945, 32] width 30 height 23
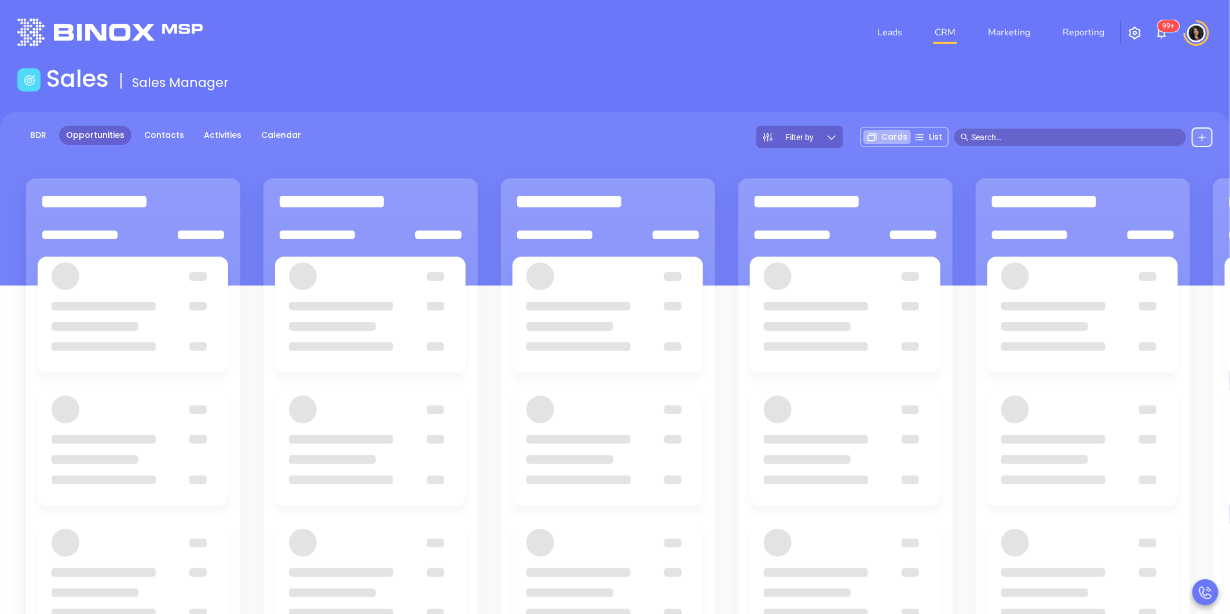
click at [998, 131] on input "text" at bounding box center [1075, 137] width 208 height 13
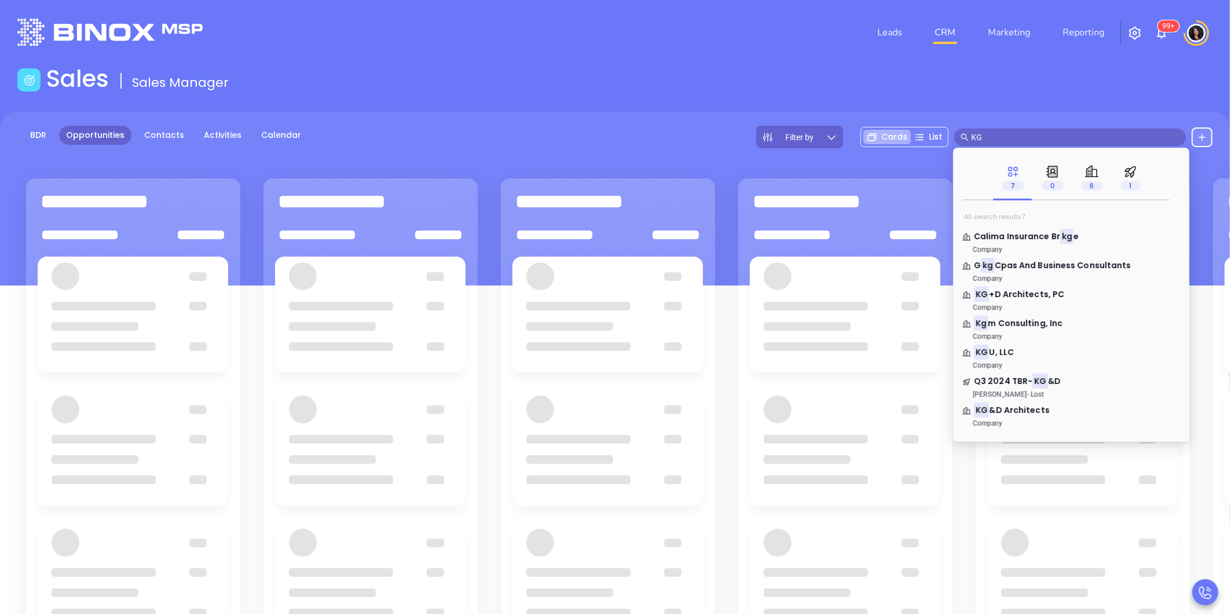
type input "KG"
click at [1003, 86] on div "Sales Sales Manager" at bounding box center [614, 81] width 1209 height 32
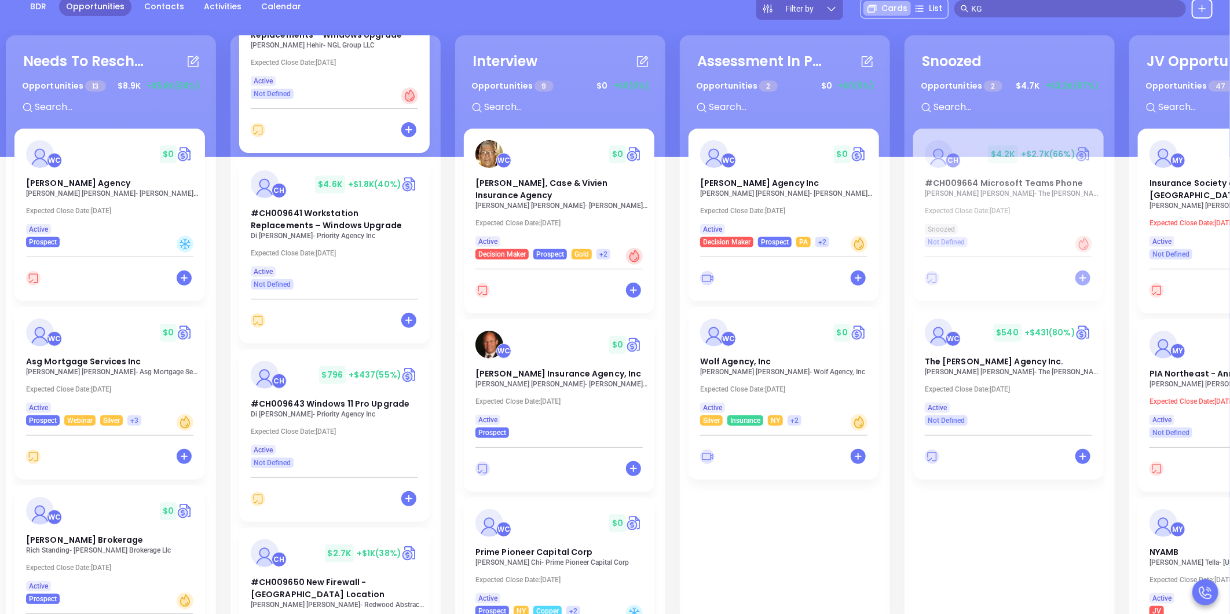
scroll to position [965, 0]
